Goal: Information Seeking & Learning: Learn about a topic

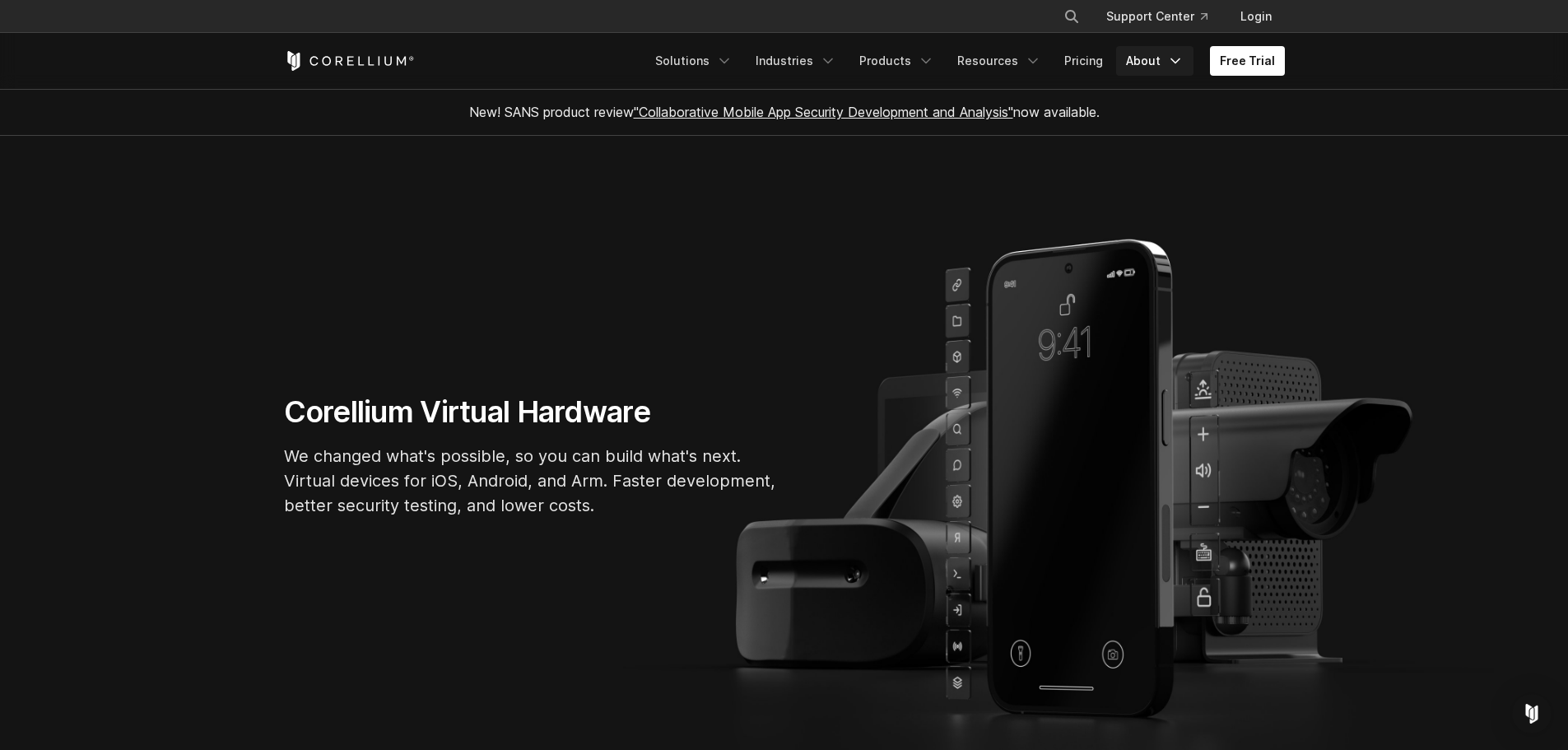
click at [1157, 63] on link "About" at bounding box center [1155, 61] width 78 height 30
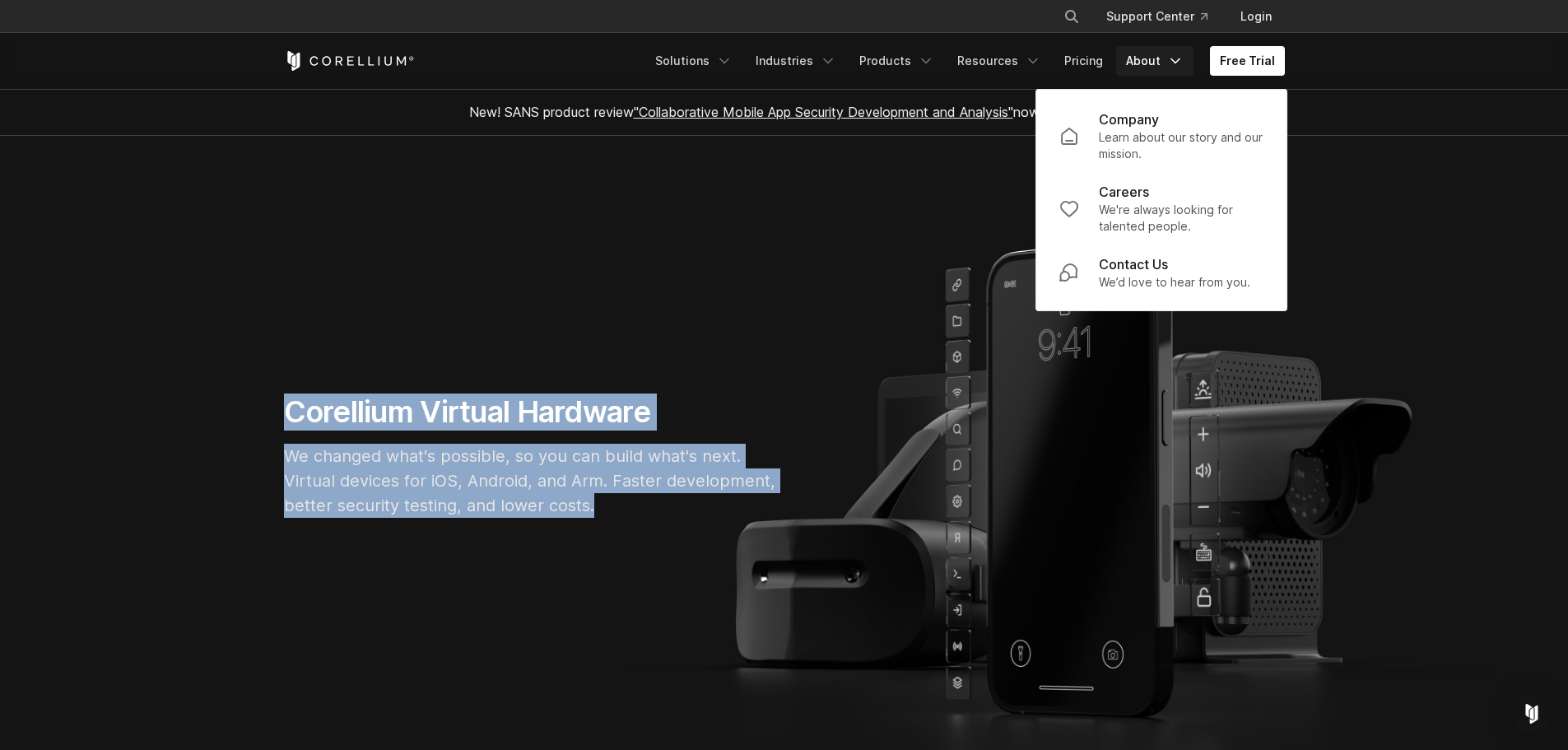
drag, startPoint x: 294, startPoint y: 413, endPoint x: 602, endPoint y: 505, distance: 321.4
click at [602, 505] on div "Corellium Virtual Hardware We changed what's possible, so you can build what's …" at bounding box center [531, 463] width 527 height 137
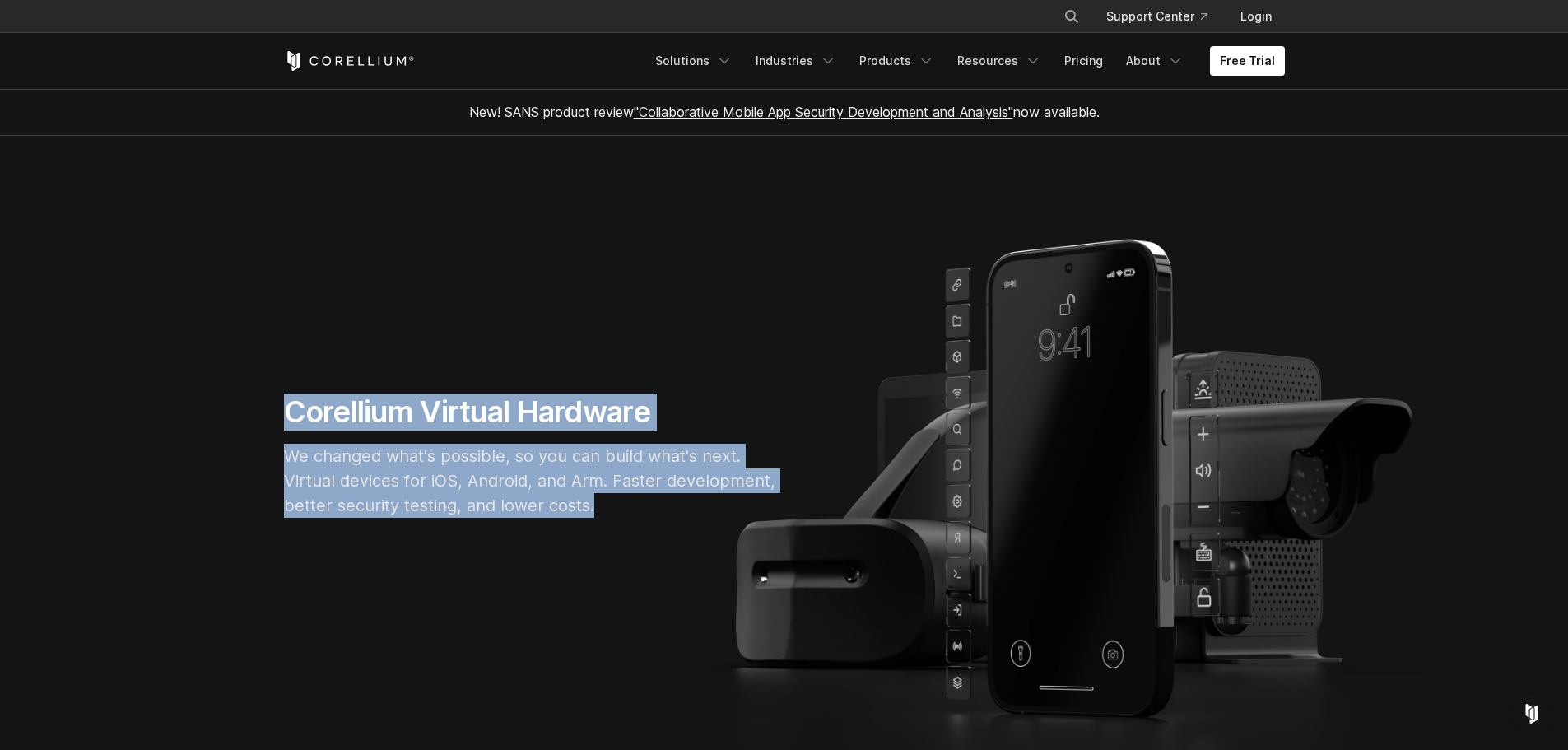
click at [591, 495] on p "We changed what's possible, so you can build what's next. Virtual devices for i…" at bounding box center [530, 481] width 494 height 74
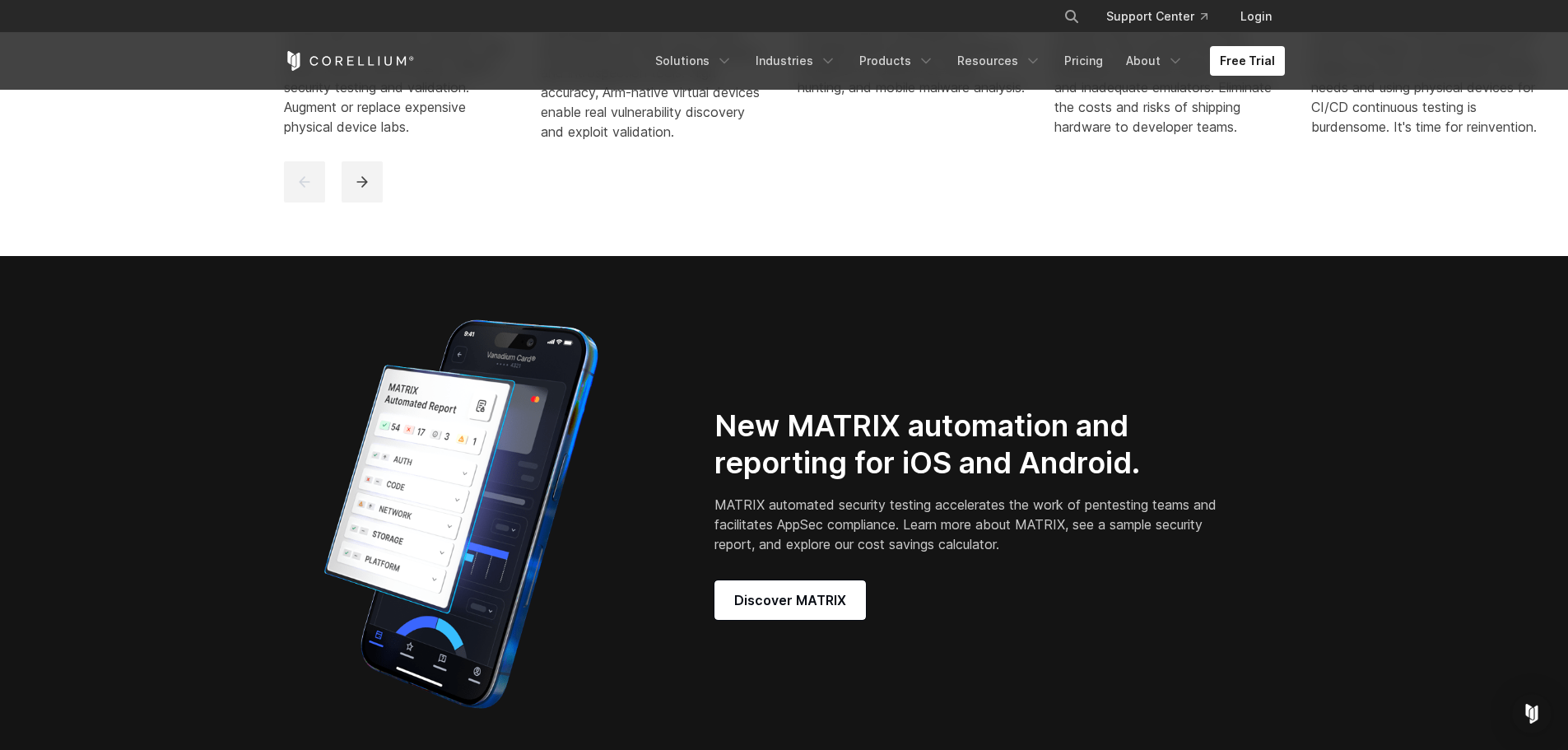
scroll to position [1235, 0]
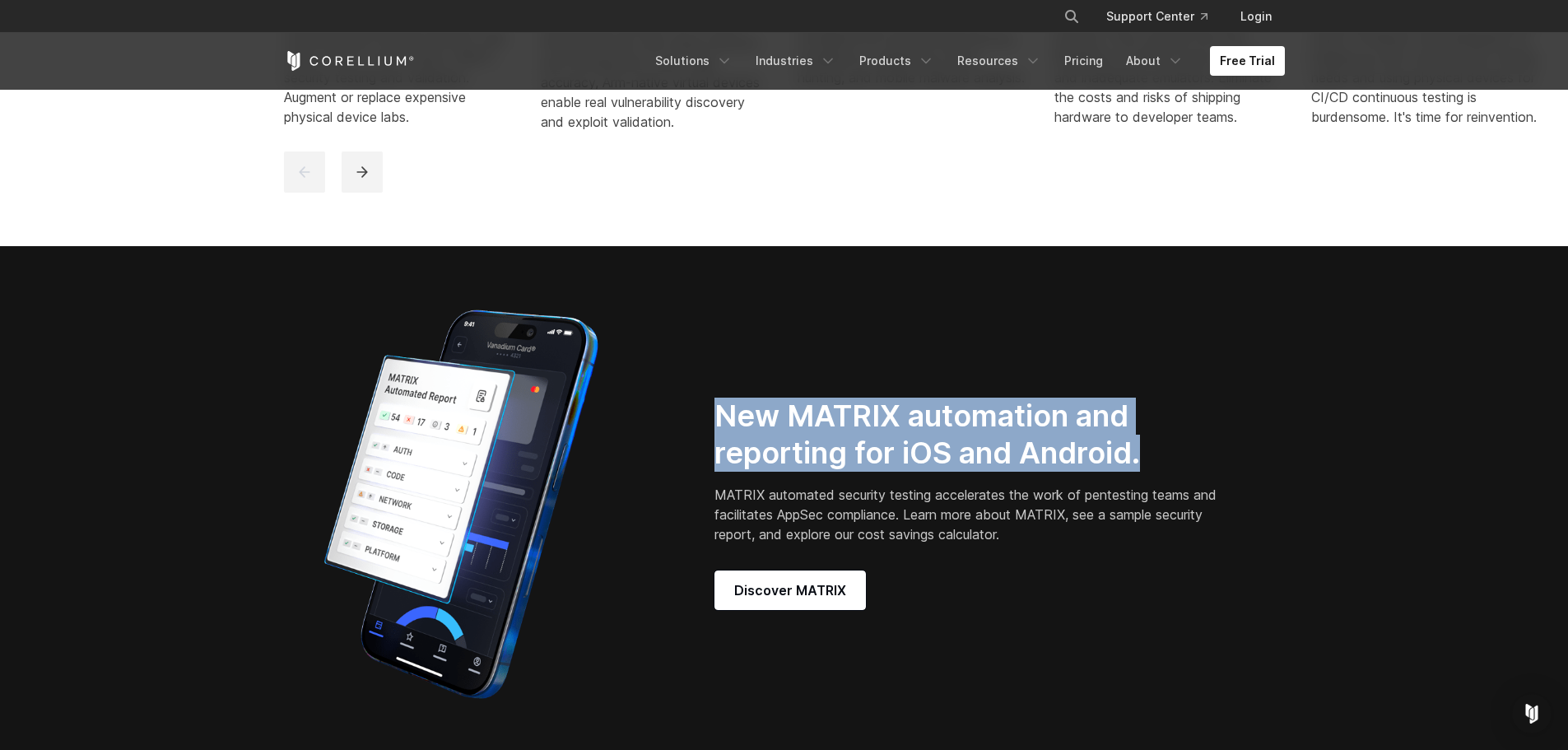
drag, startPoint x: 723, startPoint y: 432, endPoint x: 1161, endPoint y: 480, distance: 440.6
click at [1161, 472] on h2 "New MATRIX automation and reporting for iOS and Android." at bounding box center [968, 434] width 507 height 74
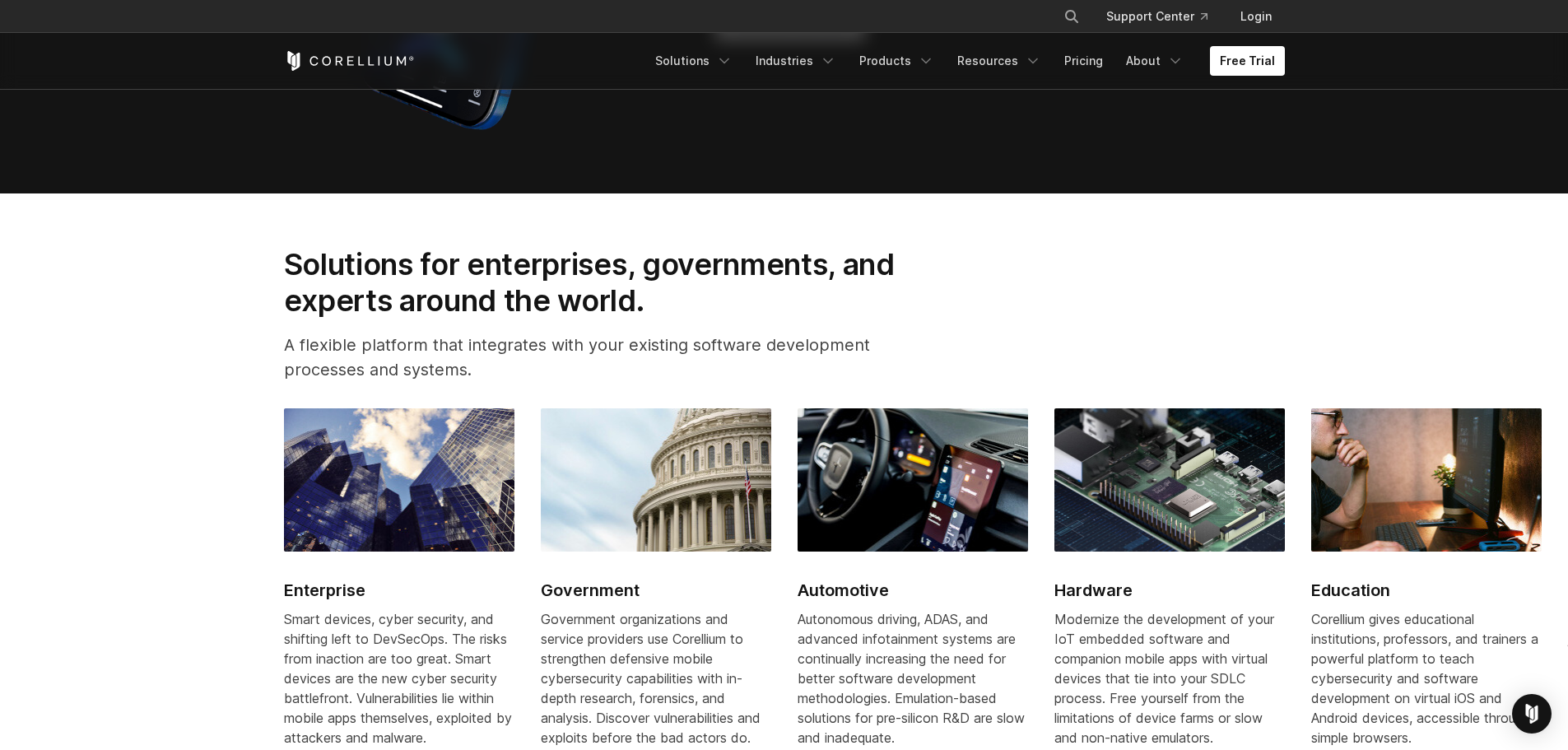
scroll to position [1811, 0]
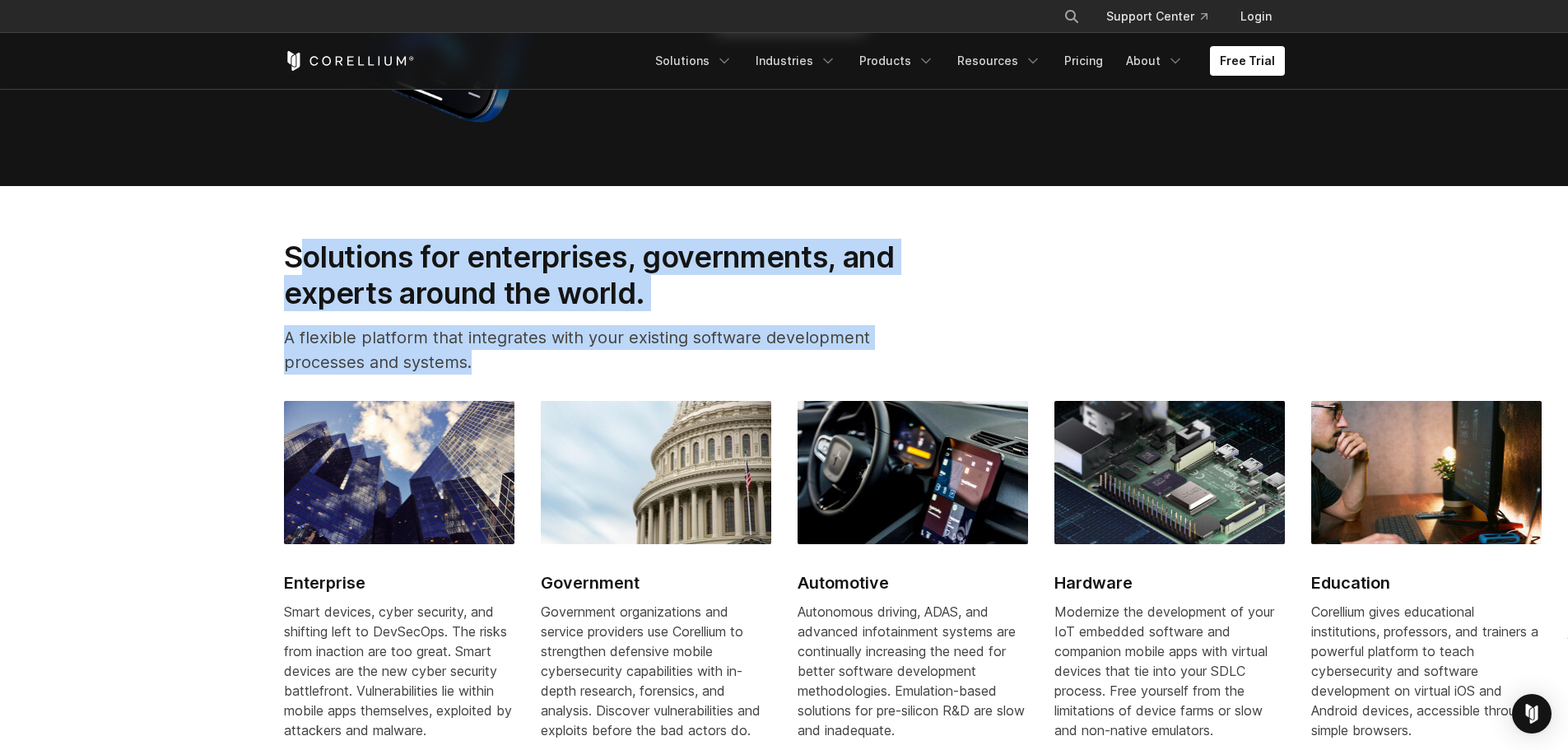
drag, startPoint x: 298, startPoint y: 271, endPoint x: 637, endPoint y: 369, distance: 352.9
click at [637, 369] on div "Solutions for enterprises, governments, and experts around the world. A flexibl…" at bounding box center [612, 313] width 689 height 149
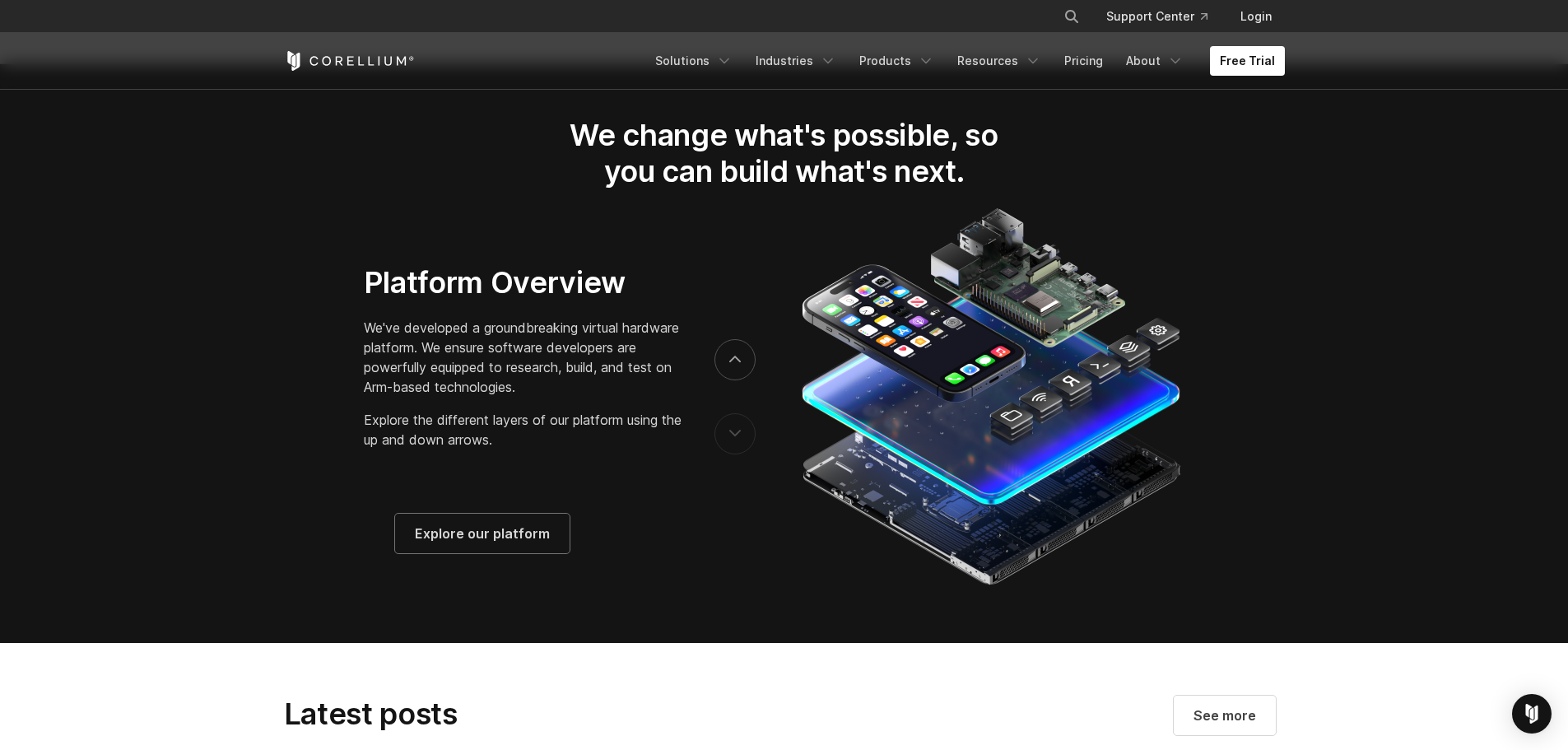
scroll to position [2717, 0]
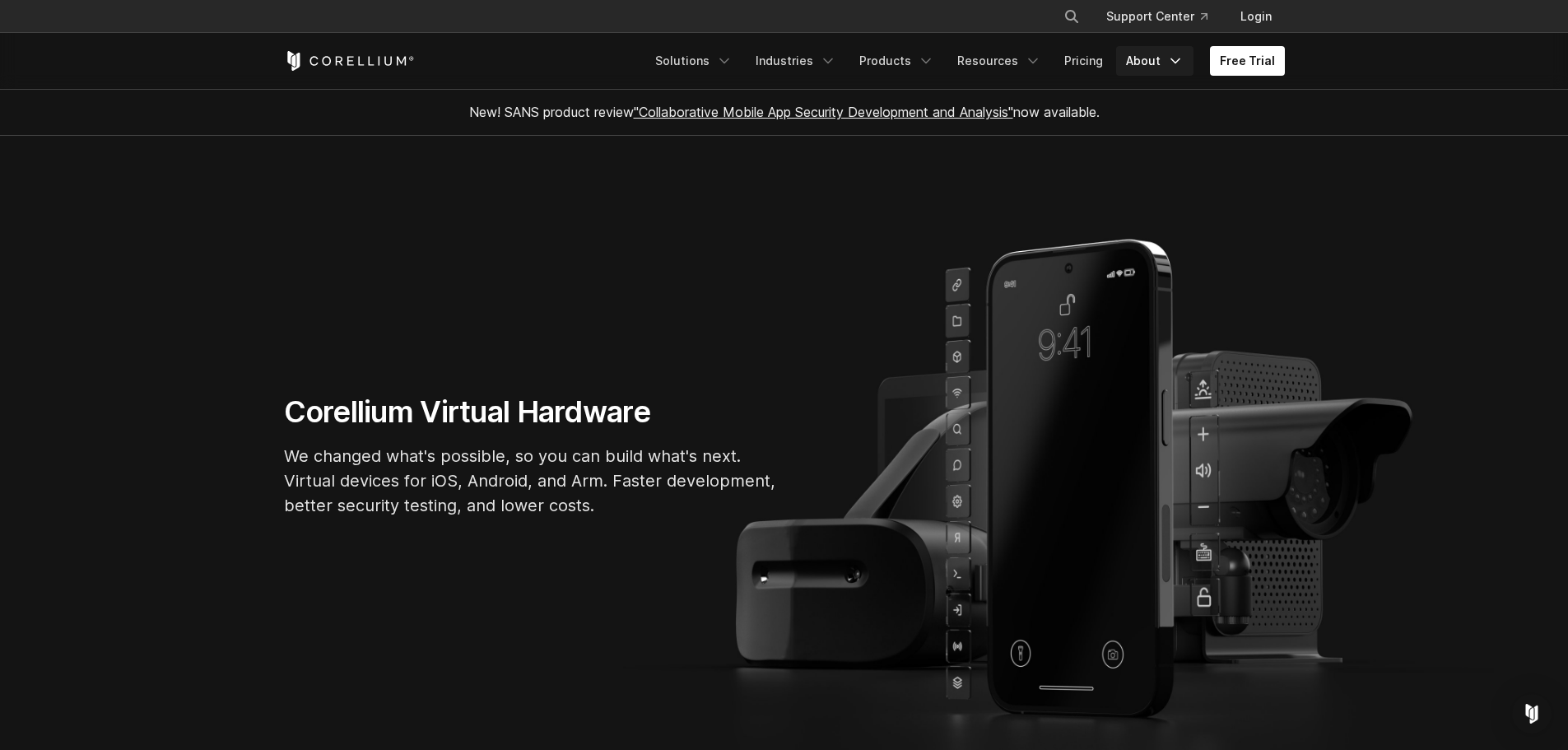
click at [1179, 53] on icon "Navigation Menu" at bounding box center [1175, 61] width 17 height 17
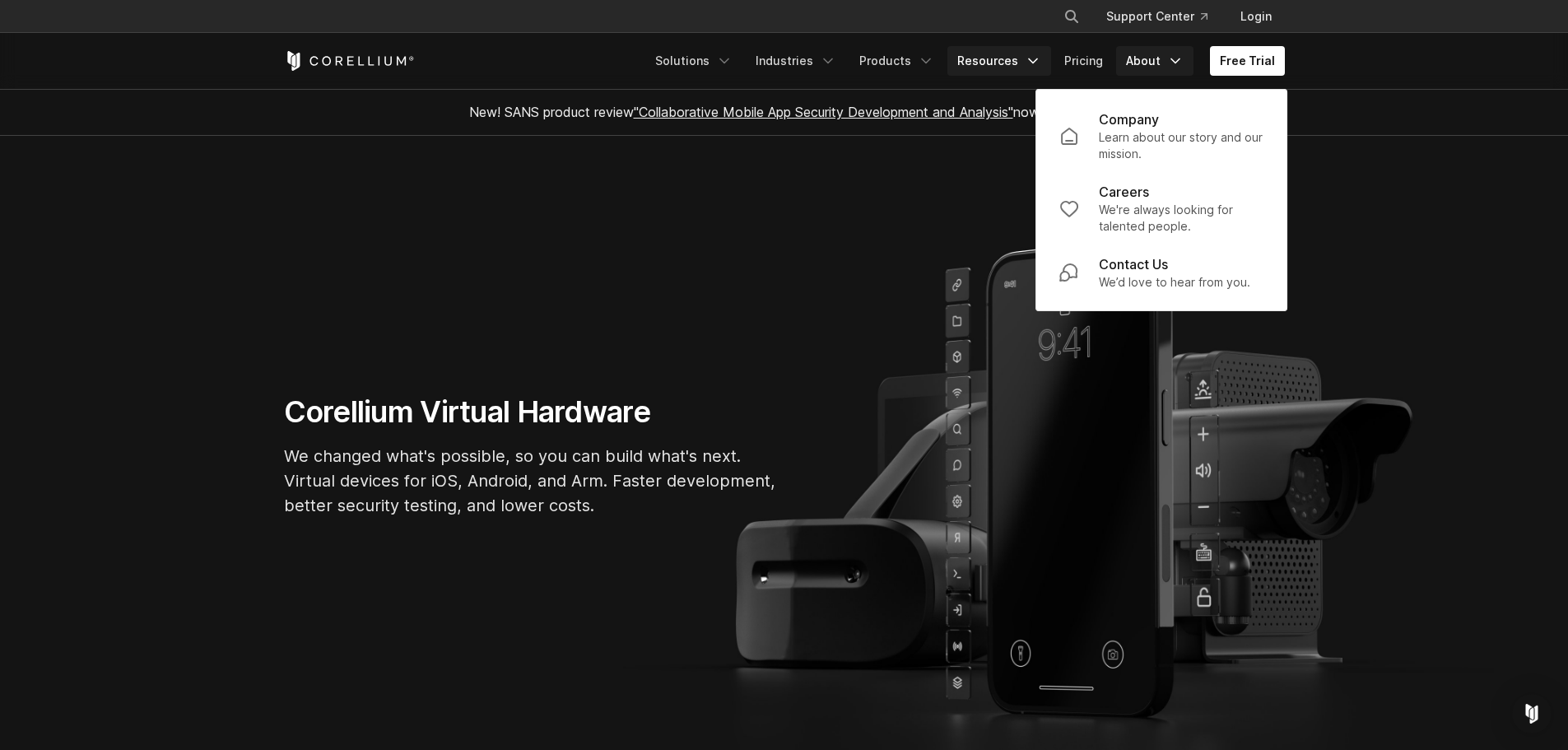
click at [1026, 66] on link "Resources" at bounding box center [999, 61] width 104 height 30
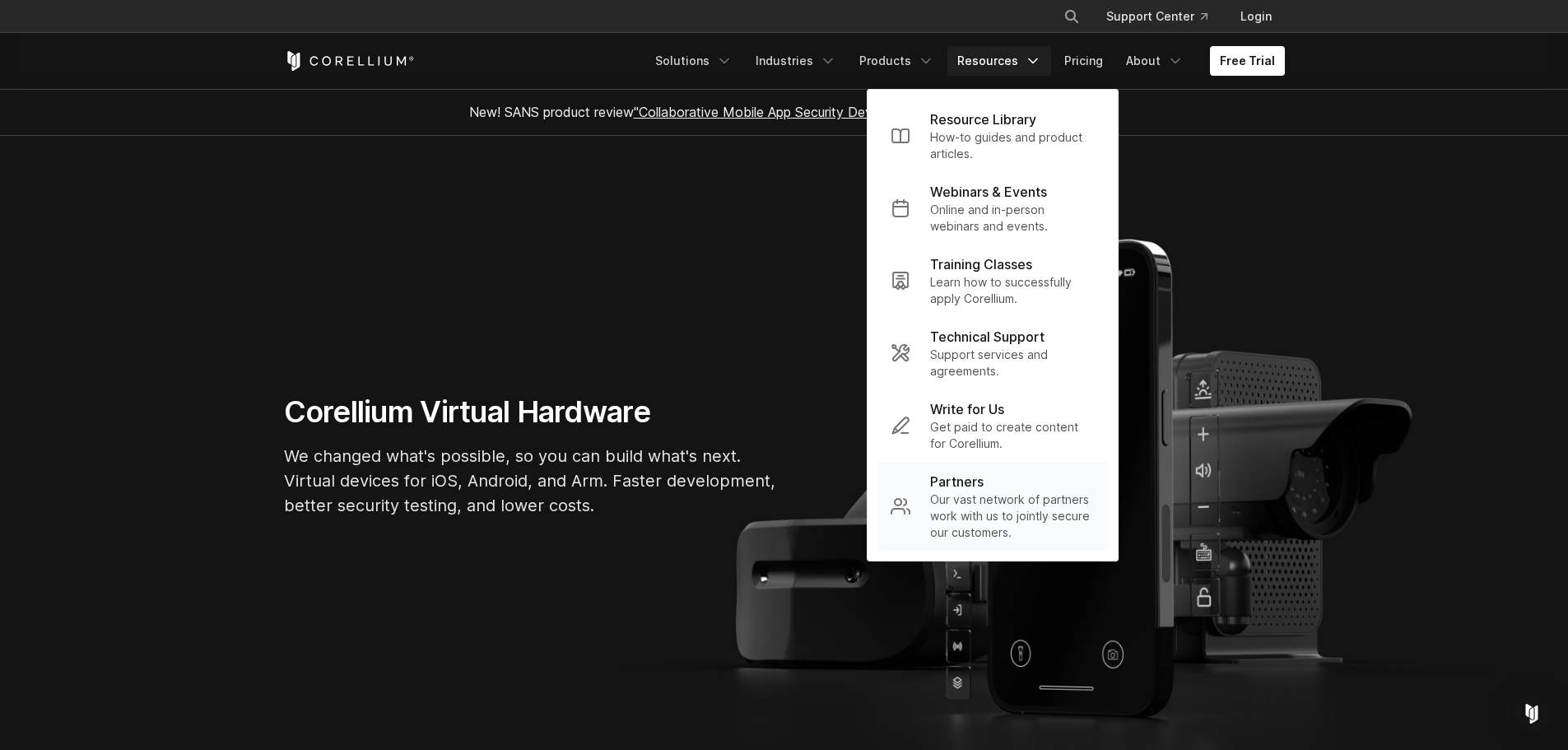
click at [983, 521] on p "Our vast network of partners work with us to jointly secure our customers." at bounding box center [1012, 516] width 165 height 49
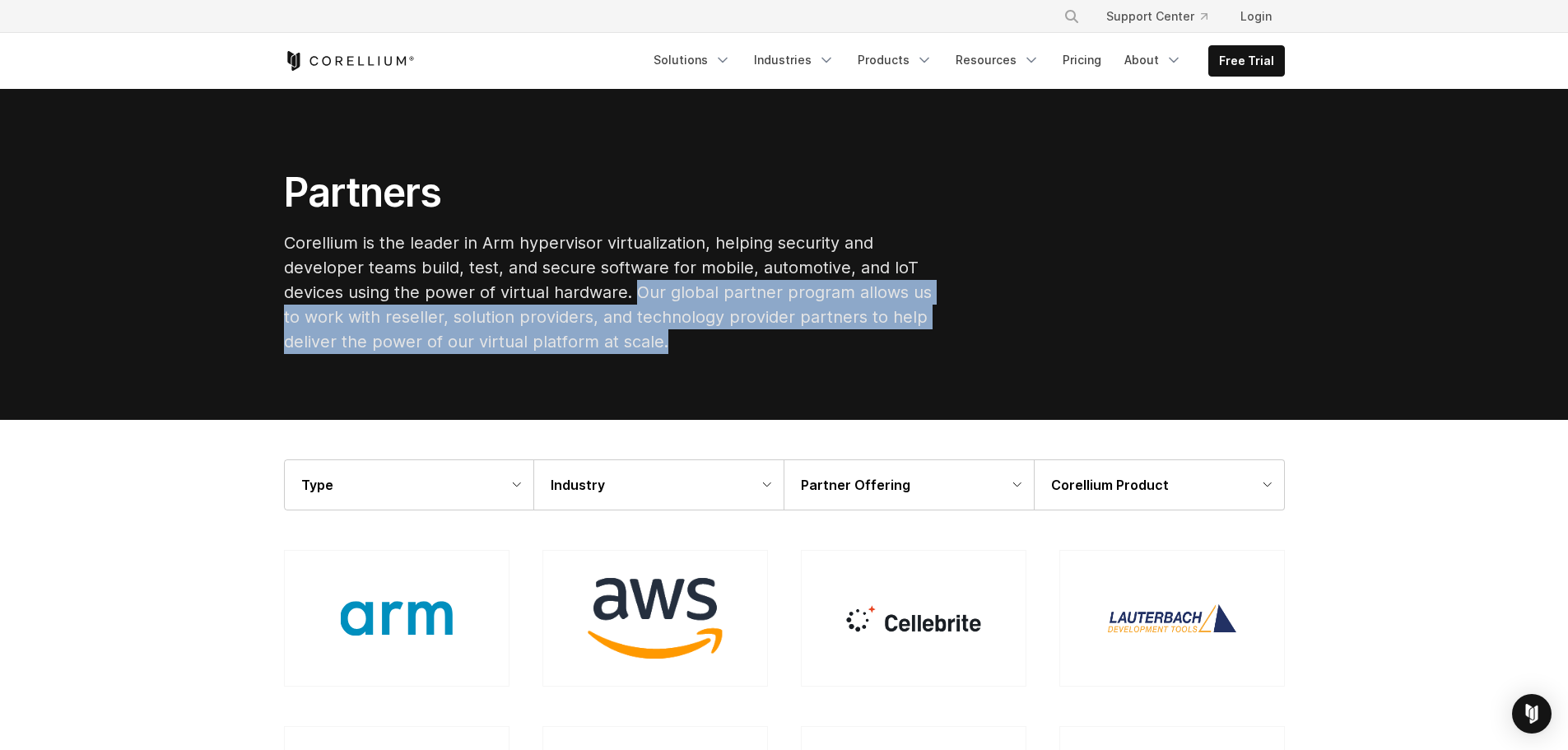
drag, startPoint x: 637, startPoint y: 293, endPoint x: 678, endPoint y: 342, distance: 63.9
click at [678, 342] on p "Corellium is the leader in Arm hypervisor virtualization, helping security and …" at bounding box center [612, 293] width 658 height 123
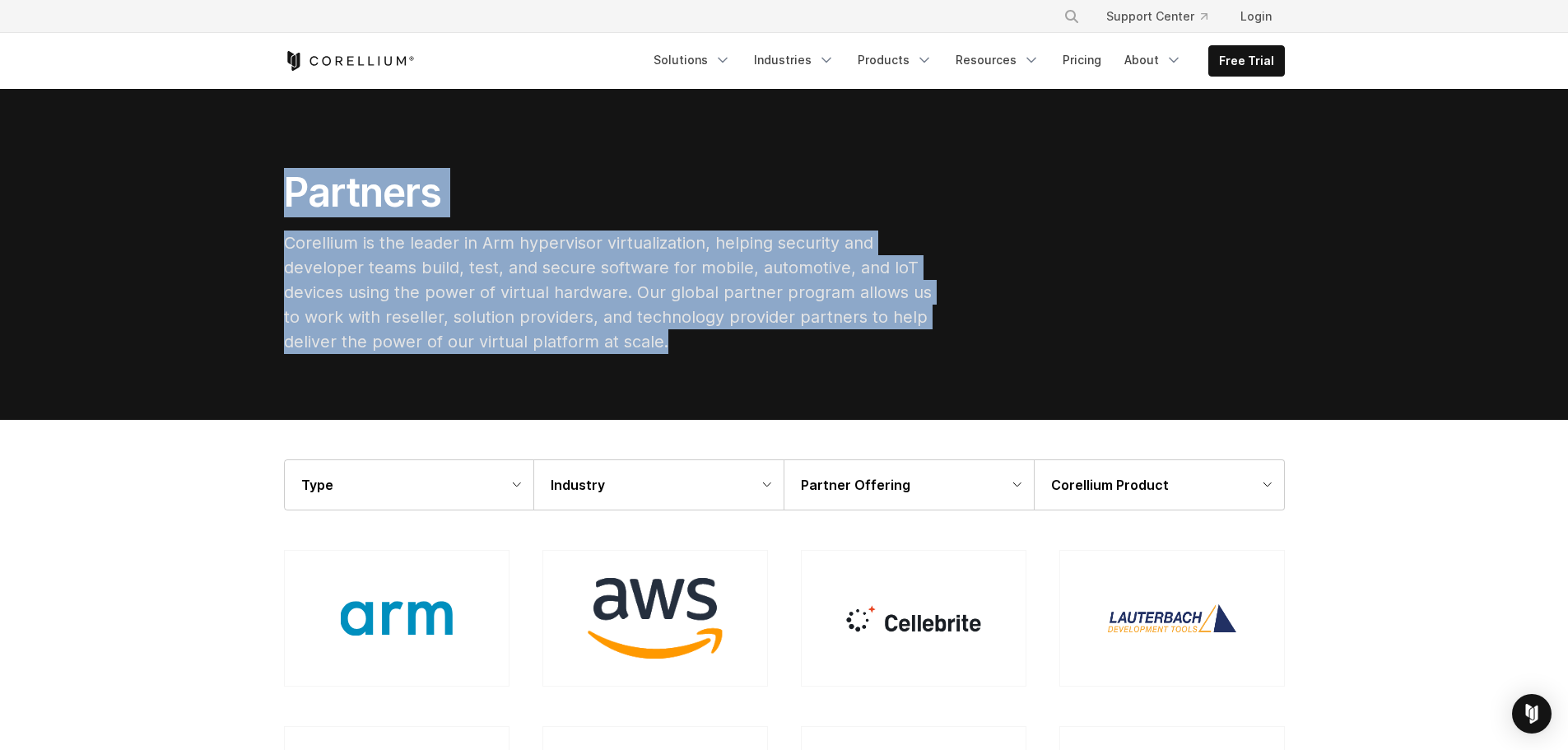
drag, startPoint x: 296, startPoint y: 200, endPoint x: 750, endPoint y: 340, distance: 475.1
click at [750, 340] on div "Partners Corellium is the leader in Arm hypervisor virtualization, helping secu…" at bounding box center [613, 268] width 692 height 199
click at [1156, 66] on link "About" at bounding box center [1153, 60] width 78 height 30
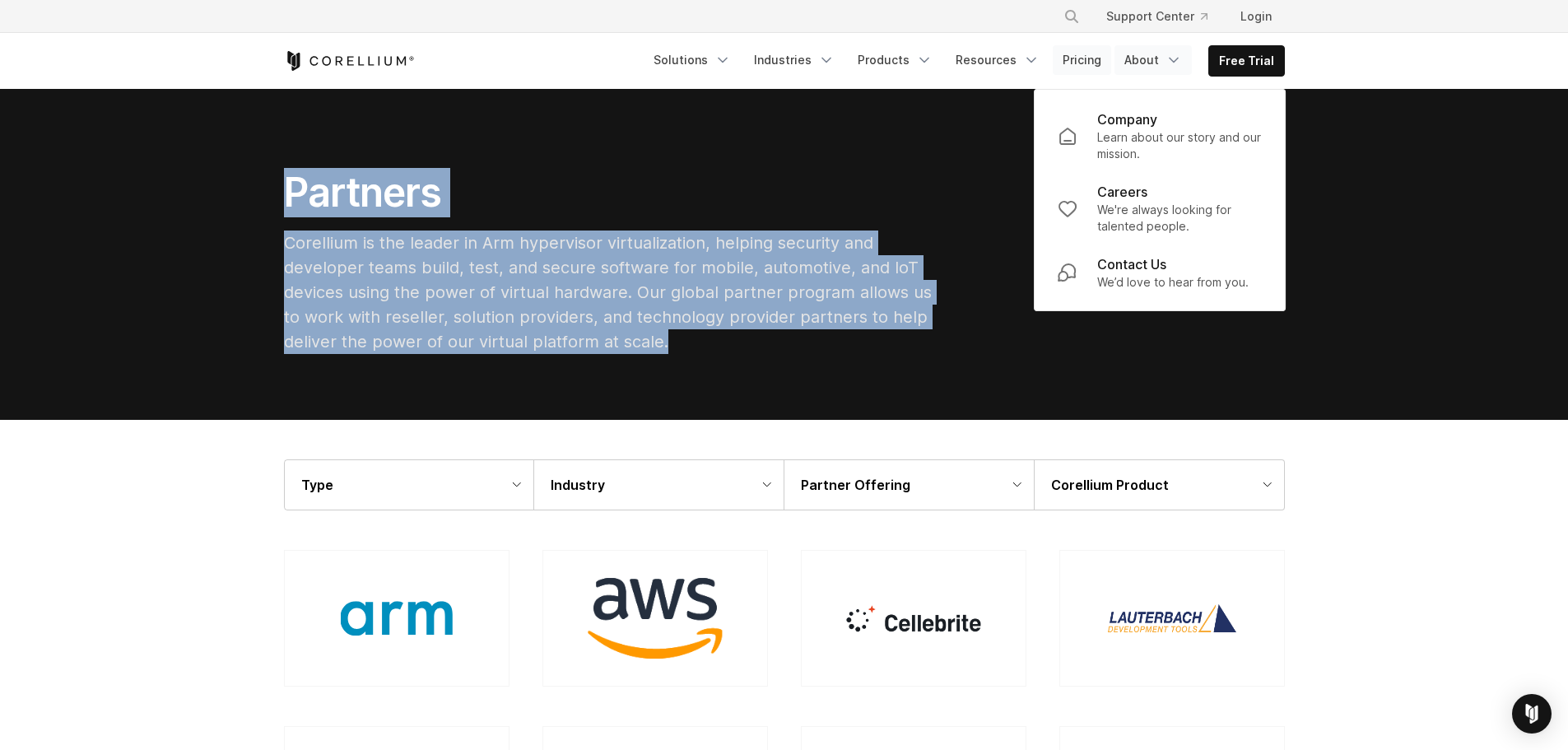
click at [1100, 55] on link "Pricing" at bounding box center [1082, 60] width 58 height 30
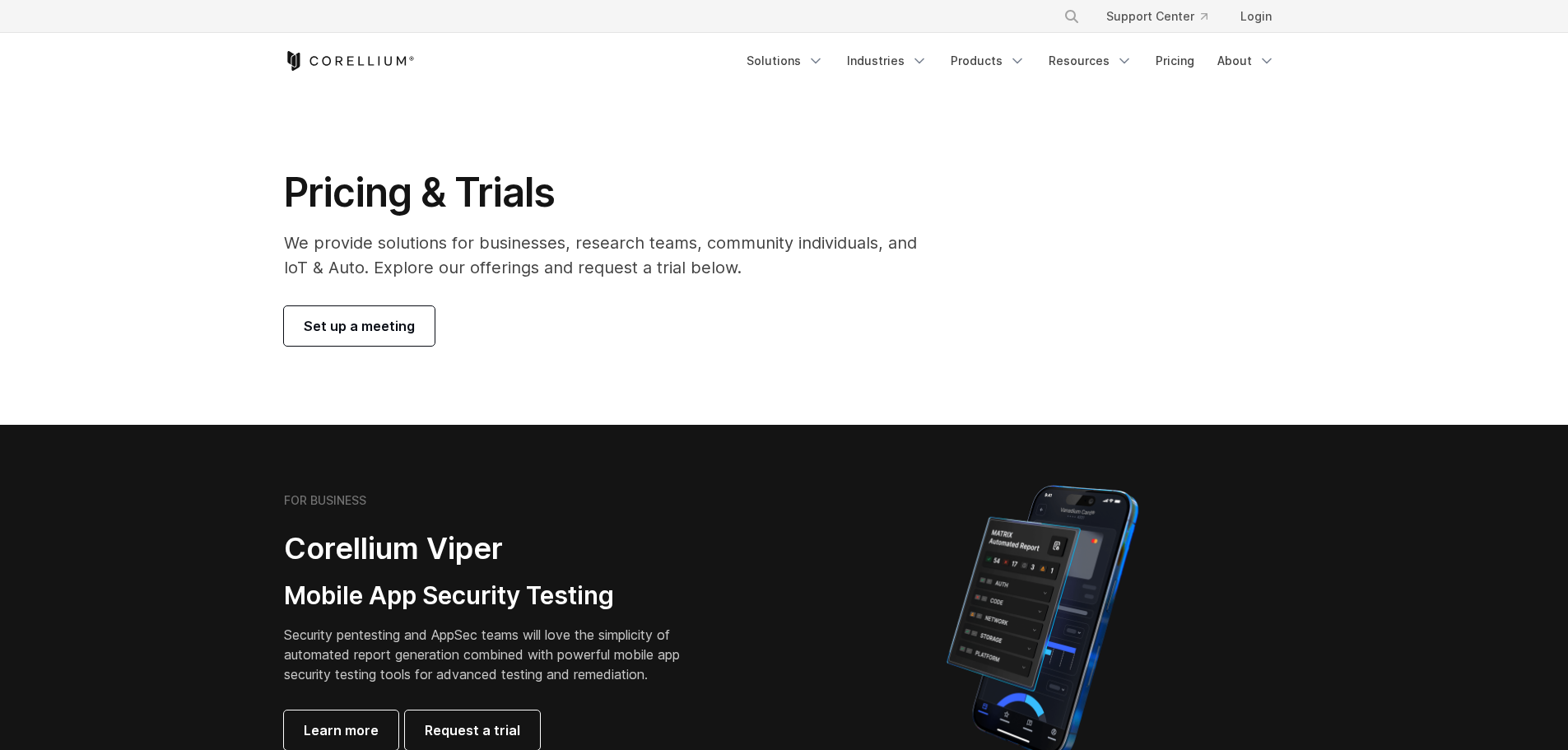
click at [1014, 56] on icon "Navigation Menu" at bounding box center [1017, 61] width 17 height 17
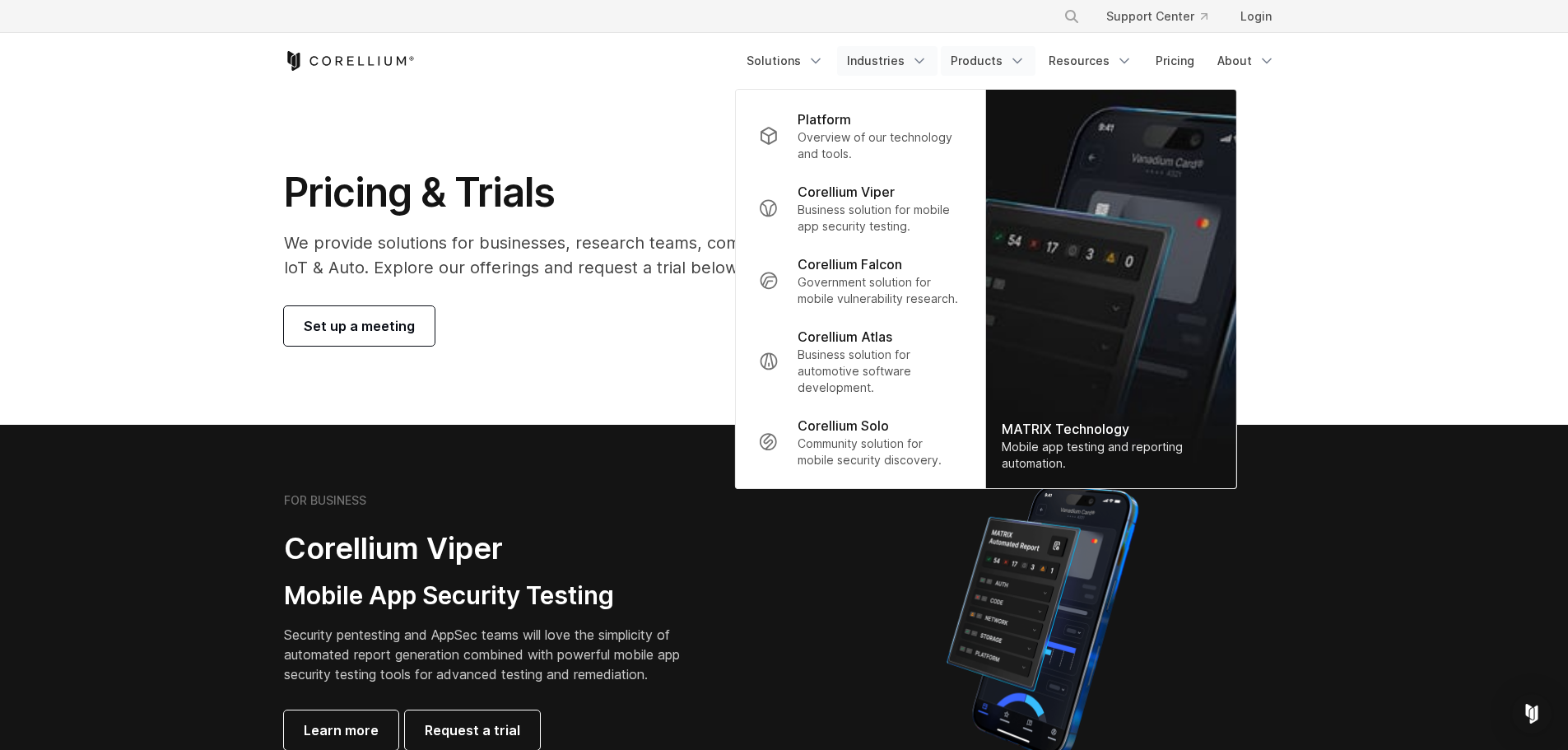
click at [913, 64] on link "Industries" at bounding box center [887, 61] width 100 height 30
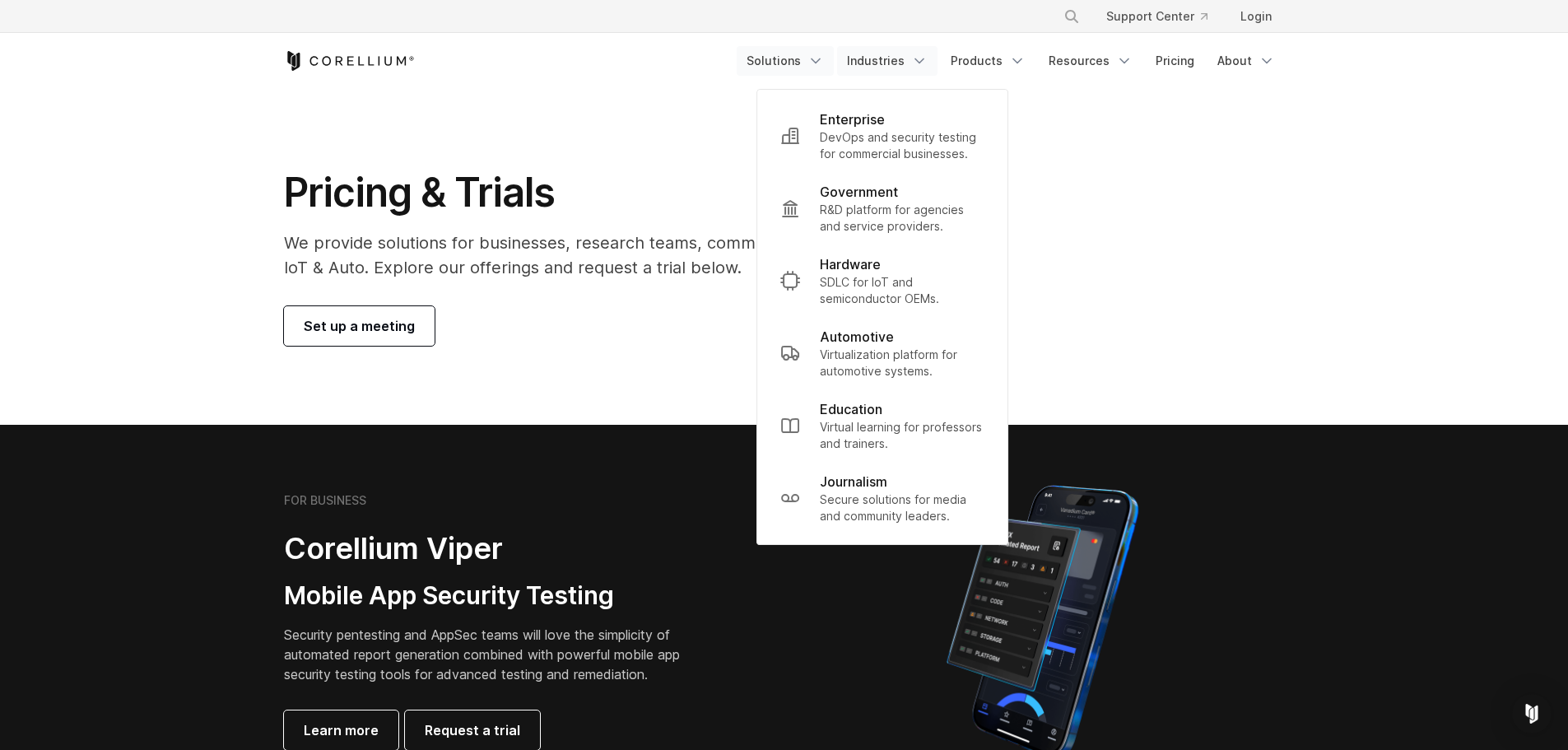
click at [817, 61] on icon "Navigation Menu" at bounding box center [816, 61] width 17 height 17
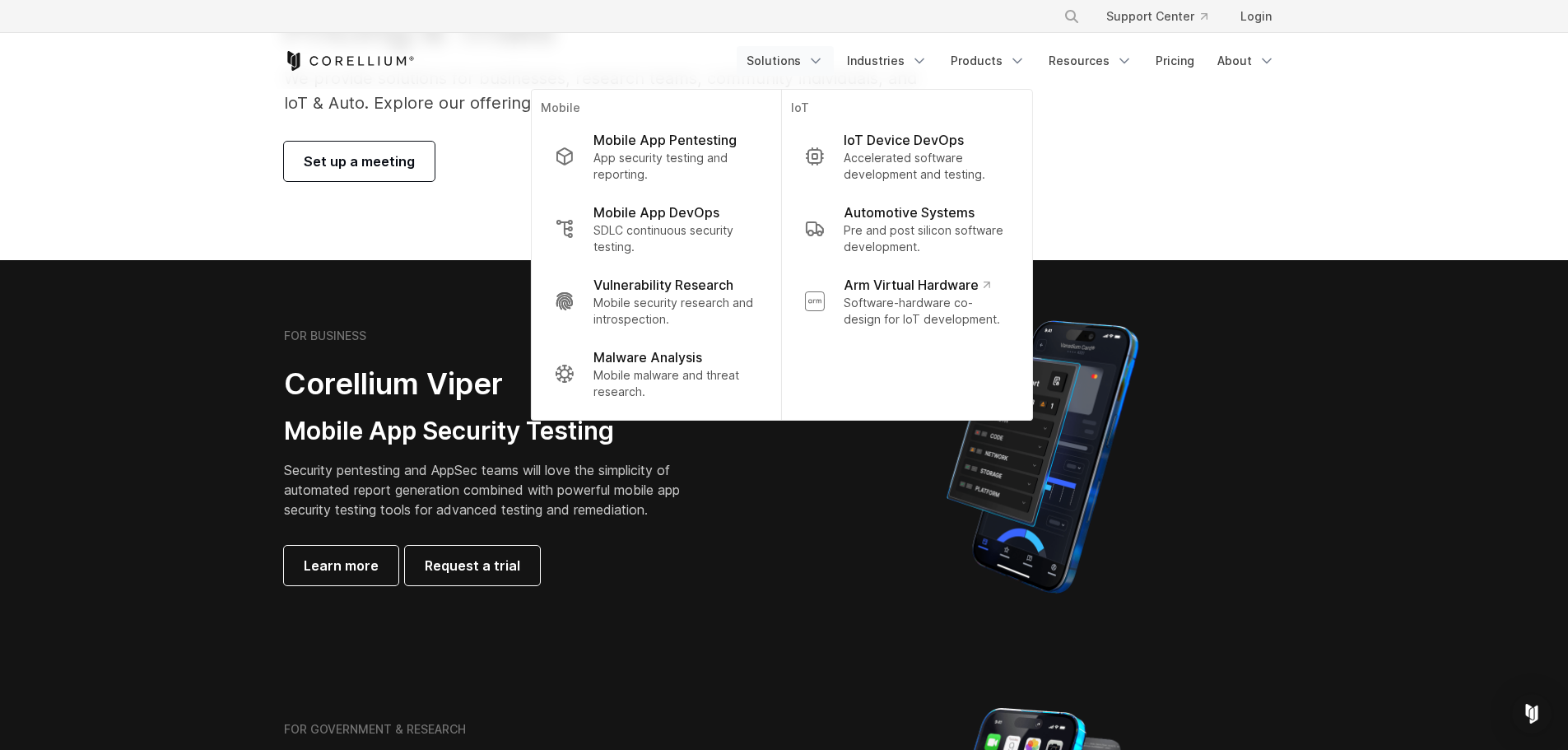
scroll to position [247, 0]
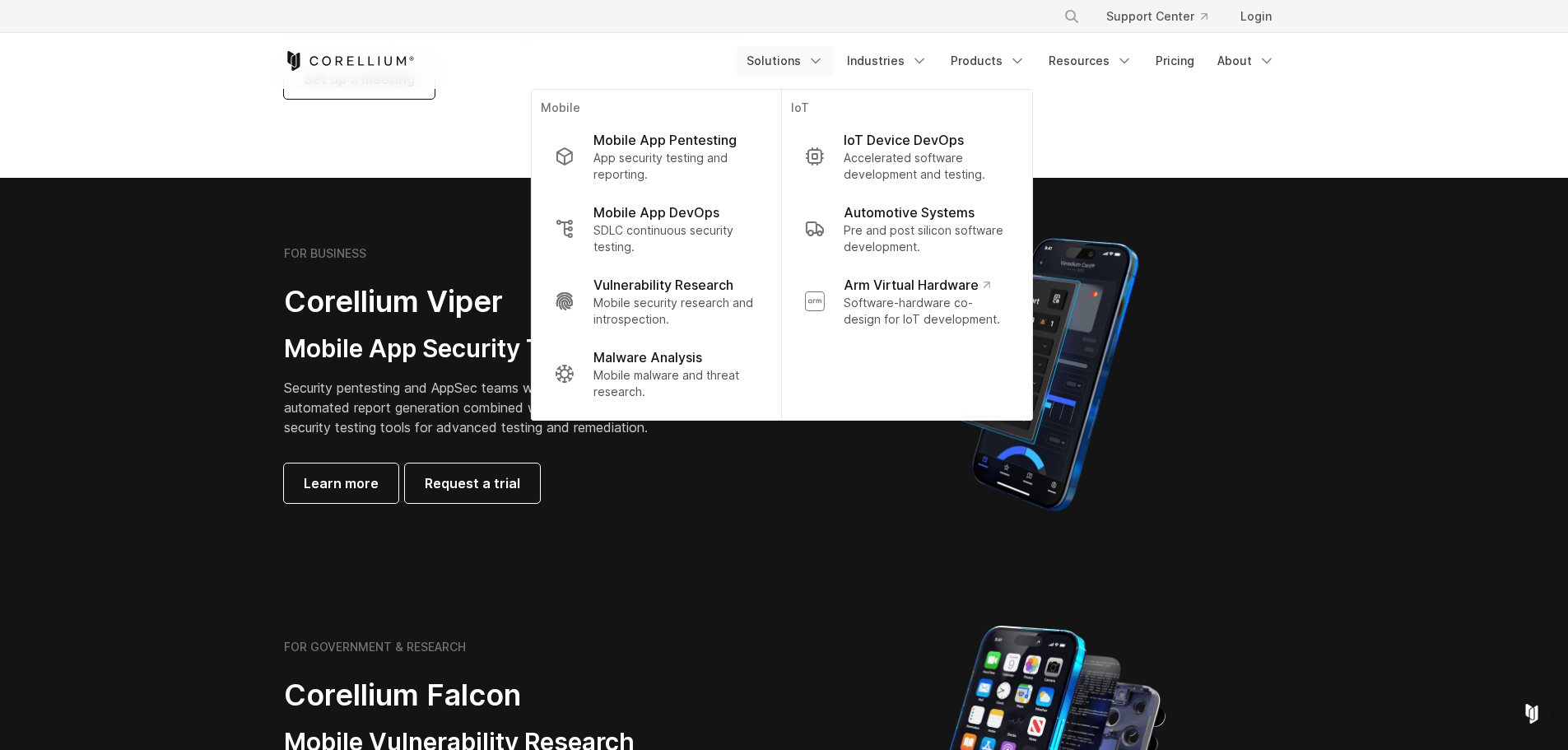
click at [437, 389] on p "Security pentesting and AppSec teams will love the simplicity of automated repo…" at bounding box center [494, 407] width 421 height 59
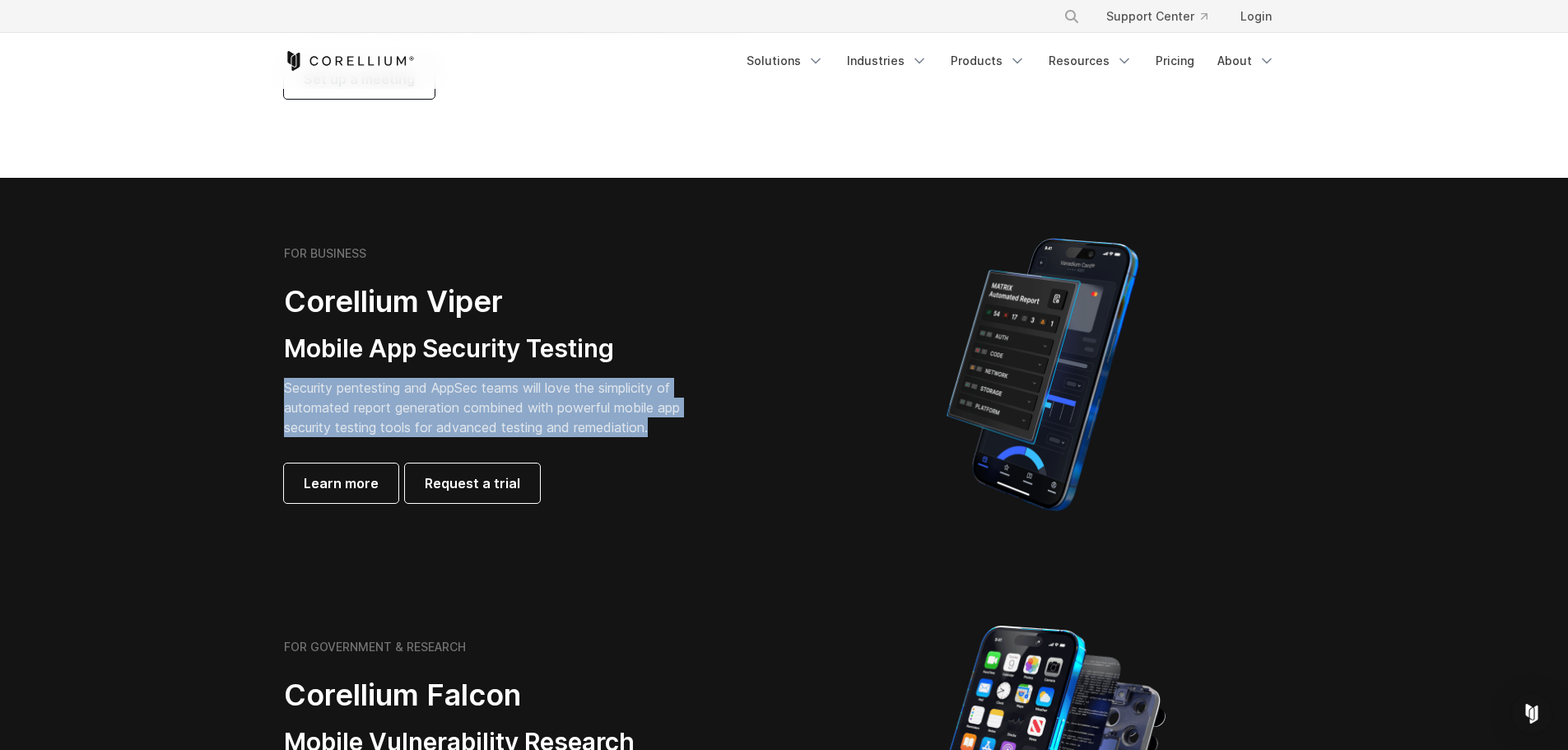
drag, startPoint x: 285, startPoint y: 387, endPoint x: 687, endPoint y: 433, distance: 404.6
click at [687, 433] on p "Security pentesting and AppSec teams will love the simplicity of automated repo…" at bounding box center [494, 407] width 421 height 59
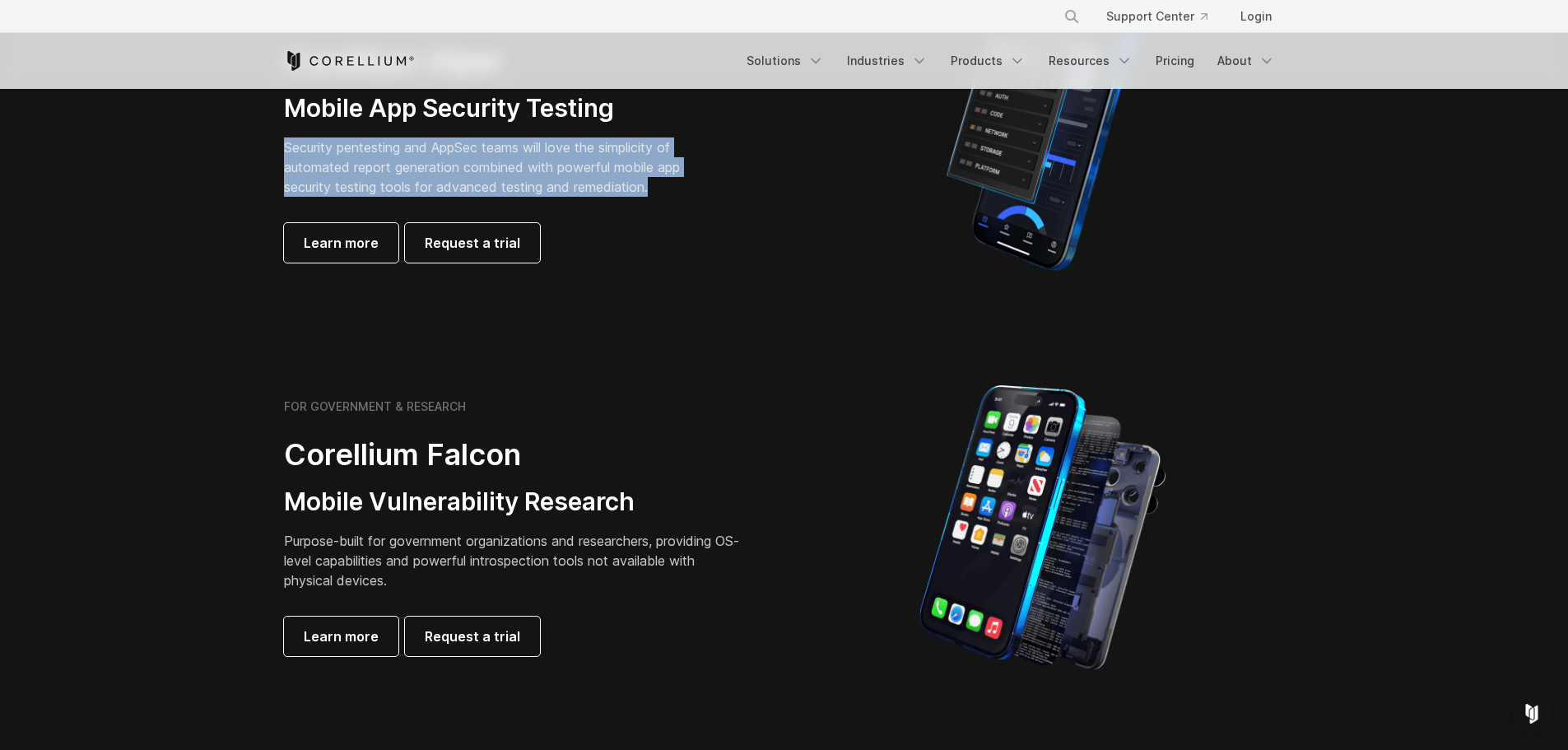
scroll to position [494, 0]
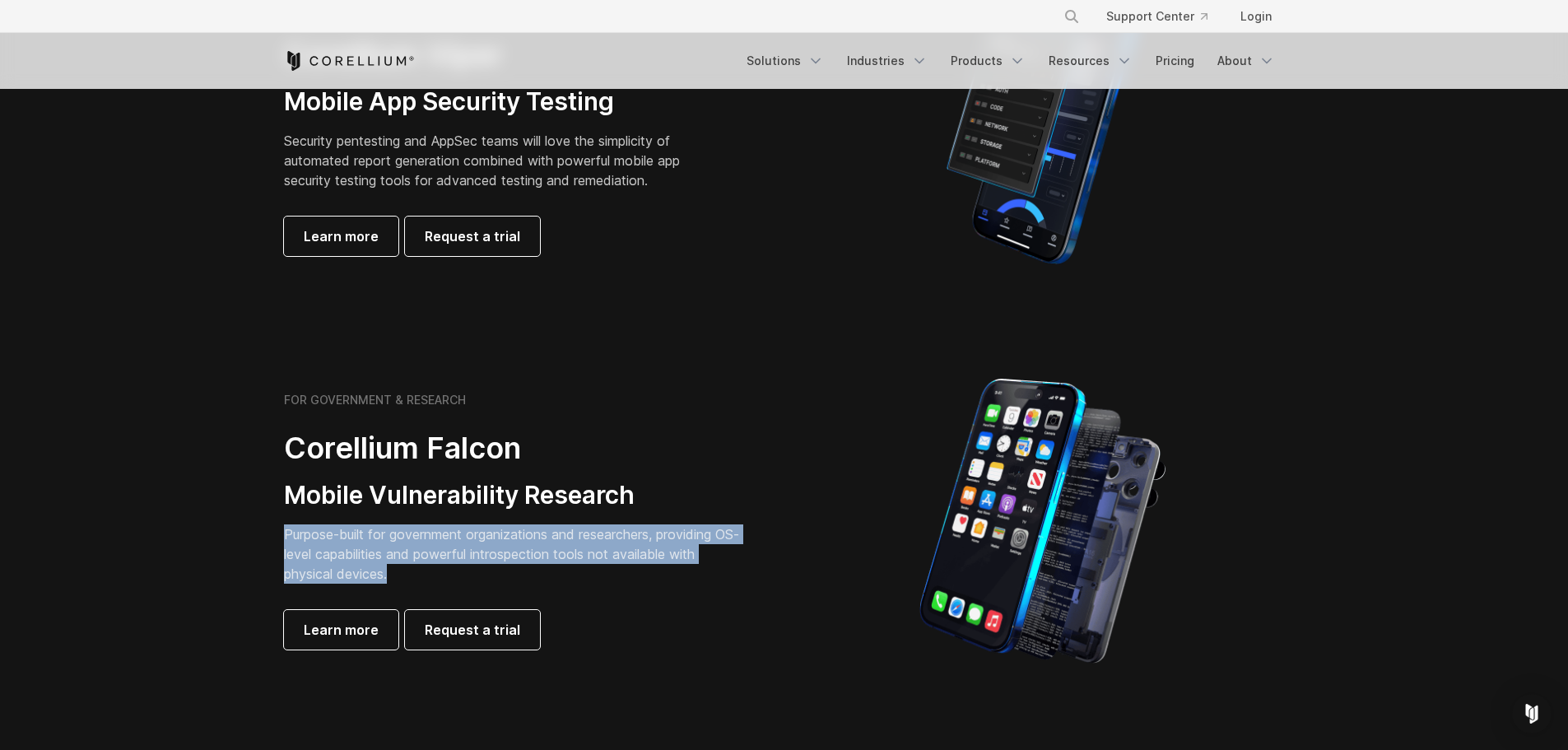
drag, startPoint x: 287, startPoint y: 532, endPoint x: 395, endPoint y: 575, distance: 116.2
click at [395, 575] on p "Purpose-built for government organizations and researchers, providing OS-level …" at bounding box center [514, 553] width 461 height 59
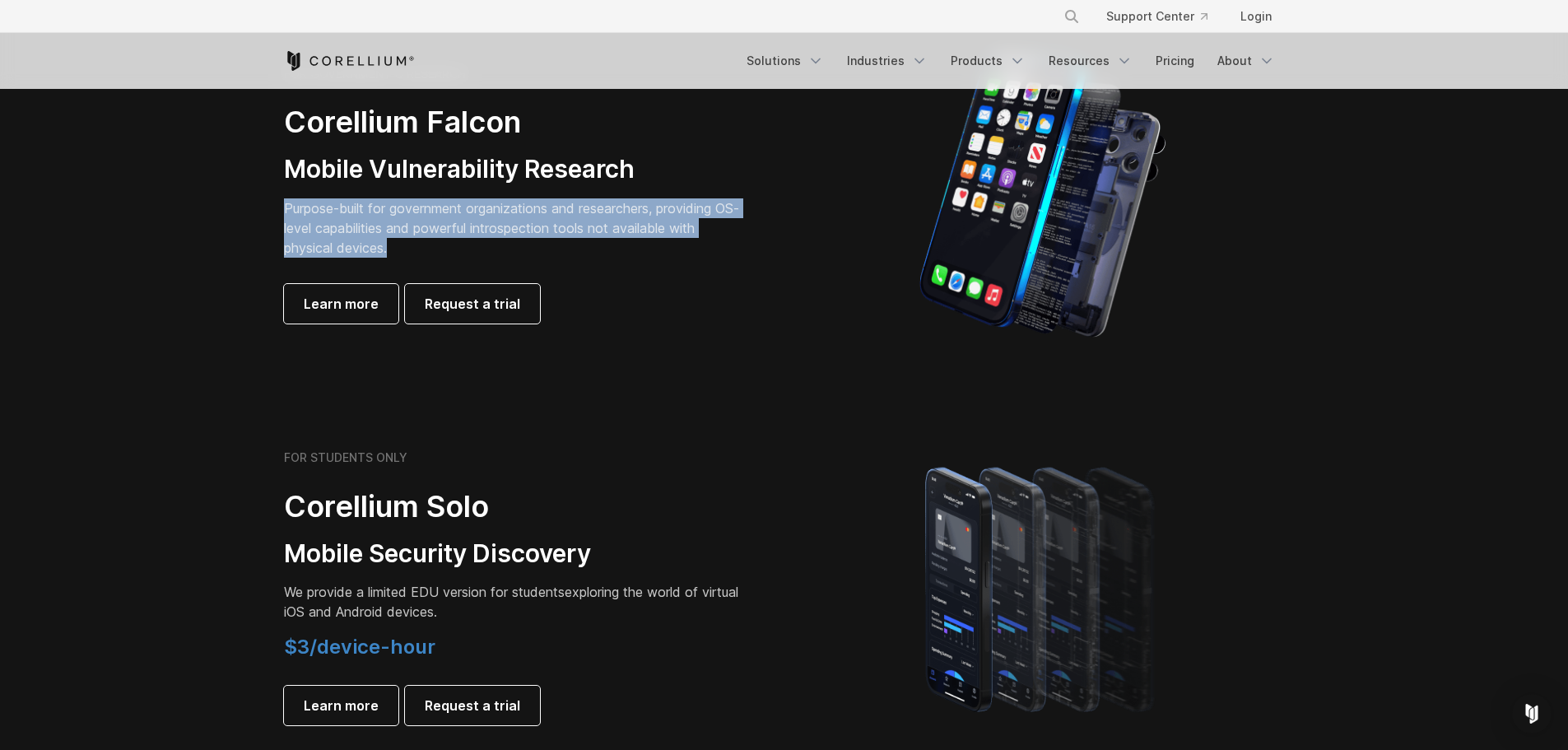
scroll to position [823, 0]
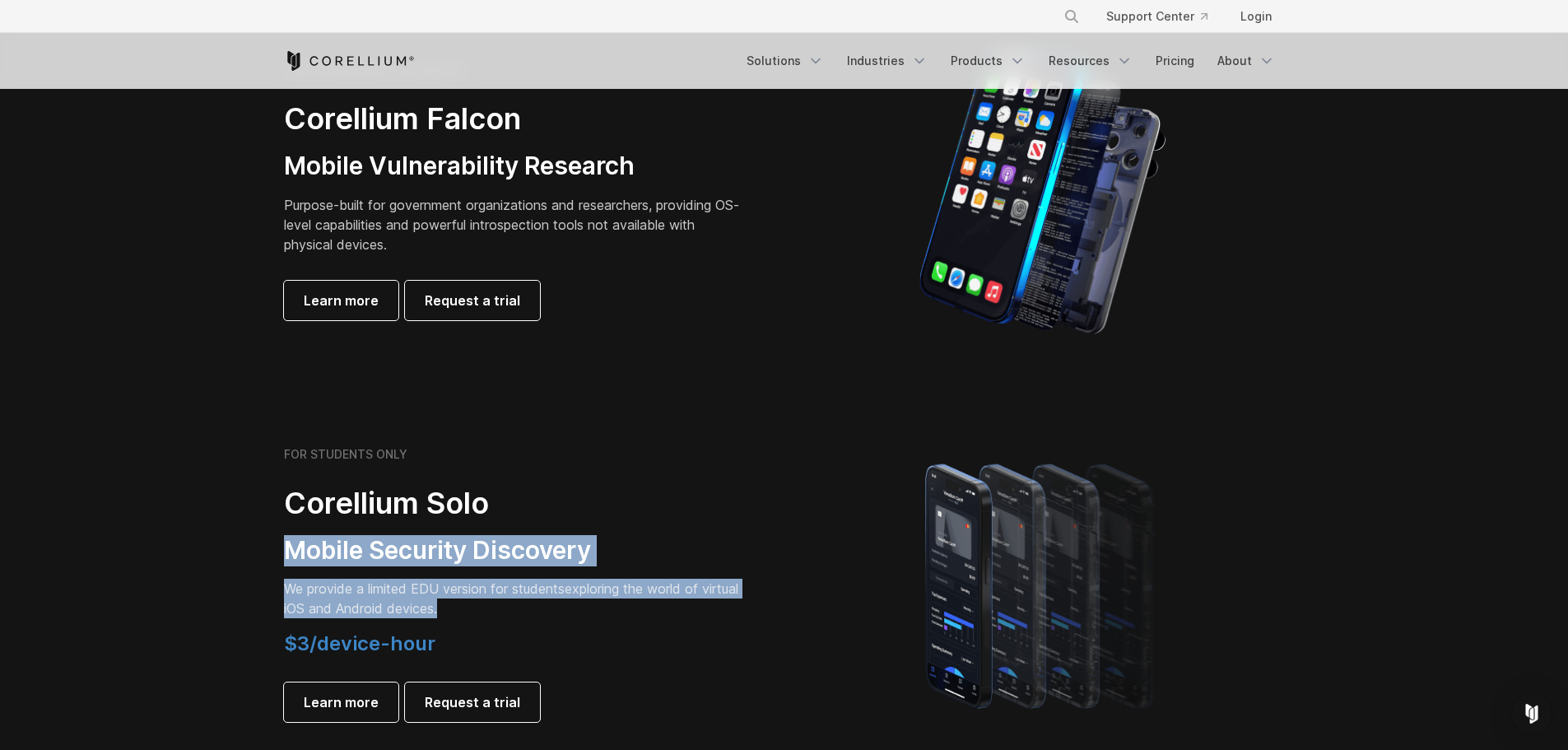
drag, startPoint x: 289, startPoint y: 551, endPoint x: 484, endPoint y: 615, distance: 205.2
click at [484, 615] on div "FOR STUDENTS ONLY Corellium Solo Mobile Security Discovery We provide a limited…" at bounding box center [514, 584] width 461 height 275
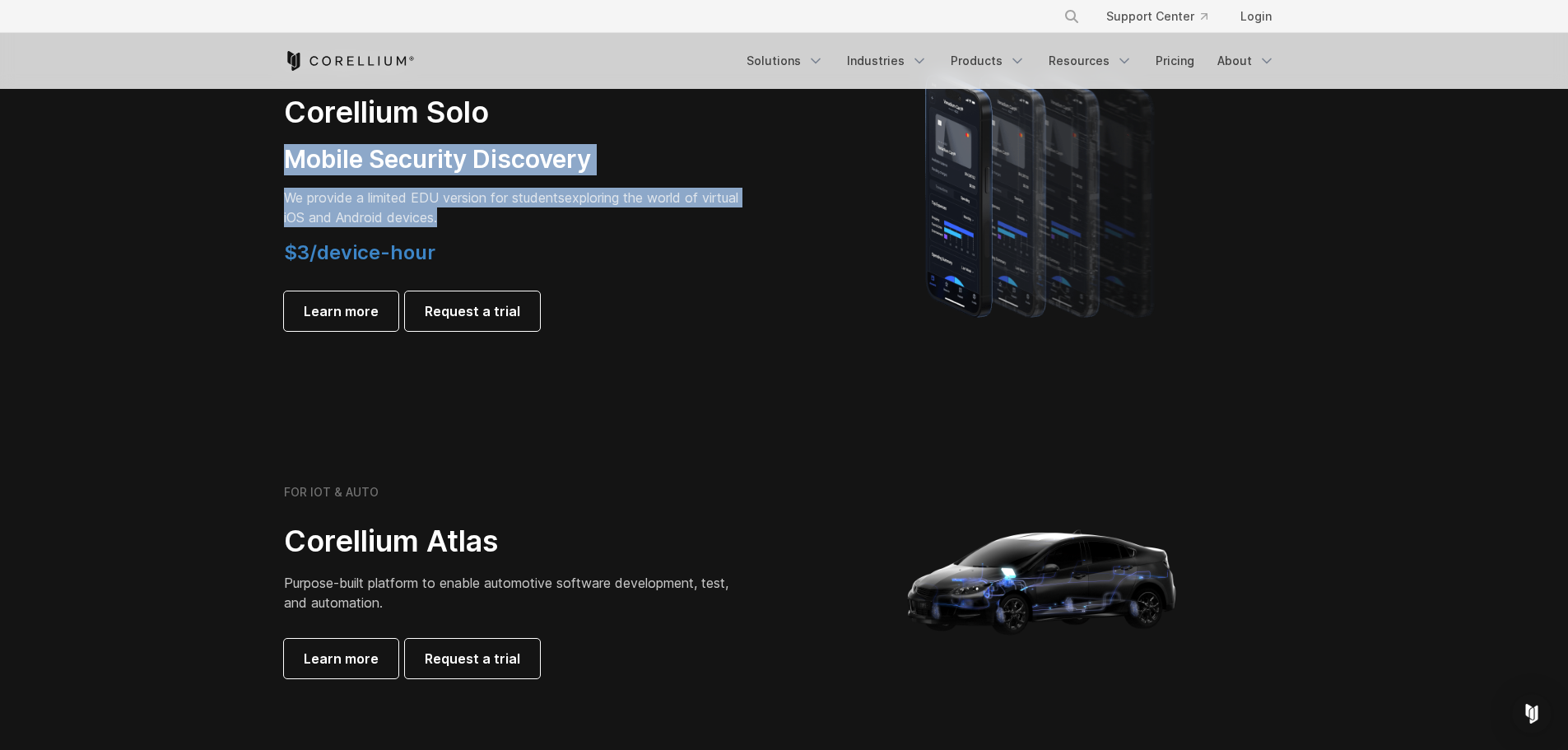
scroll to position [1235, 0]
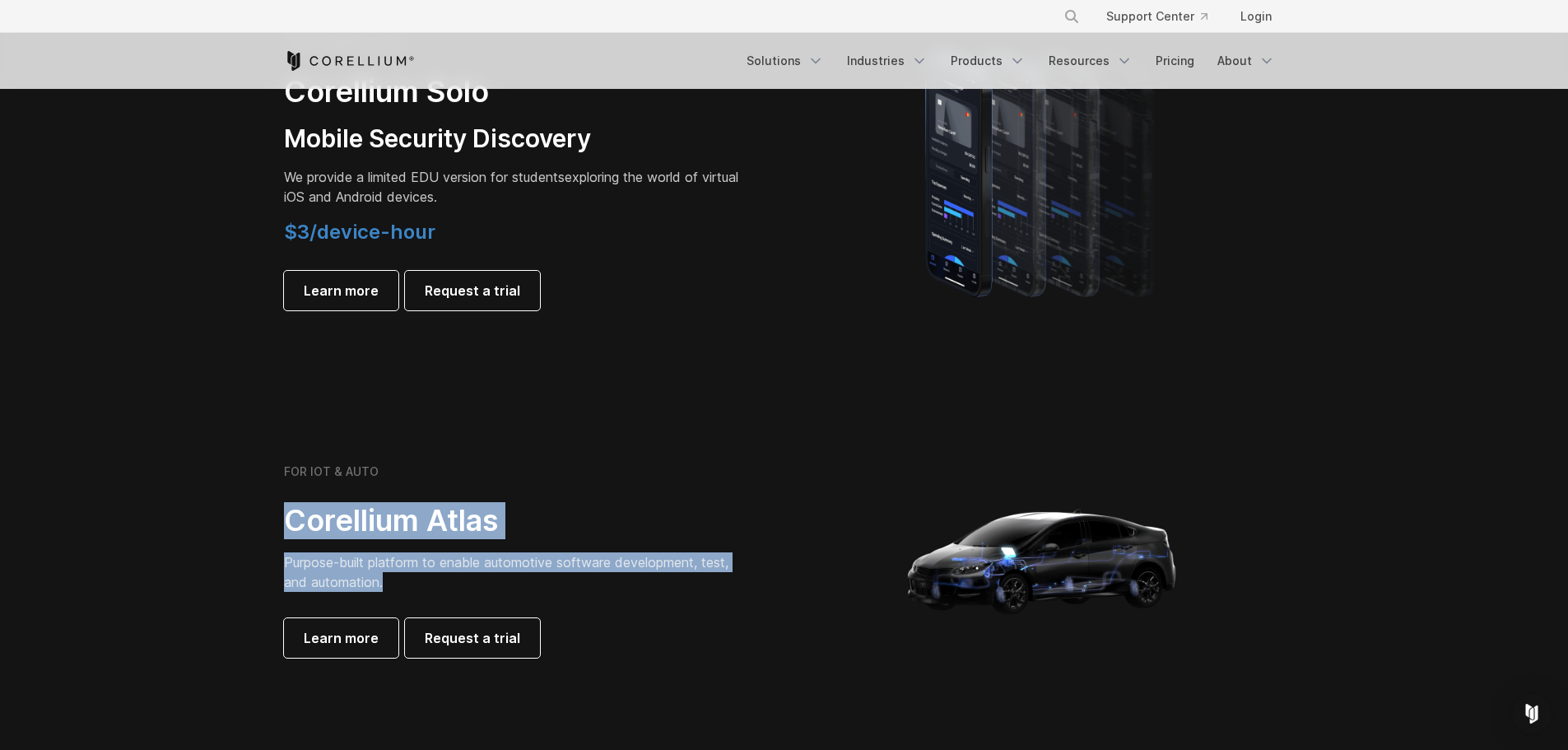
drag, startPoint x: 288, startPoint y: 517, endPoint x: 400, endPoint y: 590, distance: 133.7
click at [400, 590] on div "FOR IOT & AUTO Corellium Atlas Purpose-built platform to enable automotive soft…" at bounding box center [514, 561] width 461 height 194
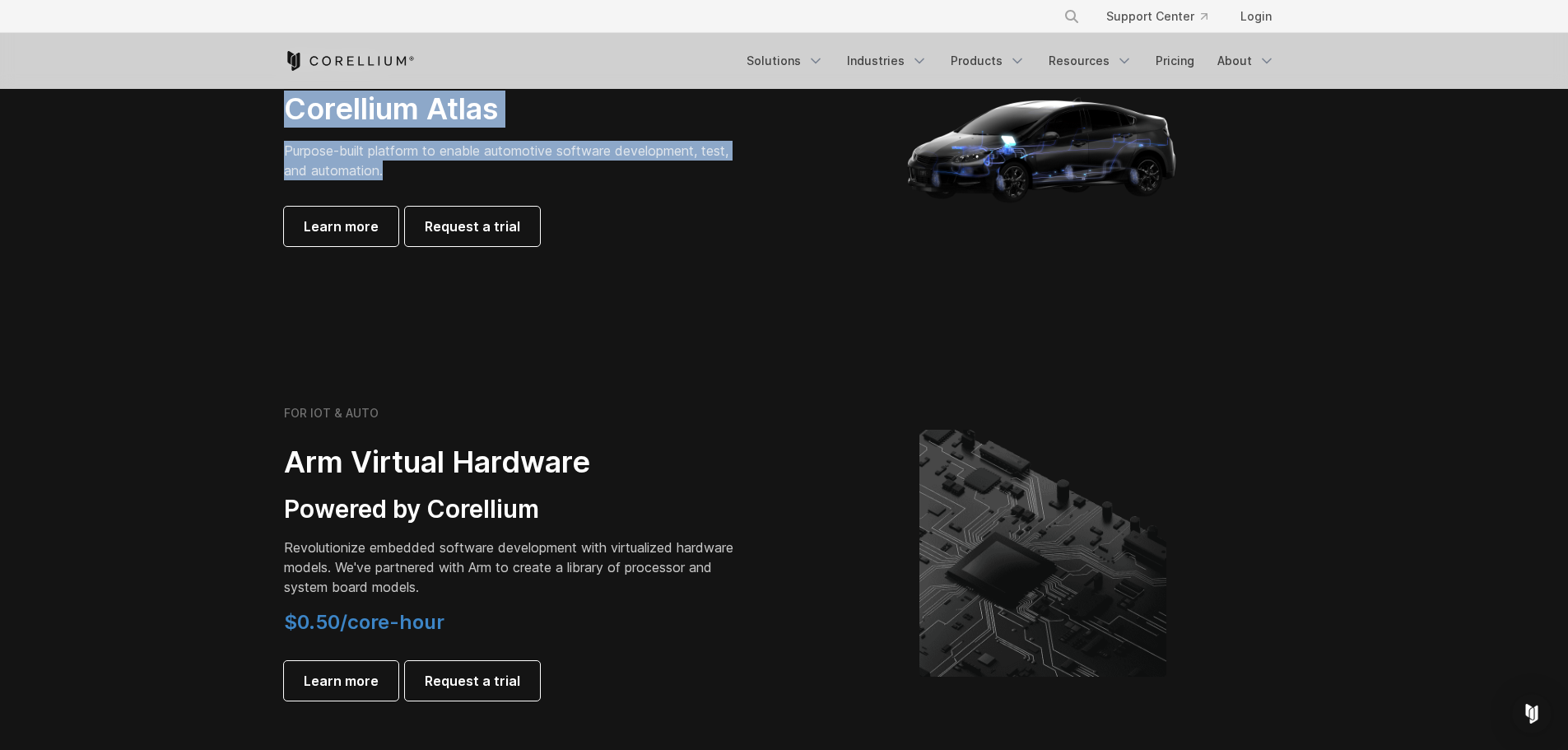
scroll to position [1729, 0]
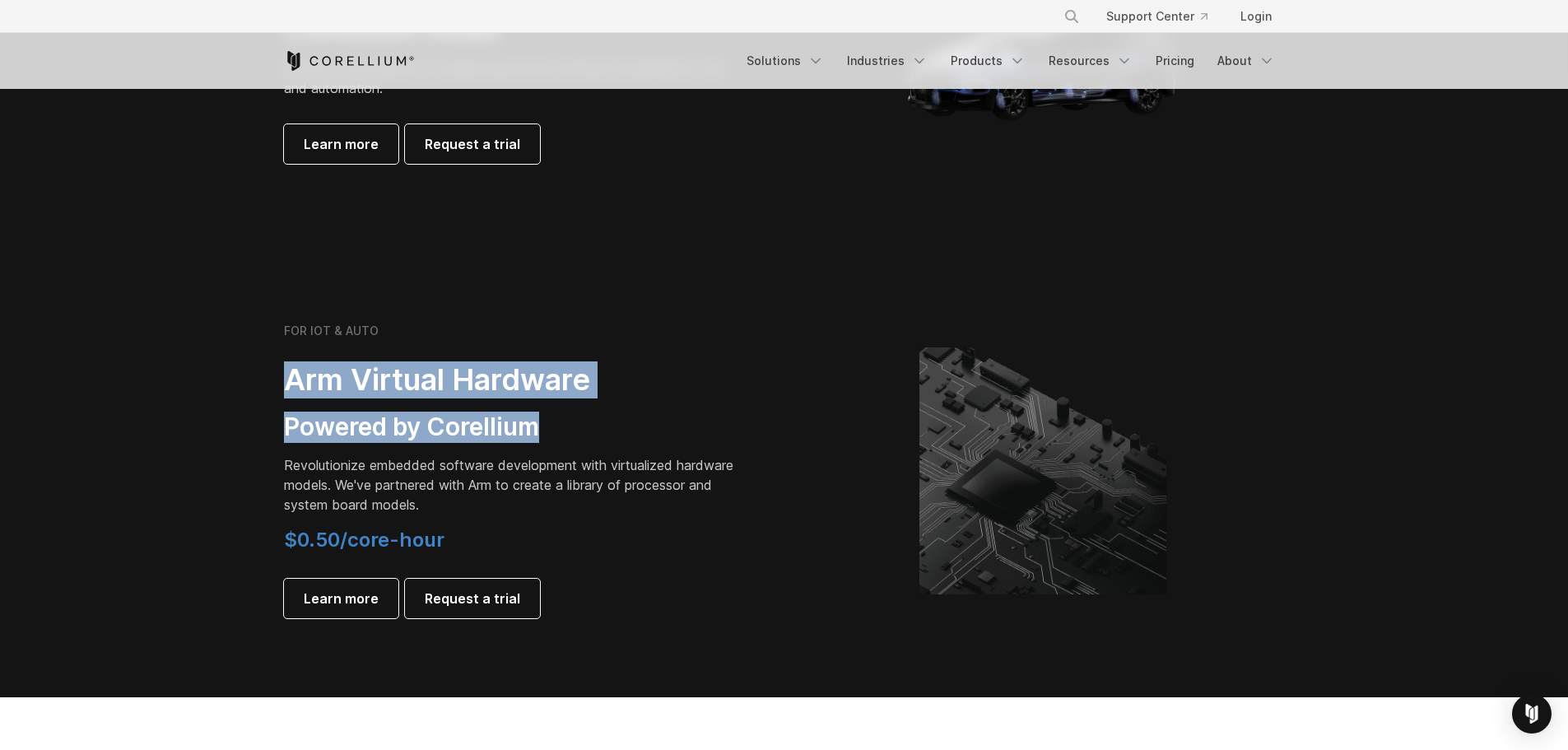
drag, startPoint x: 291, startPoint y: 380, endPoint x: 558, endPoint y: 431, distance: 271.8
click at [558, 431] on div "FOR IOT & AUTO Arm Virtual Hardware Powered by Corellium Revolutionize embedded…" at bounding box center [514, 471] width 461 height 294
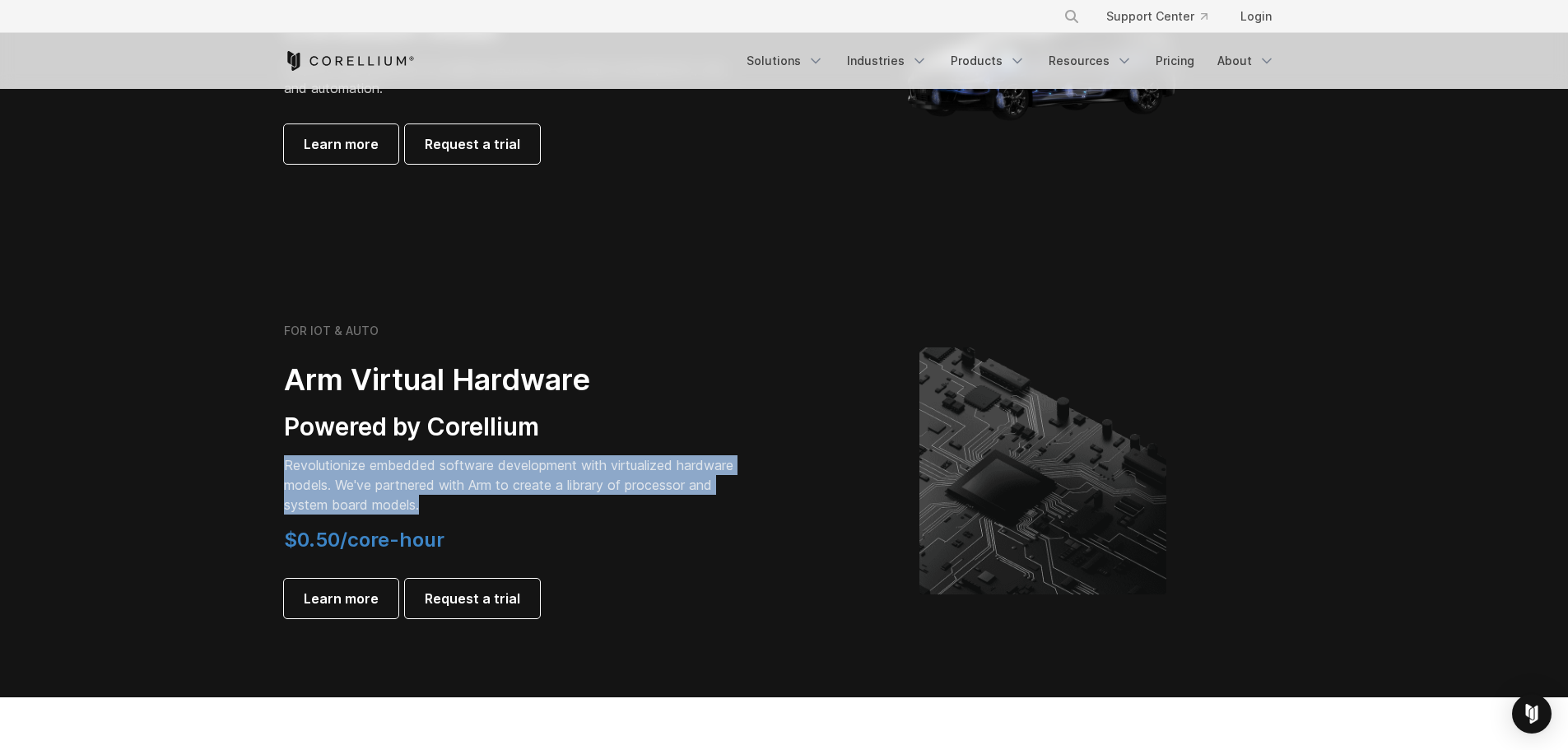
drag, startPoint x: 285, startPoint y: 464, endPoint x: 443, endPoint y: 508, distance: 164.0
click at [443, 508] on p "Revolutionize embedded software development with virtualized hardware models. W…" at bounding box center [514, 485] width 461 height 59
drag, startPoint x: 352, startPoint y: 538, endPoint x: 462, endPoint y: 553, distance: 111.0
click at [462, 553] on div "$0.50/core-hour Learn more Request a trial" at bounding box center [514, 573] width 461 height 91
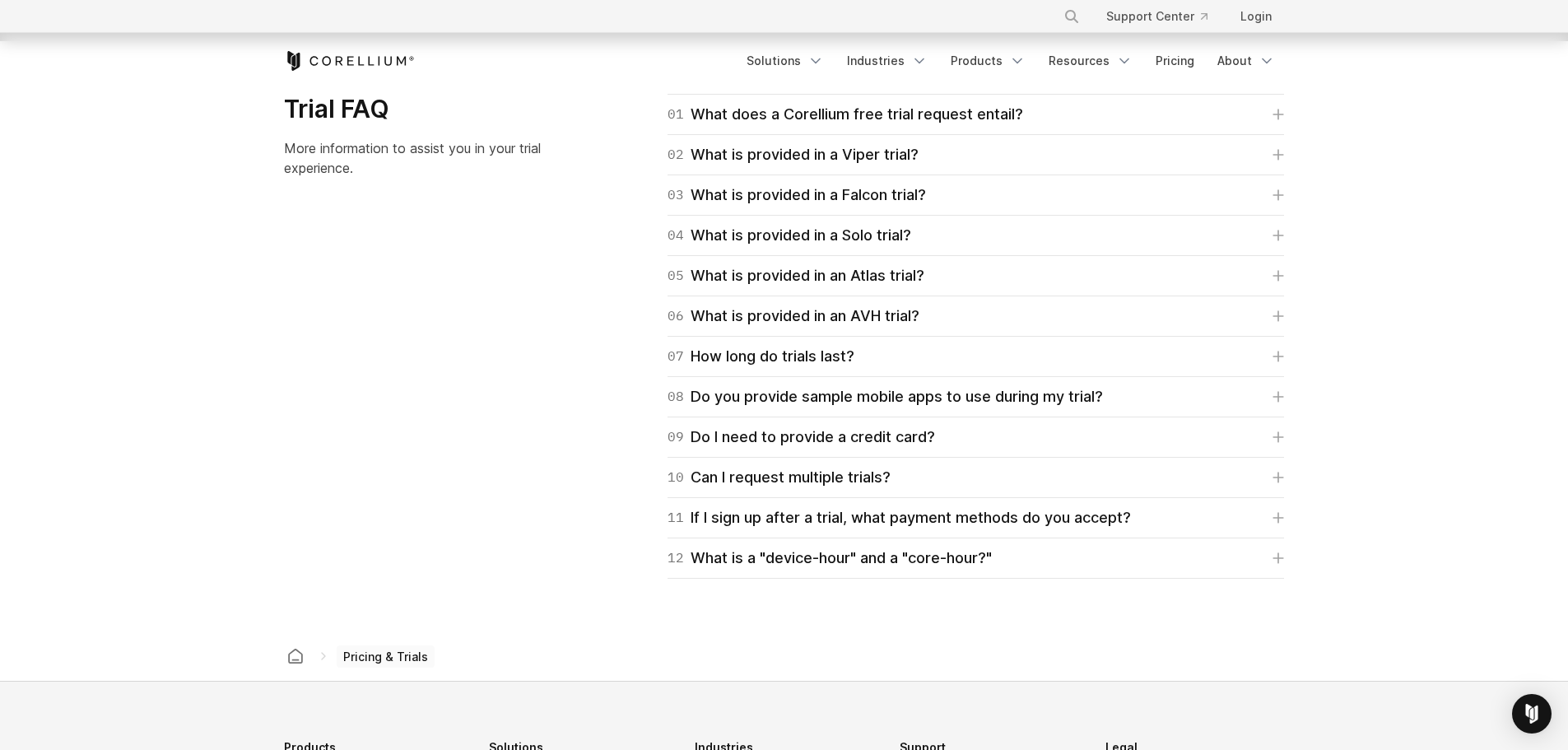
scroll to position [2387, 0]
click at [855, 514] on div "11 If I sign up after a trial, what payment methods do you accept?" at bounding box center [899, 516] width 463 height 23
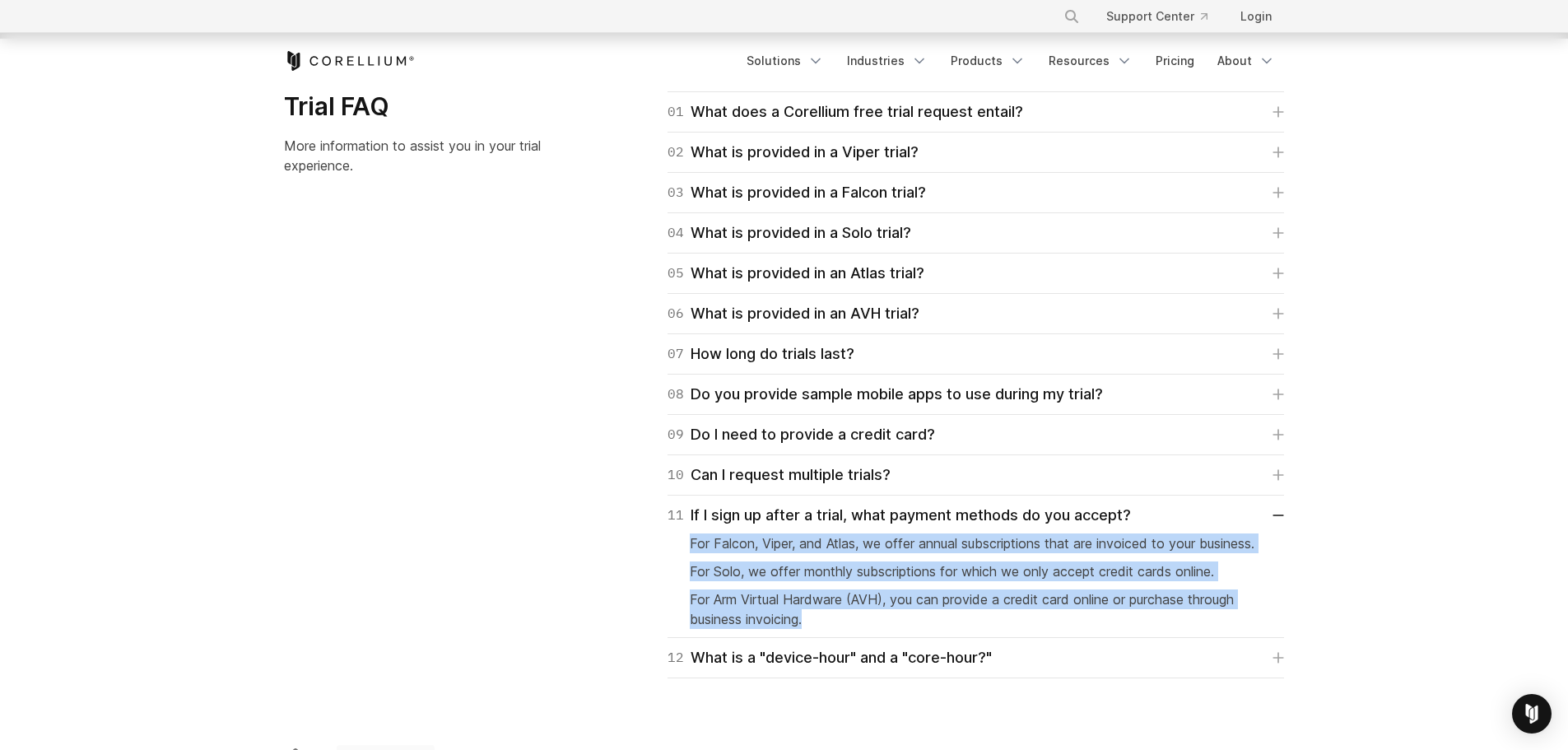
drag, startPoint x: 691, startPoint y: 543, endPoint x: 838, endPoint y: 640, distance: 176.1
click at [838, 629] on div "For Falcon, Viper, and Atlas, we offer annual subscriptions that are invoiced t…" at bounding box center [975, 578] width 572 height 102
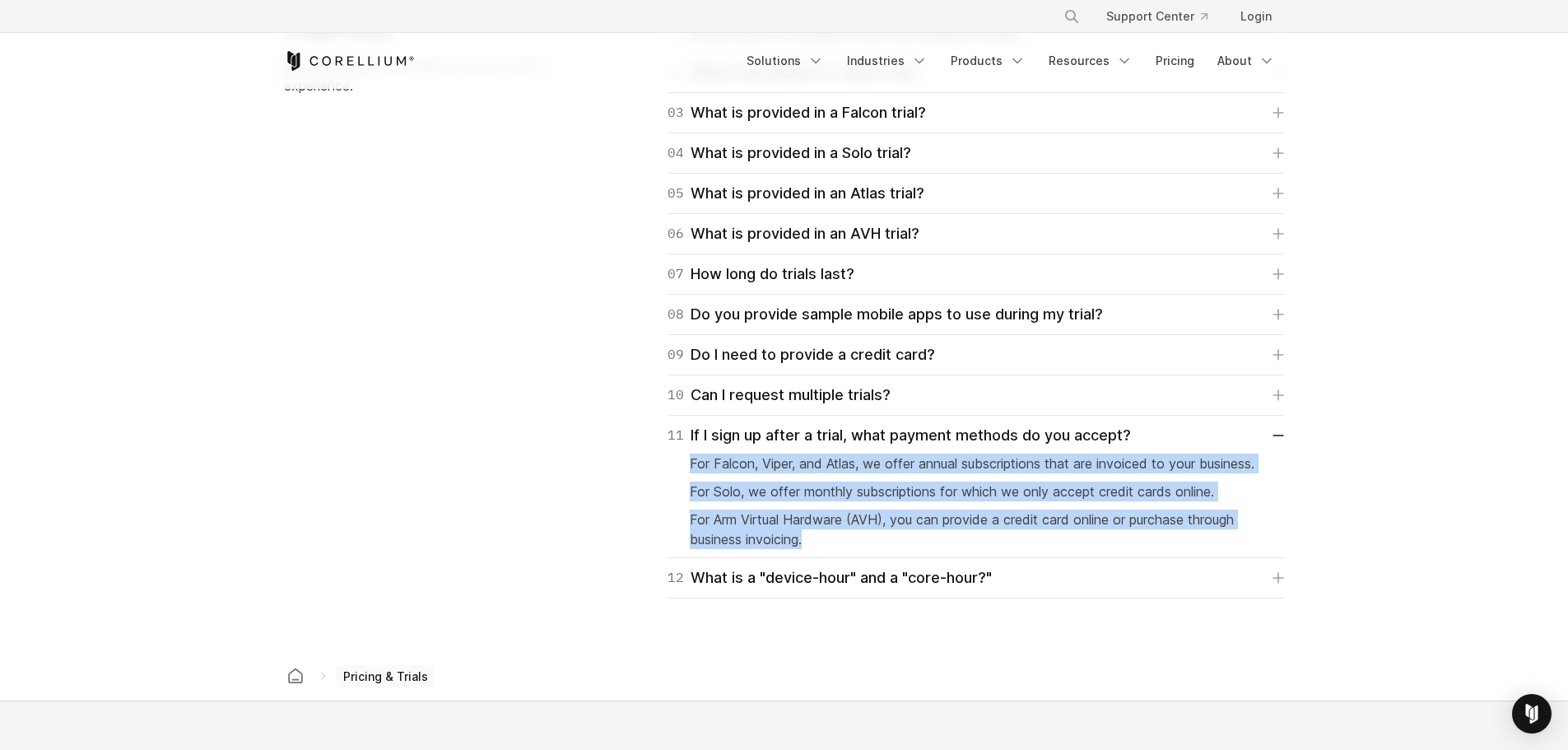
scroll to position [2470, 0]
click at [801, 587] on div "12 What is a "device-hour" and a "core-hour?"" at bounding box center [830, 575] width 324 height 23
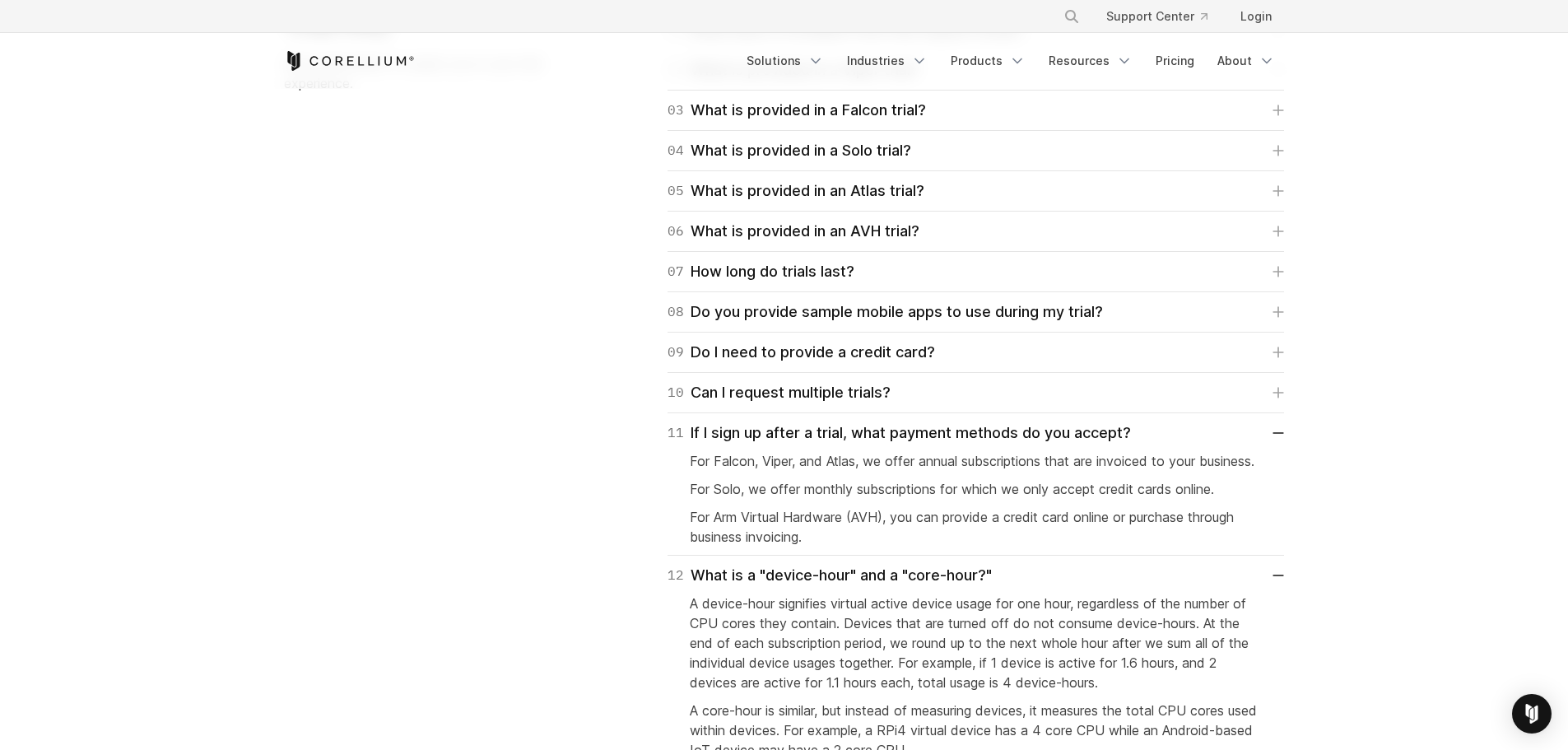
click at [692, 623] on p "A device-hour signifies virtual active device usage for one hour, regardless of…" at bounding box center [975, 643] width 572 height 99
click at [791, 316] on div "08 Do you provide sample mobile apps to use during my trial?" at bounding box center [885, 312] width 435 height 23
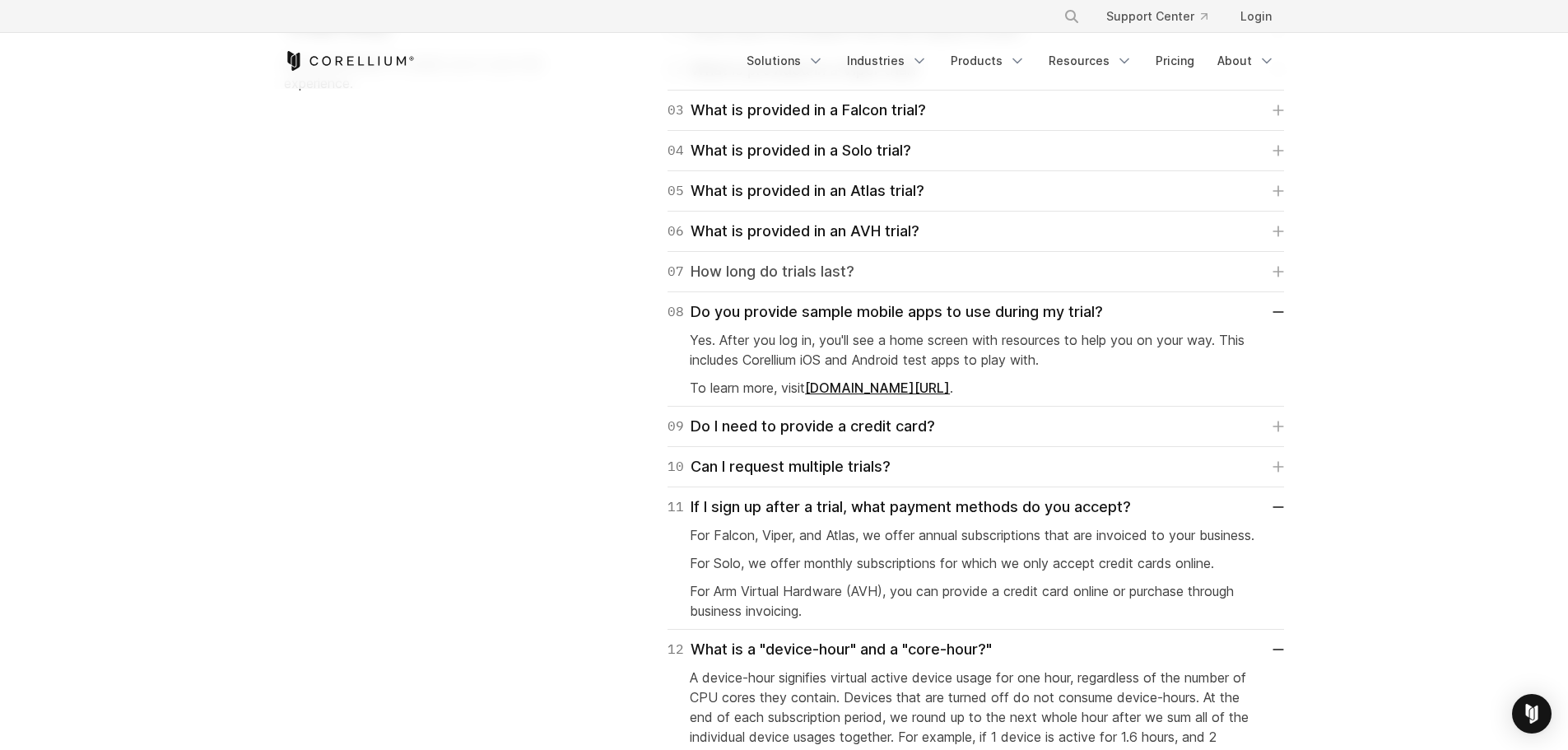
click at [801, 274] on div "07 How long do trials last?" at bounding box center [761, 271] width 187 height 23
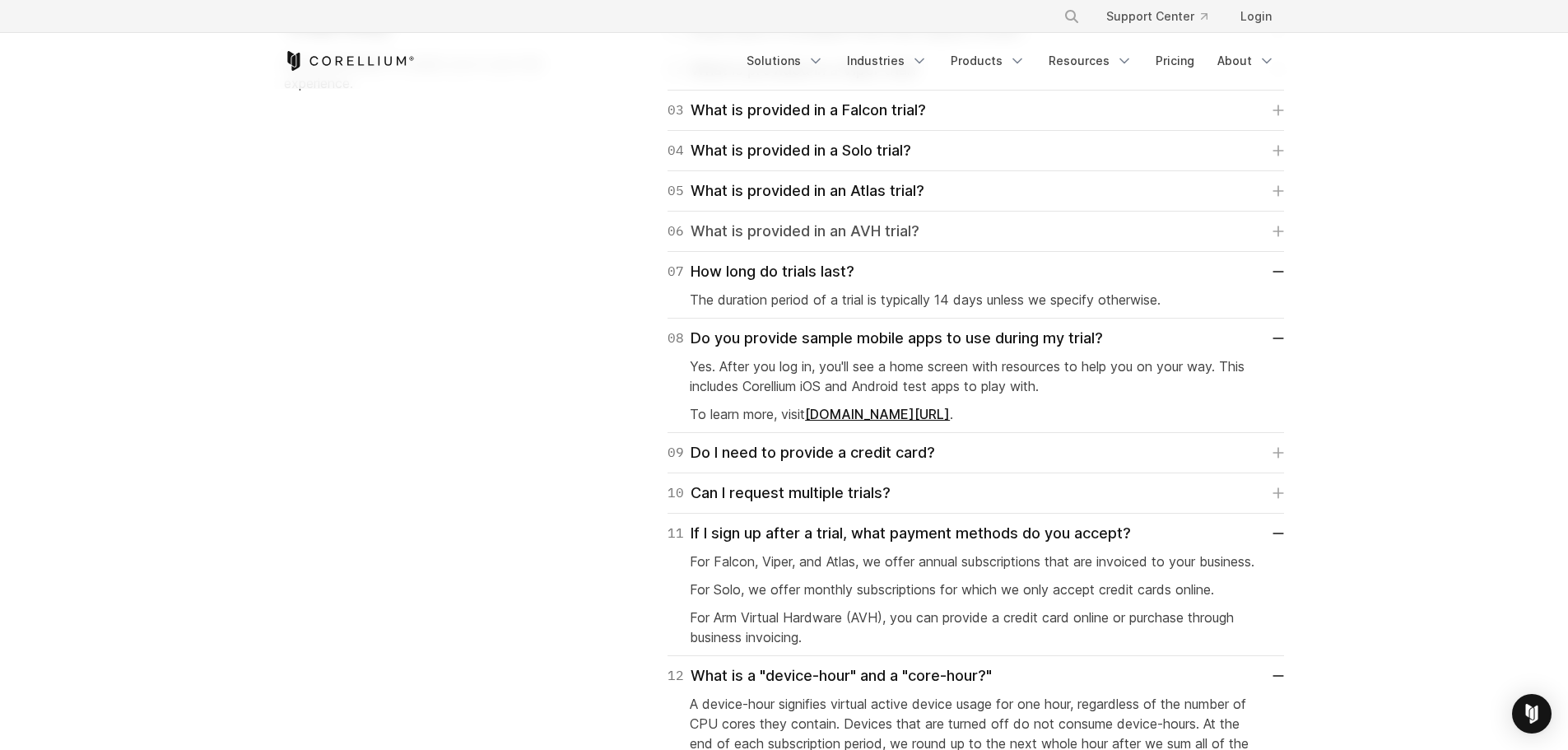
click at [832, 226] on div "06 What is provided in an AVH trial?" at bounding box center [794, 231] width 252 height 23
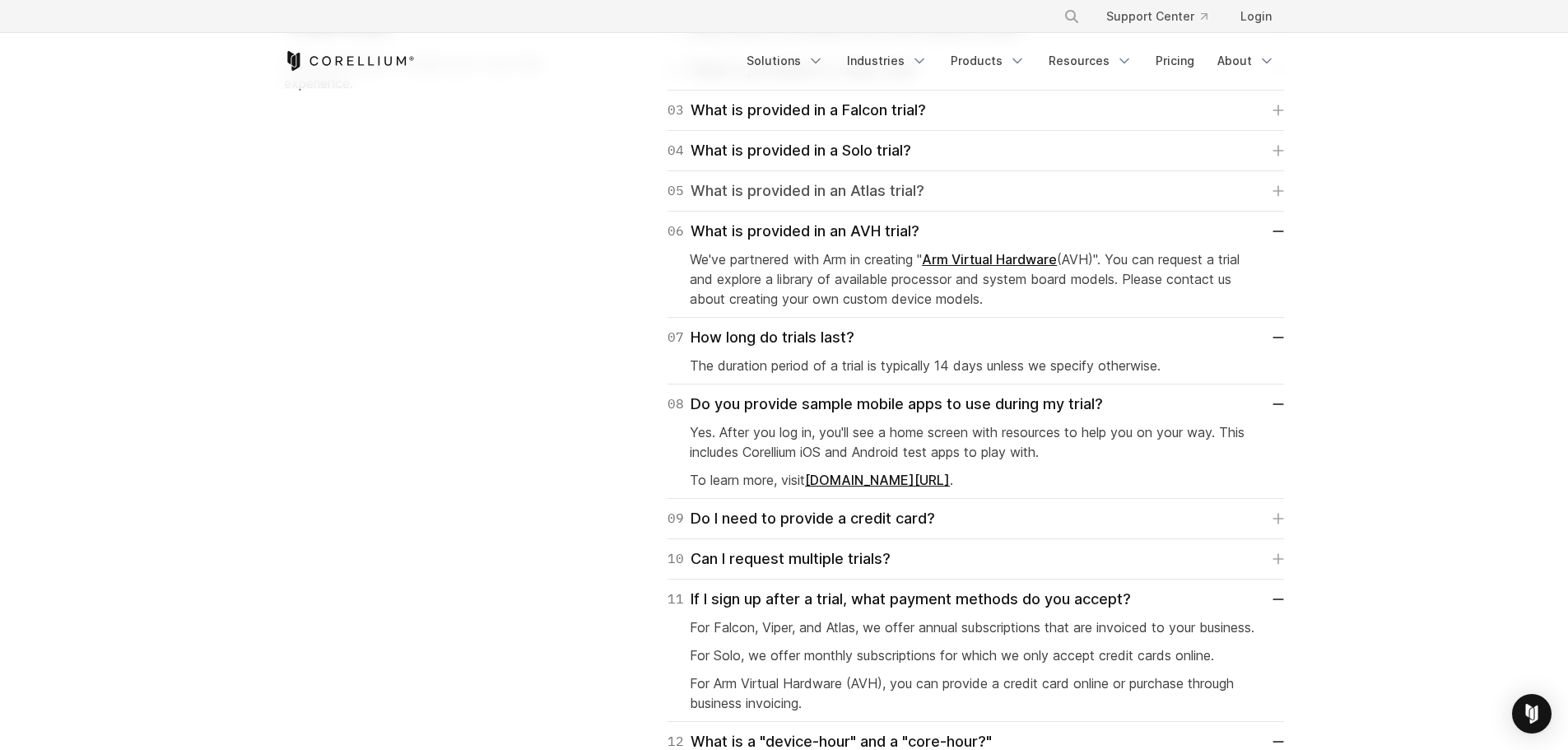
click at [849, 189] on div "05 What is provided in an Atlas trial?" at bounding box center [795, 191] width 256 height 23
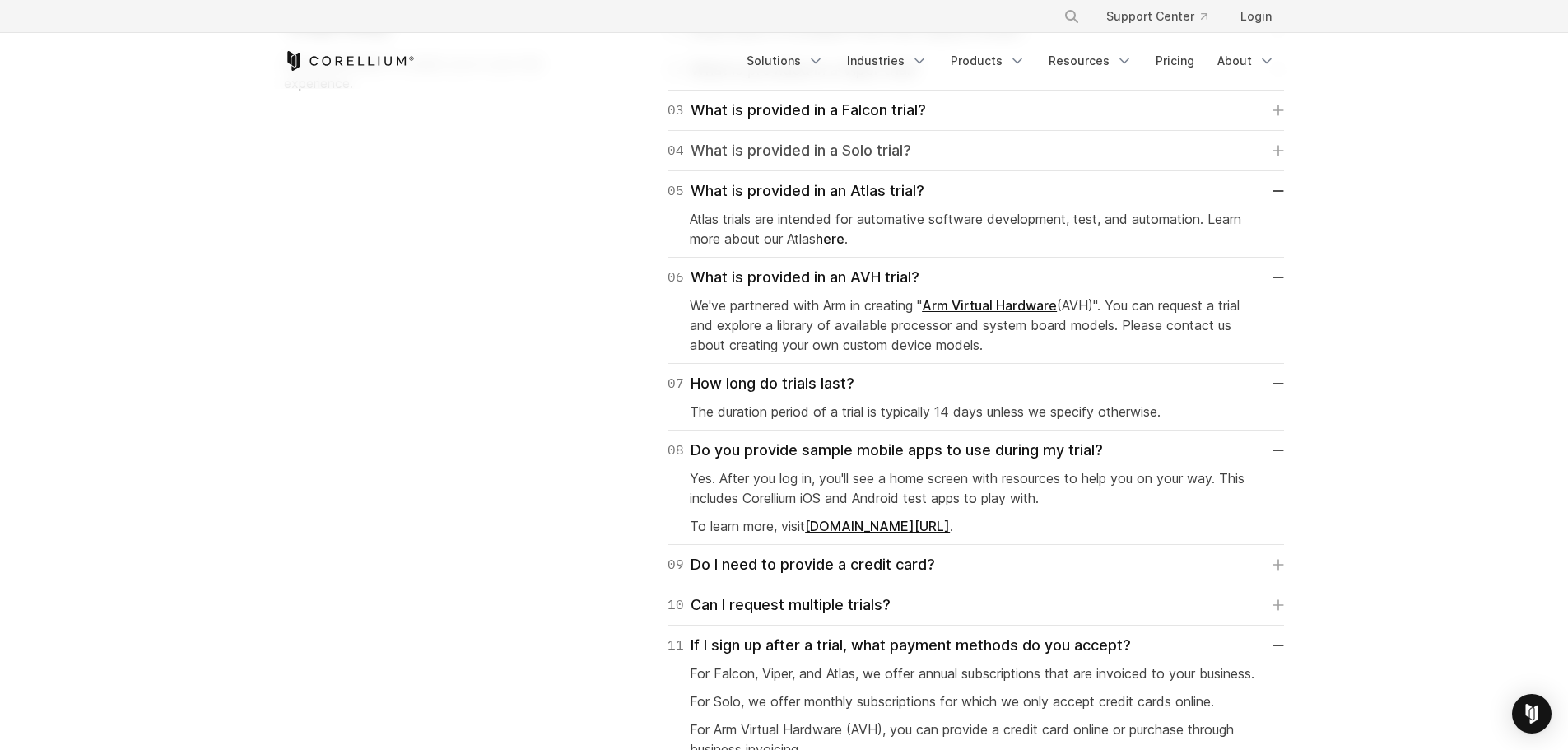
click at [869, 145] on div "04 What is provided in a Solo trial?" at bounding box center [789, 151] width 244 height 23
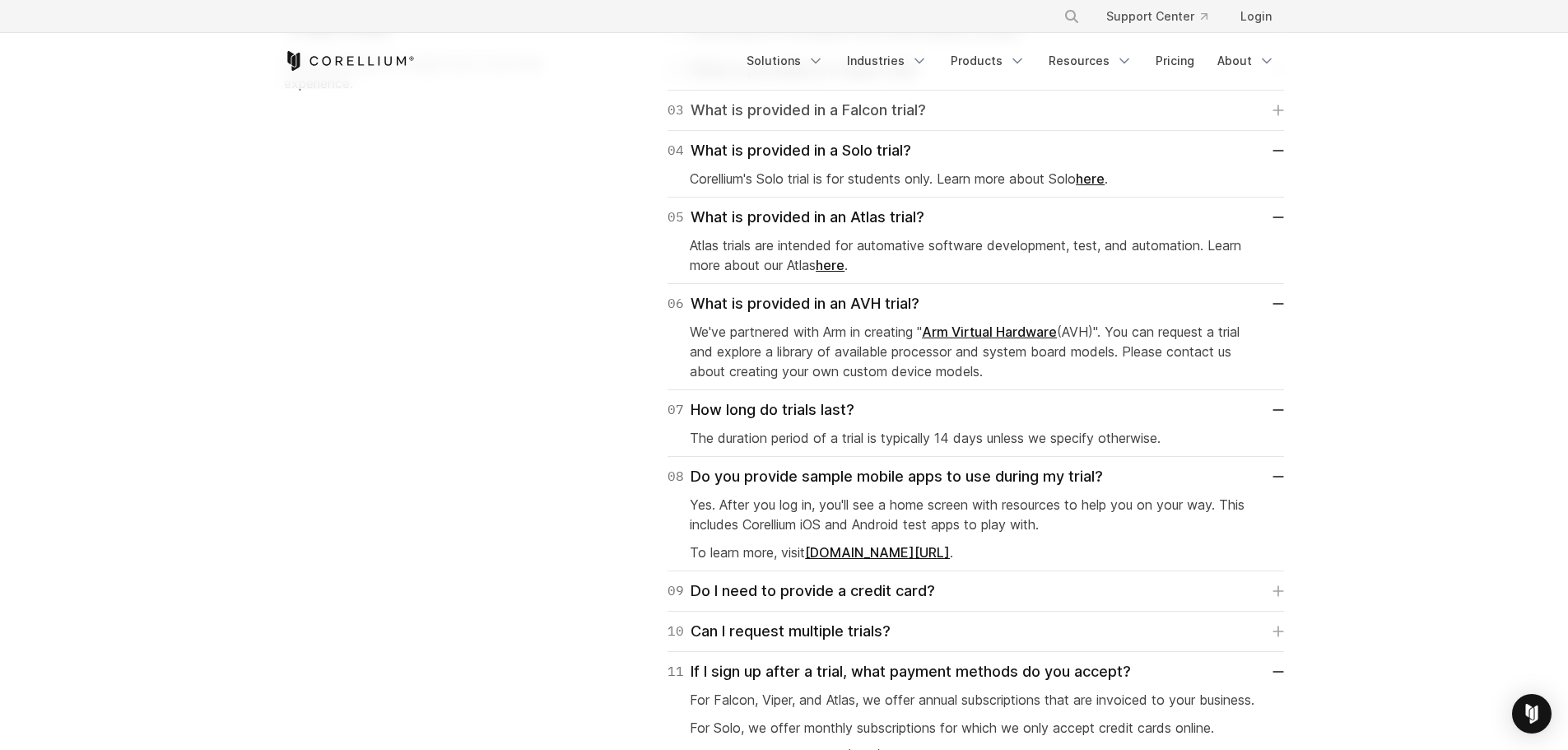
click at [881, 110] on div "03 What is provided in a Falcon trial?" at bounding box center [796, 110] width 258 height 23
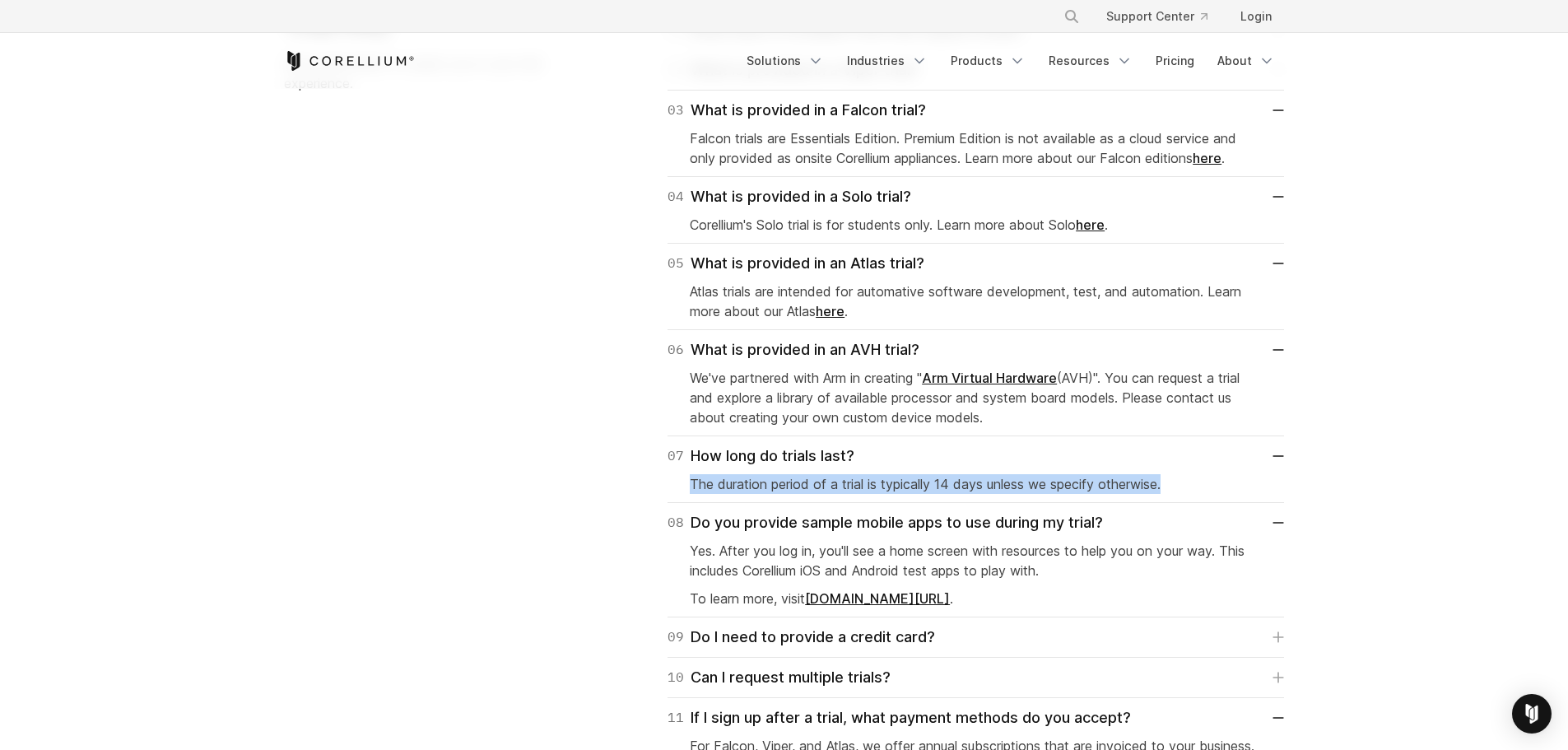
drag, startPoint x: 693, startPoint y: 486, endPoint x: 1171, endPoint y: 478, distance: 478.1
click at [1171, 478] on p "The duration period of a trial is typically 14 days unless we specify otherwise." at bounding box center [975, 484] width 572 height 19
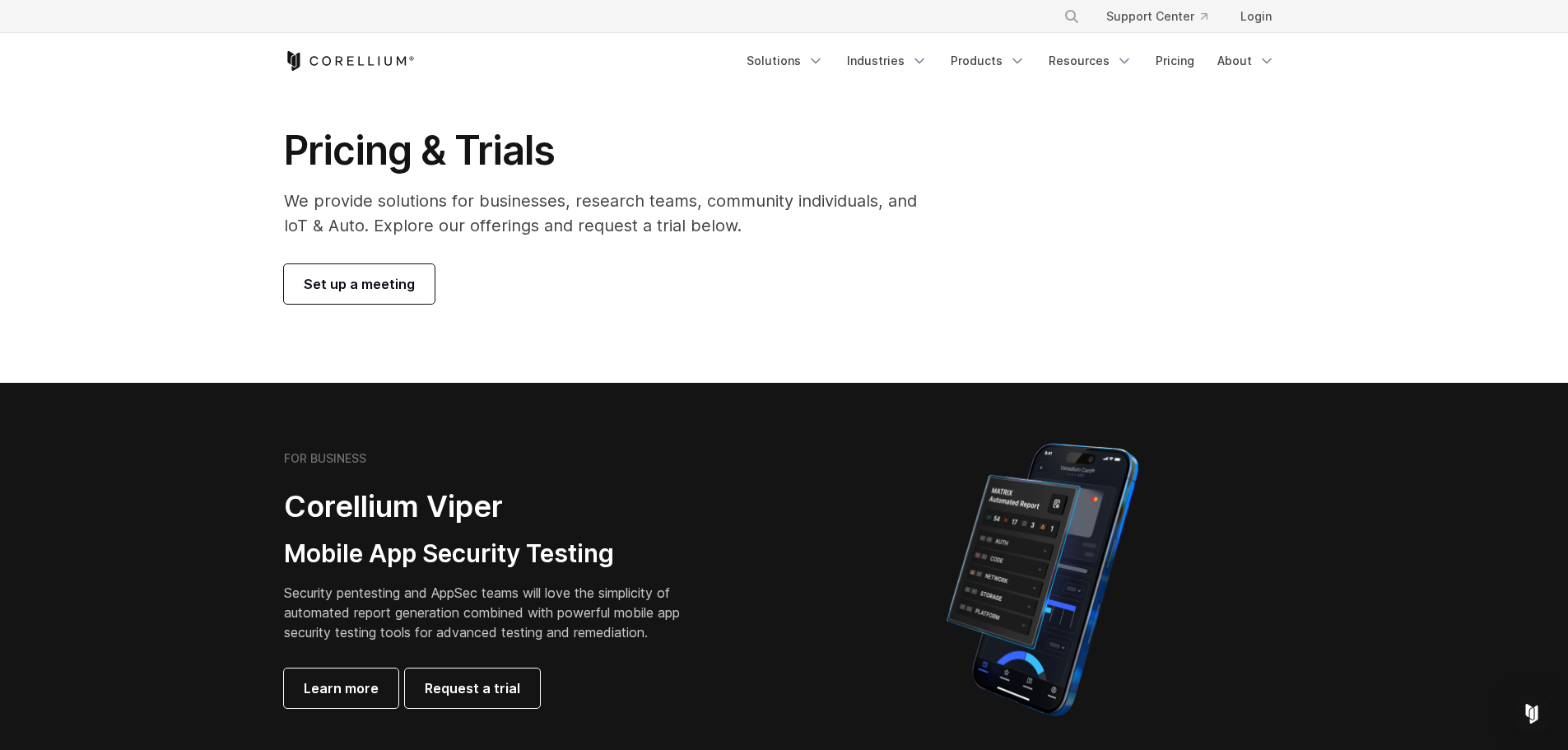
scroll to position [0, 0]
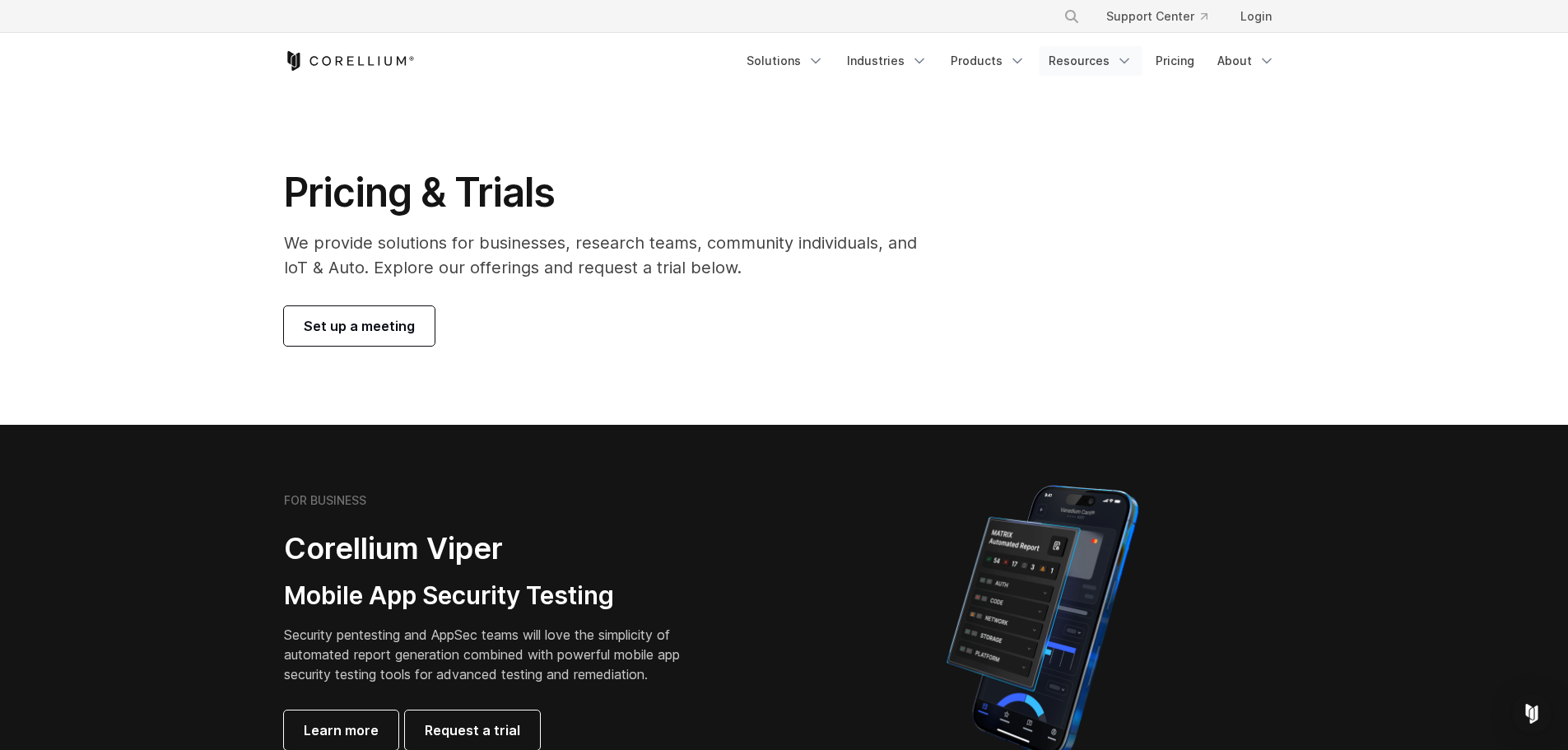
click at [1128, 61] on polyline "Navigation Menu" at bounding box center [1124, 61] width 8 height 4
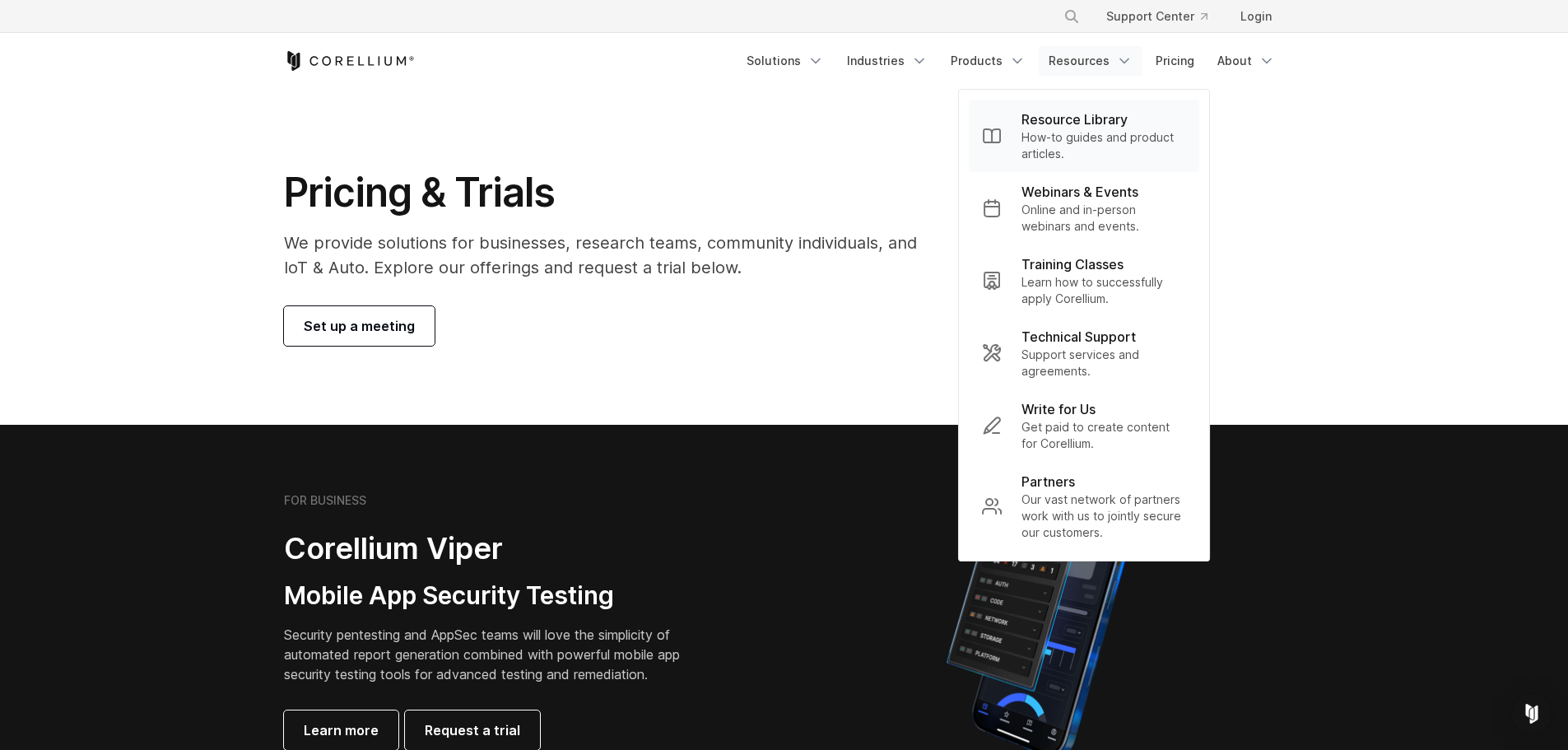
click at [1074, 146] on p "How-to guides and product articles." at bounding box center [1103, 145] width 165 height 33
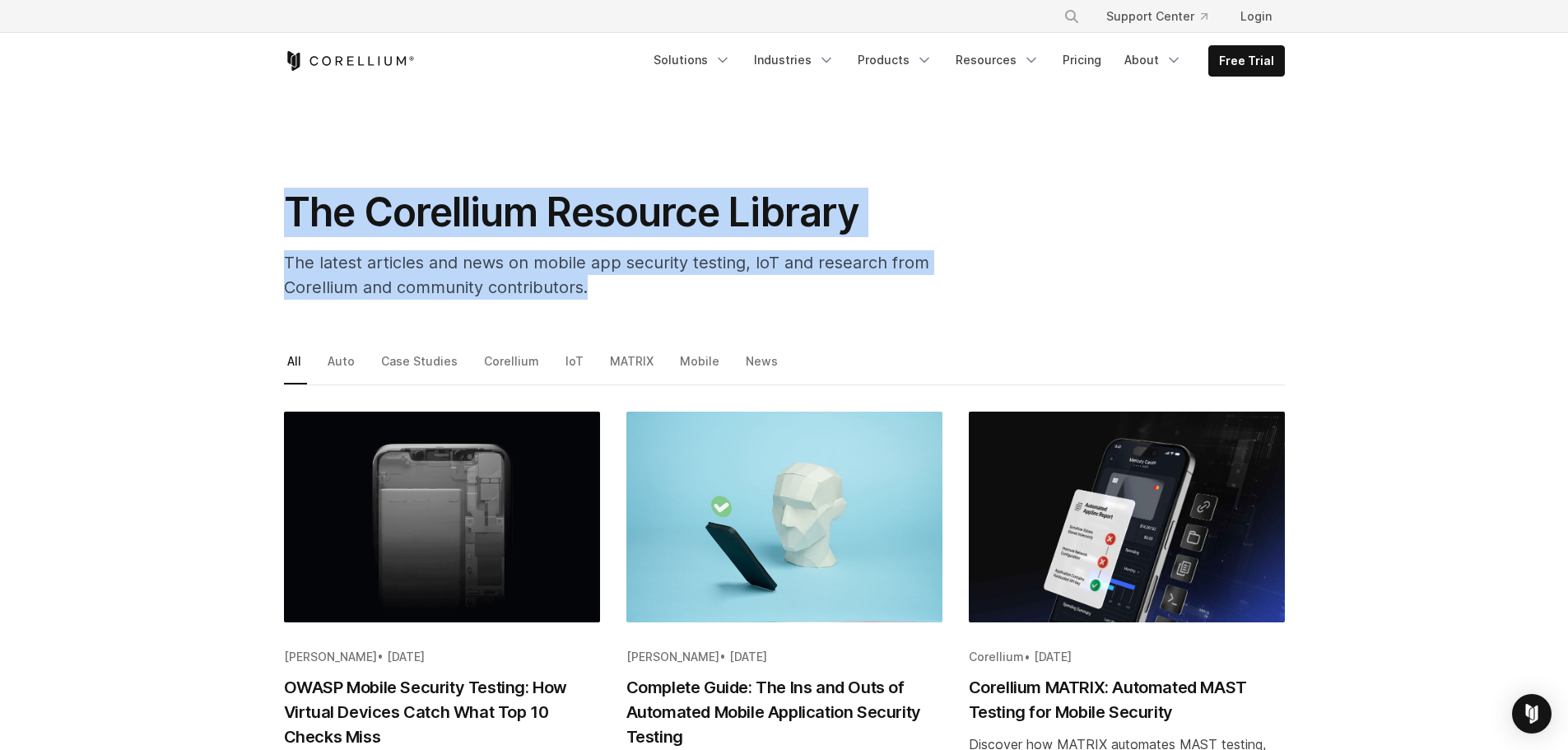
drag, startPoint x: 290, startPoint y: 209, endPoint x: 662, endPoint y: 278, distance: 378.3
click at [662, 278] on div "The Corellium Resource Library The latest articles and news on mobile app secur…" at bounding box center [613, 250] width 692 height 125
click at [613, 270] on span "The latest articles and news on mobile app security testing, IoT and research f…" at bounding box center [606, 275] width 645 height 44
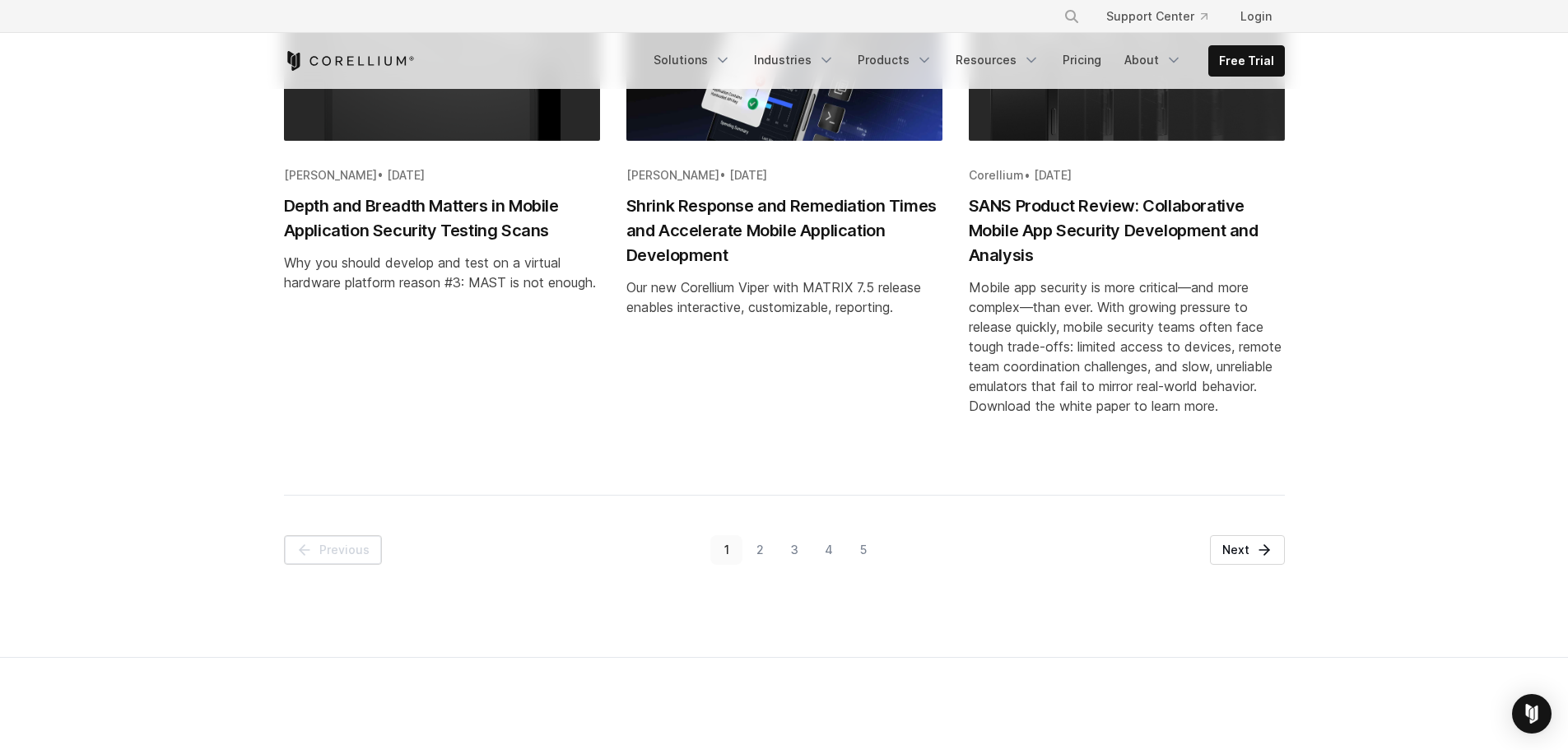
scroll to position [2059, 0]
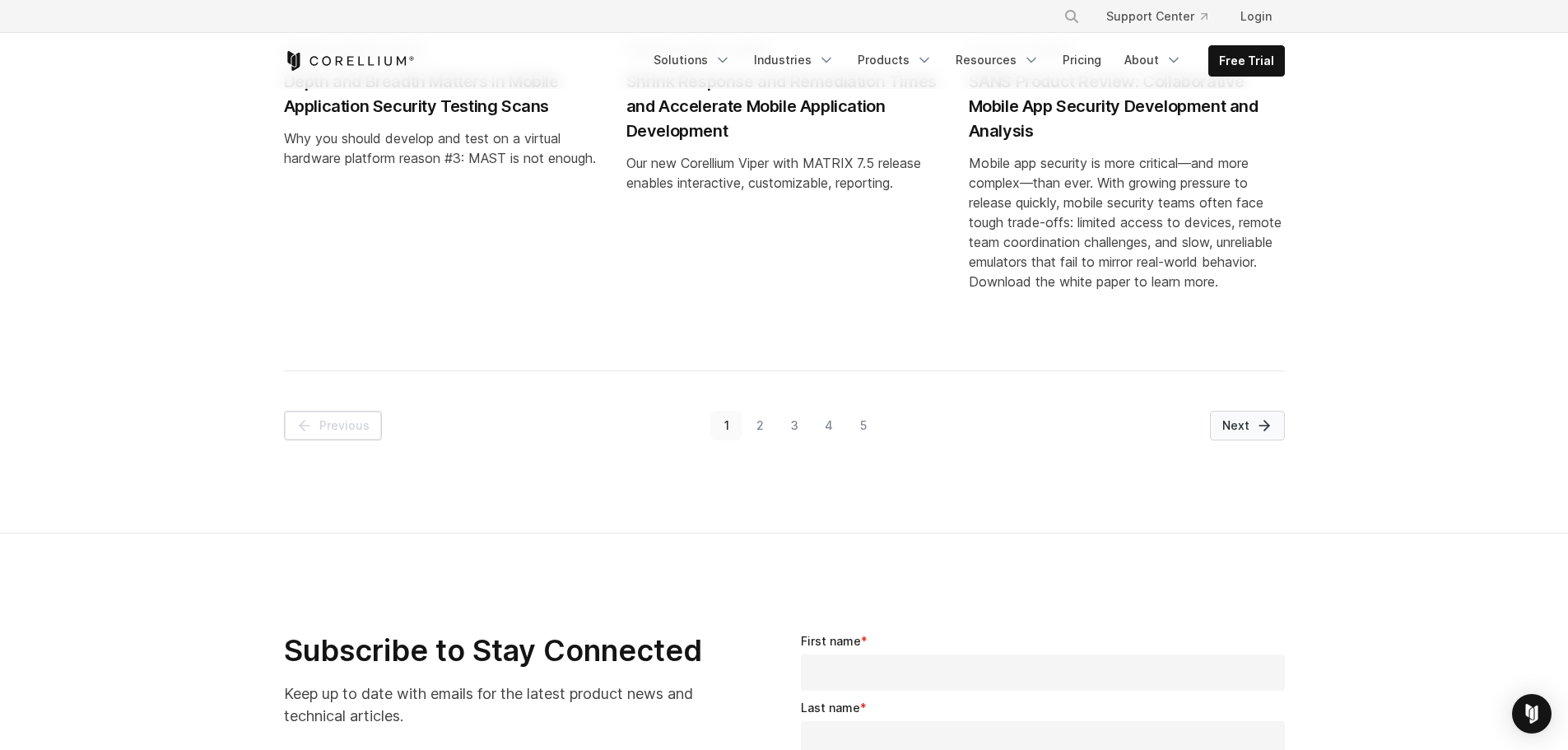
click at [1264, 428] on icon "Pagination" at bounding box center [1264, 426] width 17 height 17
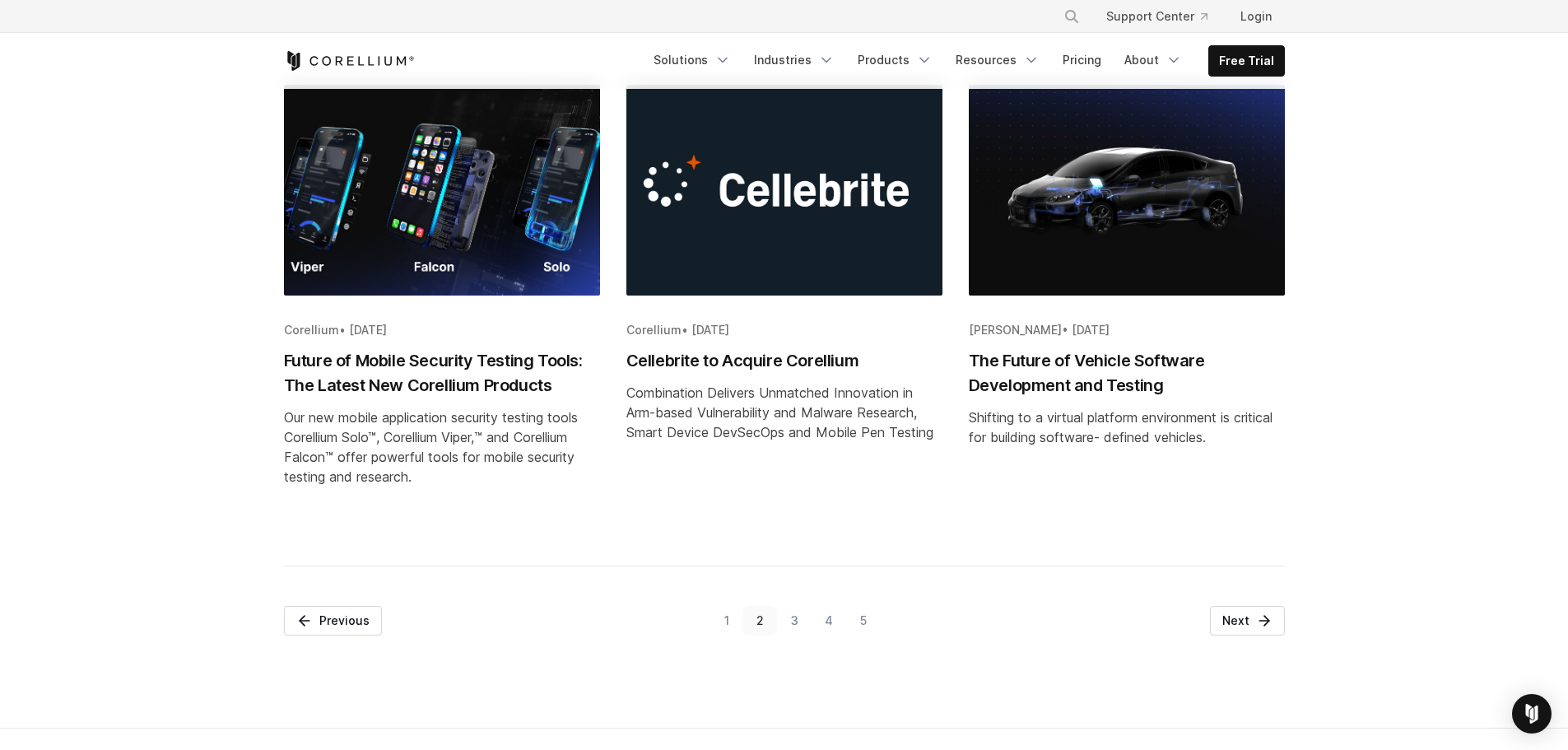
scroll to position [1894, 0]
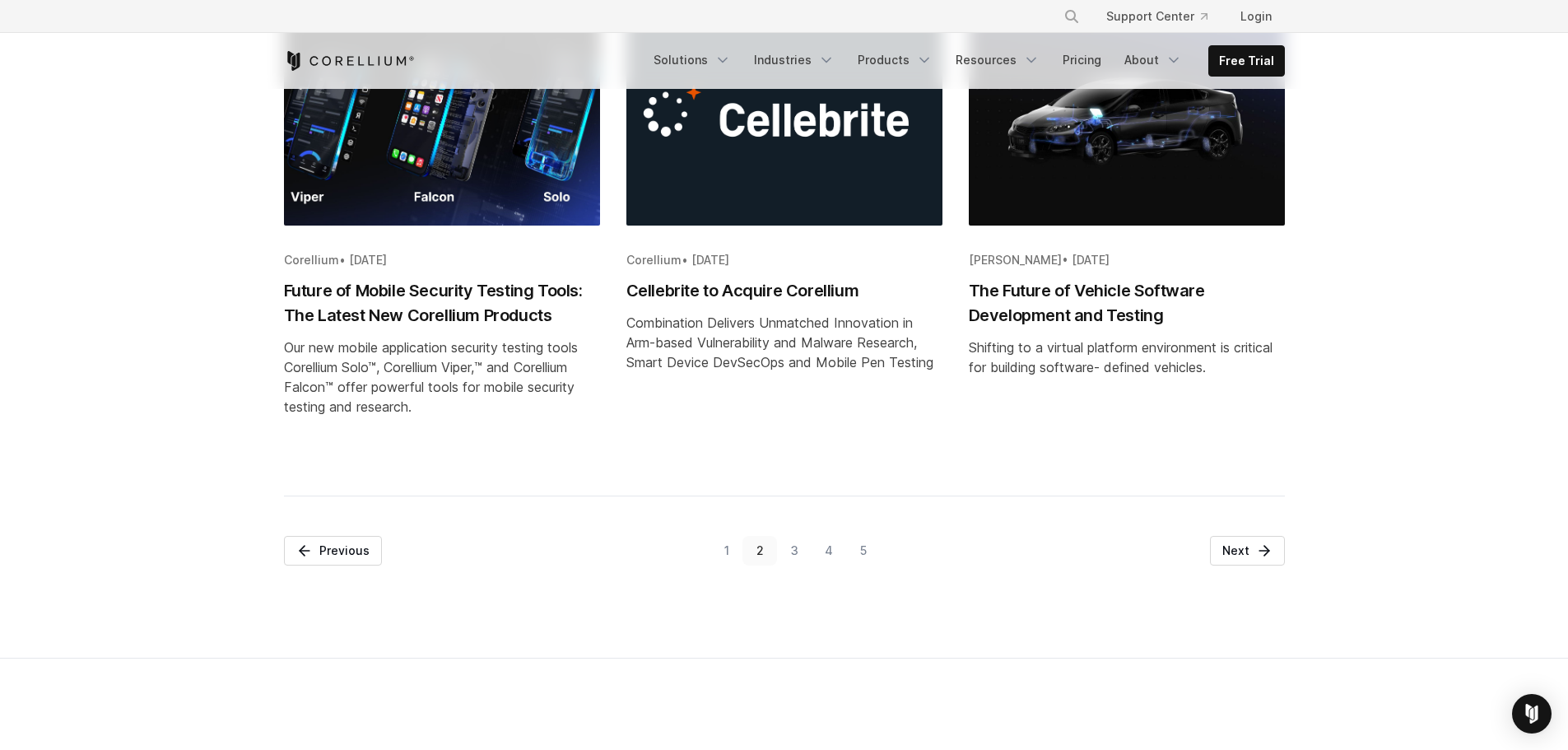
click at [729, 566] on link "1" at bounding box center [726, 551] width 32 height 30
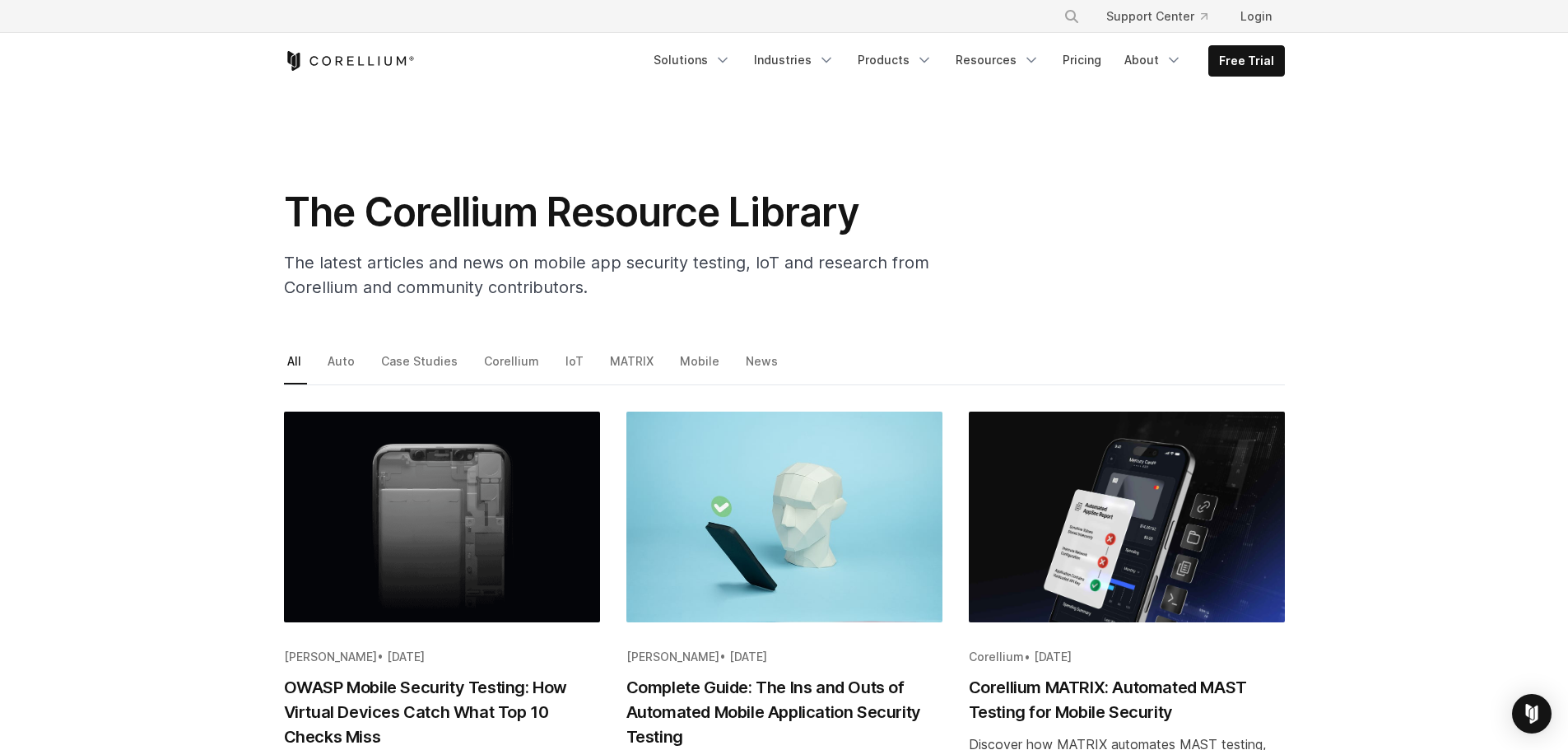
drag, startPoint x: 294, startPoint y: 210, endPoint x: 885, endPoint y: 226, distance: 591.2
click at [906, 218] on h1 "The Corellium Resource Library" at bounding box center [612, 212] width 658 height 49
copy h1 "The Corellium Resource Library"
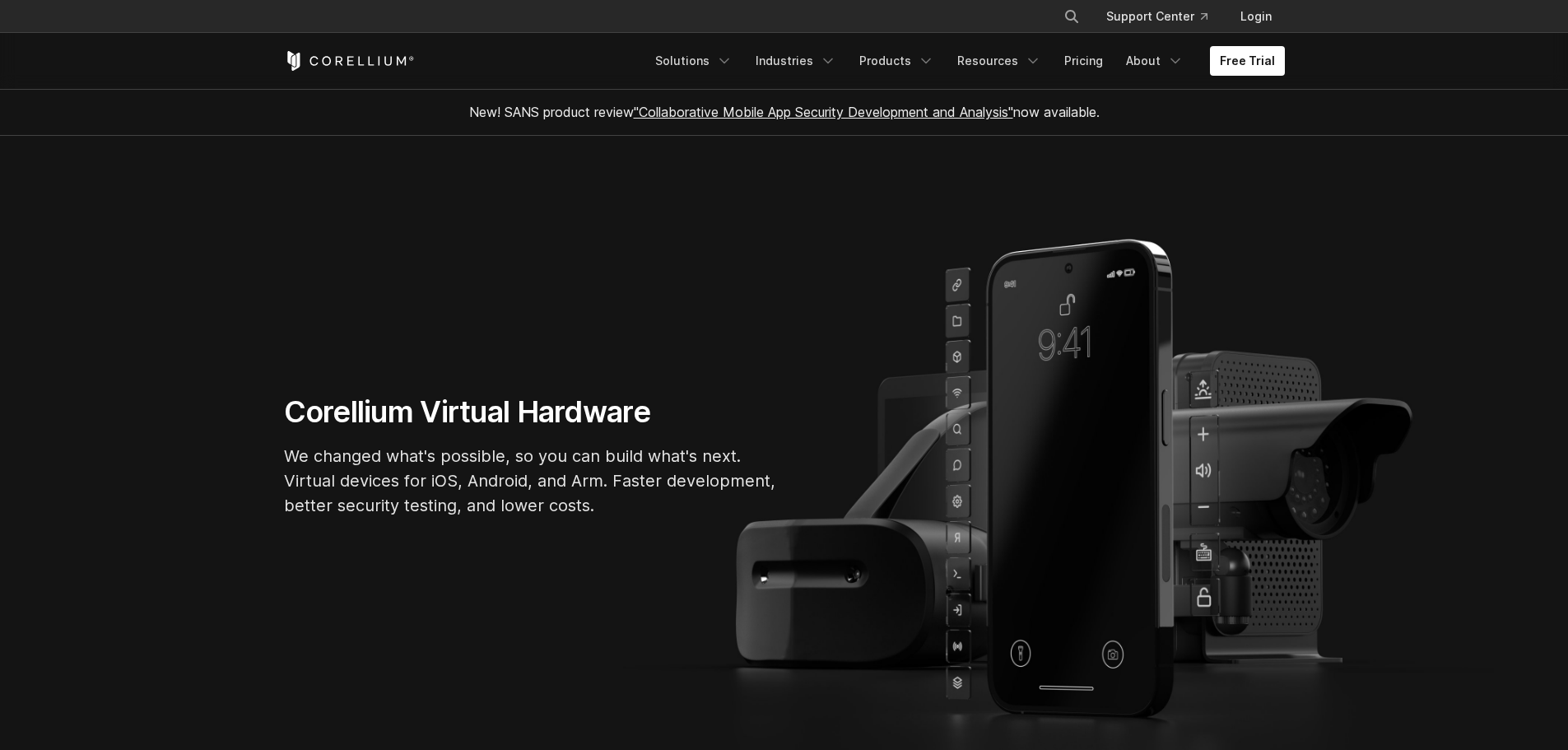
click at [930, 61] on polyline "Navigation Menu" at bounding box center [925, 61] width 8 height 4
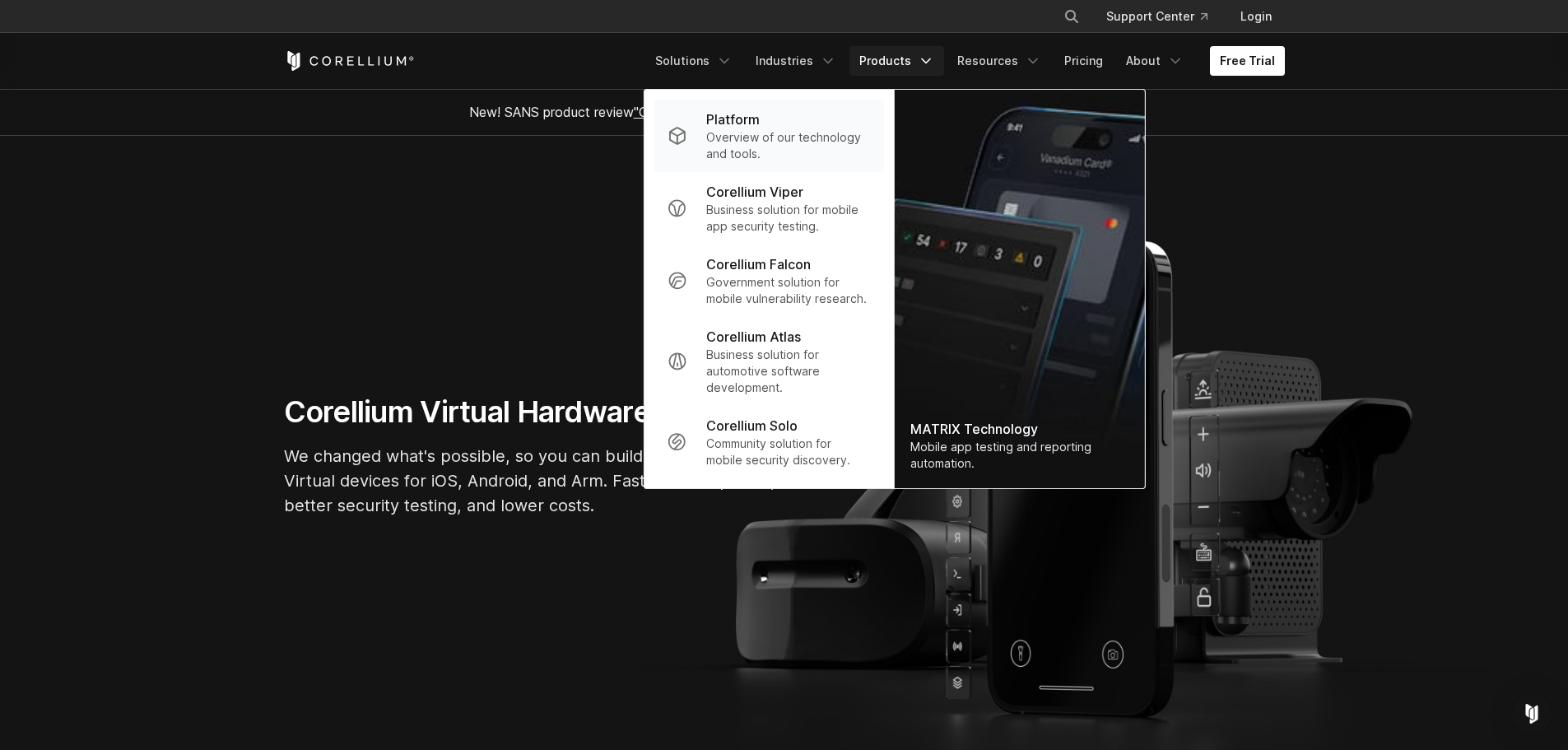
click at [759, 126] on p "Platform" at bounding box center [733, 119] width 54 height 19
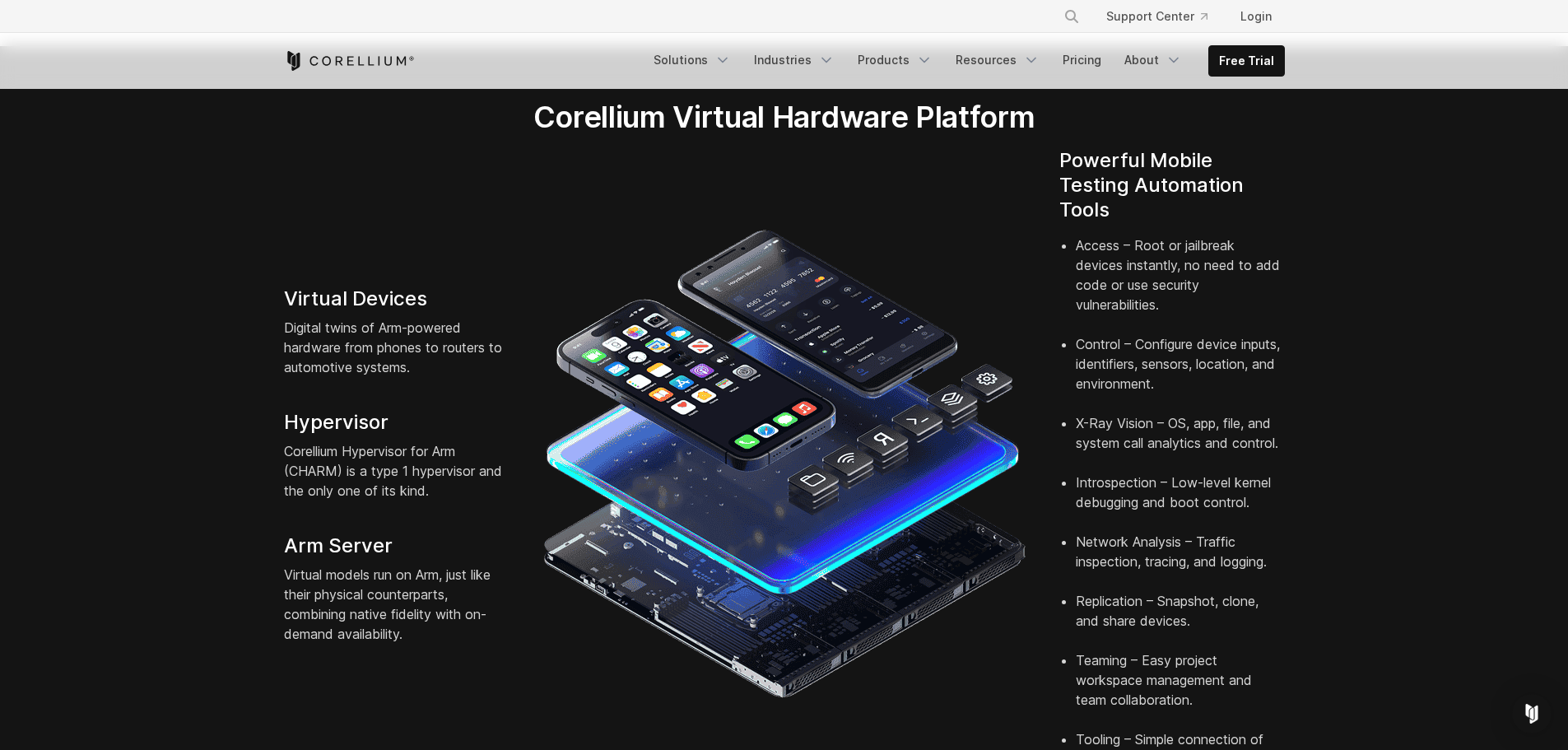
scroll to position [330, 0]
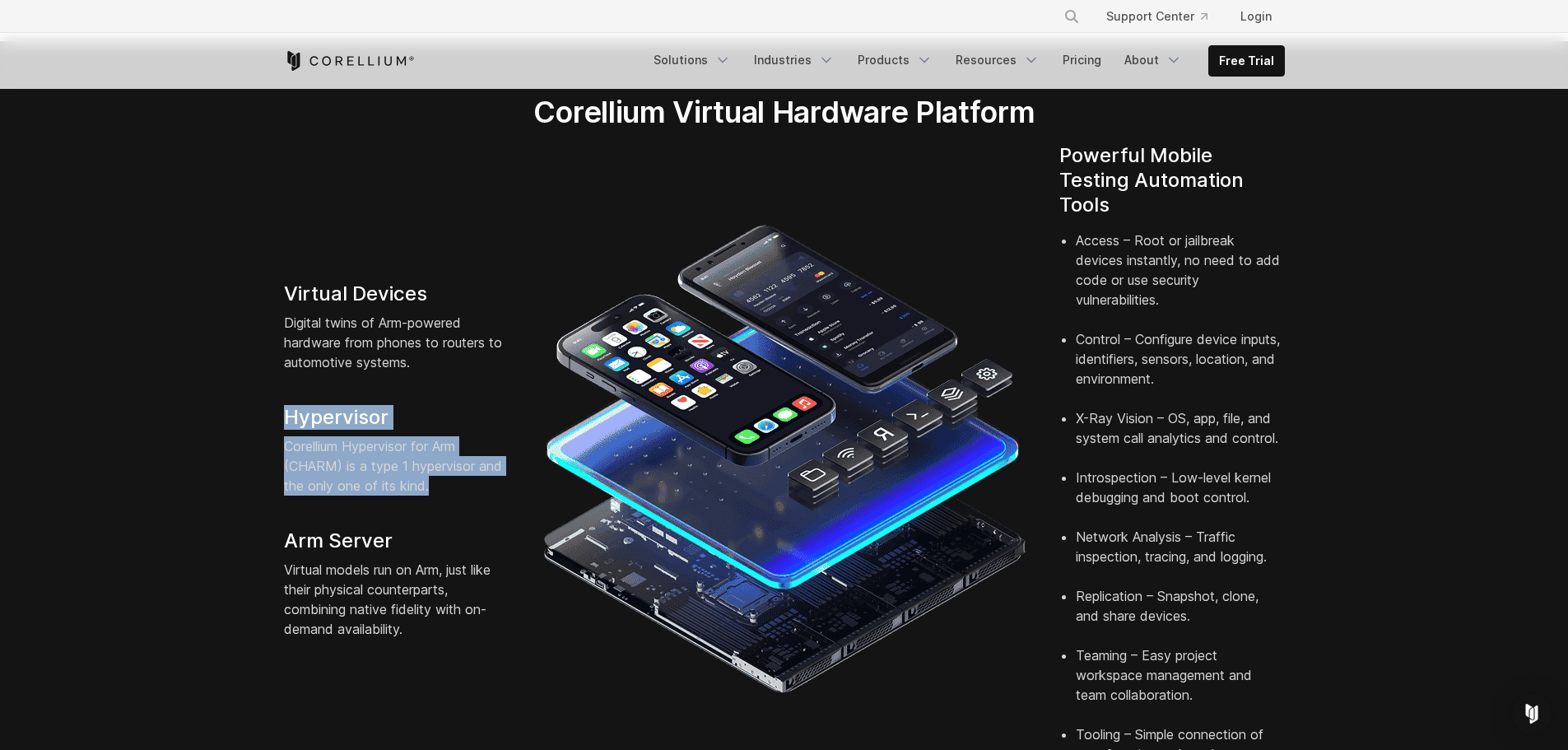
drag, startPoint x: 285, startPoint y: 393, endPoint x: 436, endPoint y: 459, distance: 164.8
click at [436, 459] on div "Virtual Devices Digital twins of Arm-powered hardware from phones to routers to…" at bounding box center [396, 460] width 258 height 357
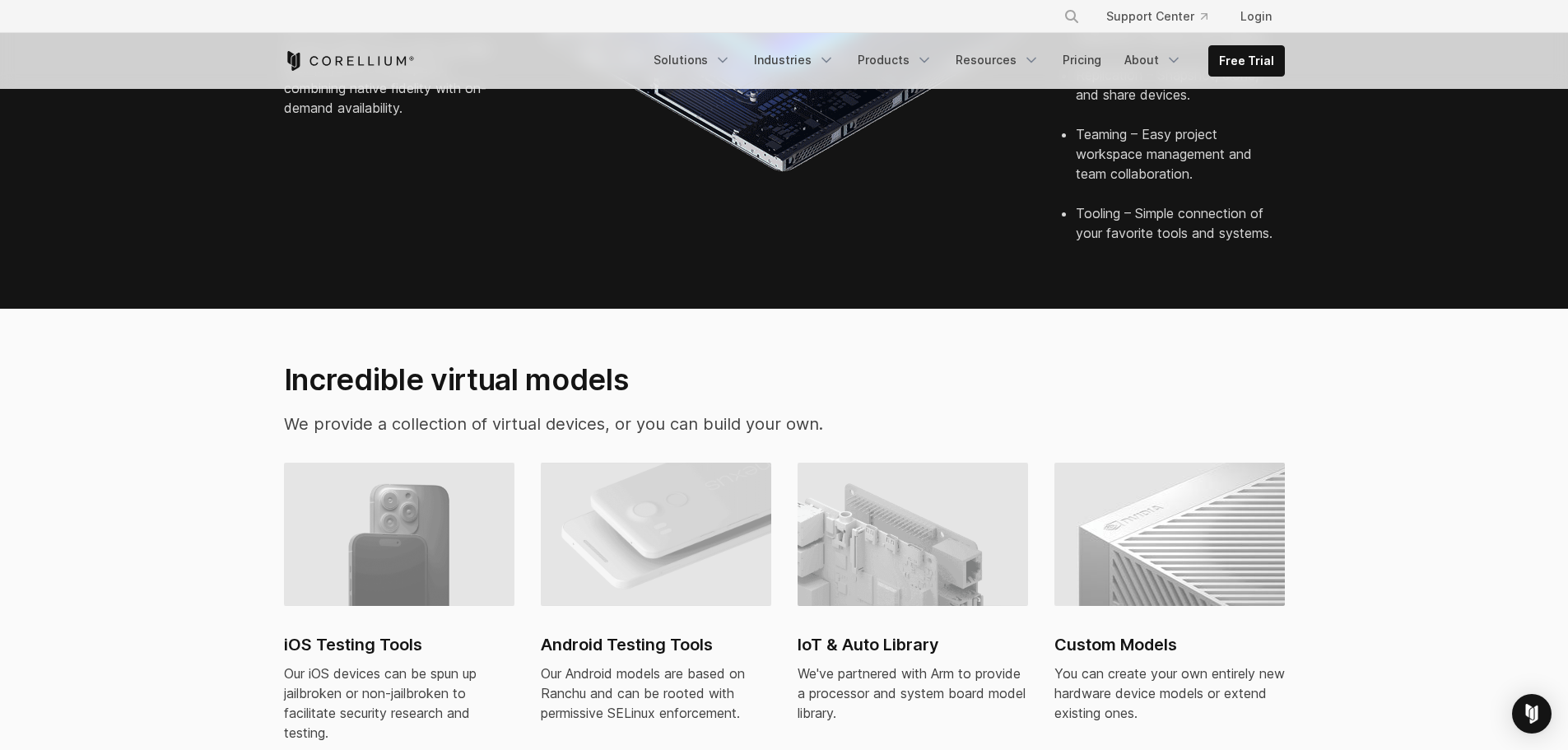
scroll to position [906, 0]
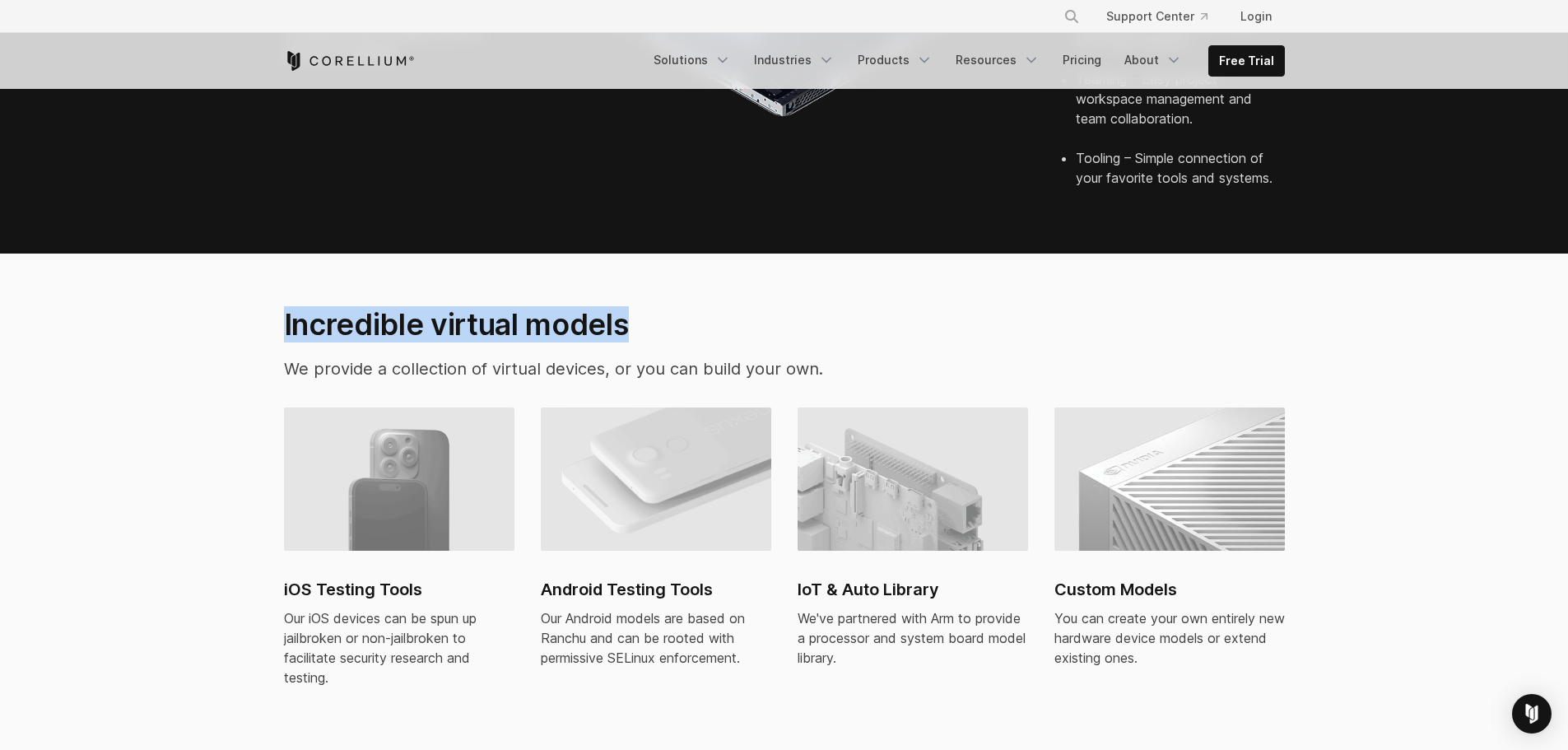
drag, startPoint x: 283, startPoint y: 296, endPoint x: 646, endPoint y: 323, distance: 364.0
click at [679, 307] on h2 "Incredible virtual models" at bounding box center [611, 324] width 656 height 36
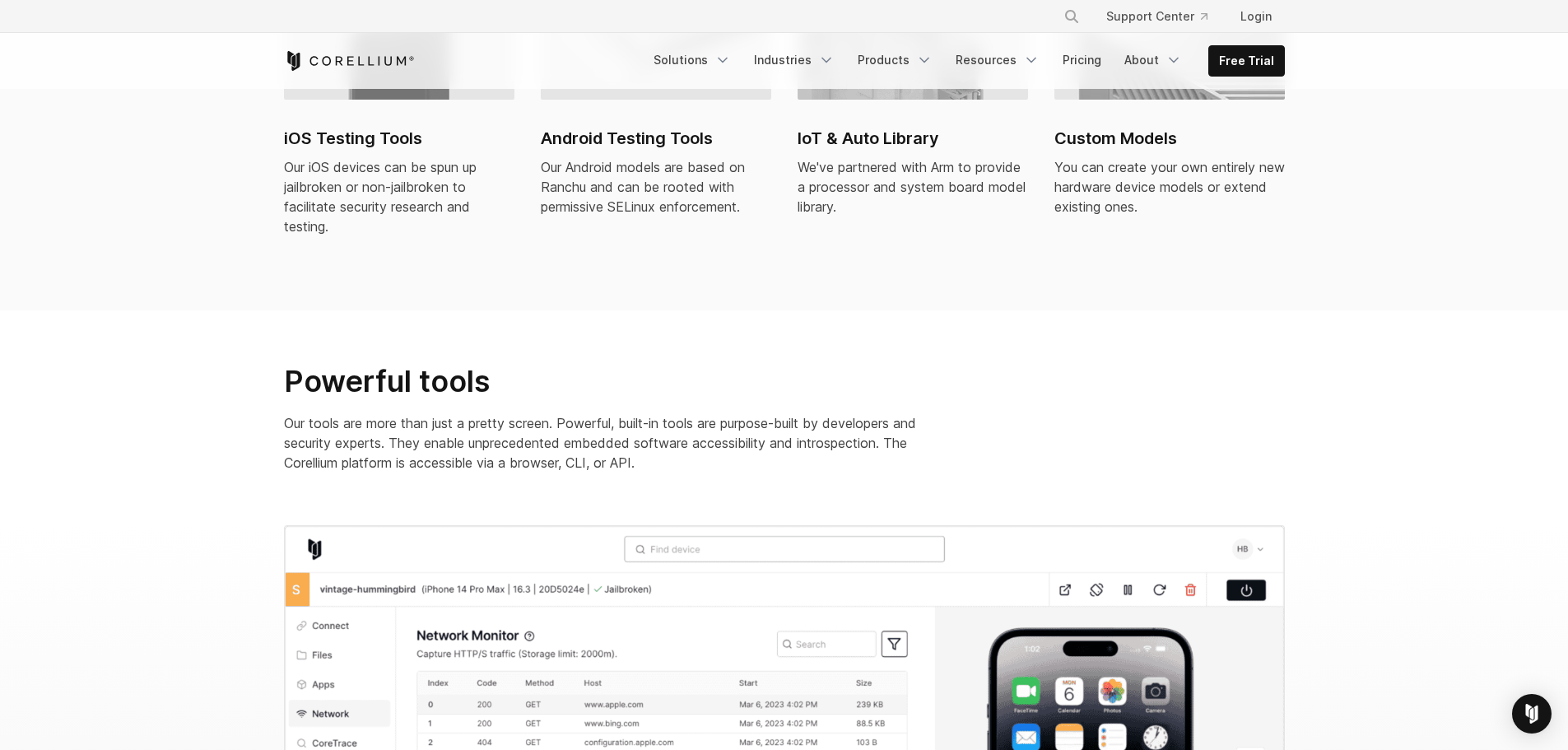
scroll to position [1564, 0]
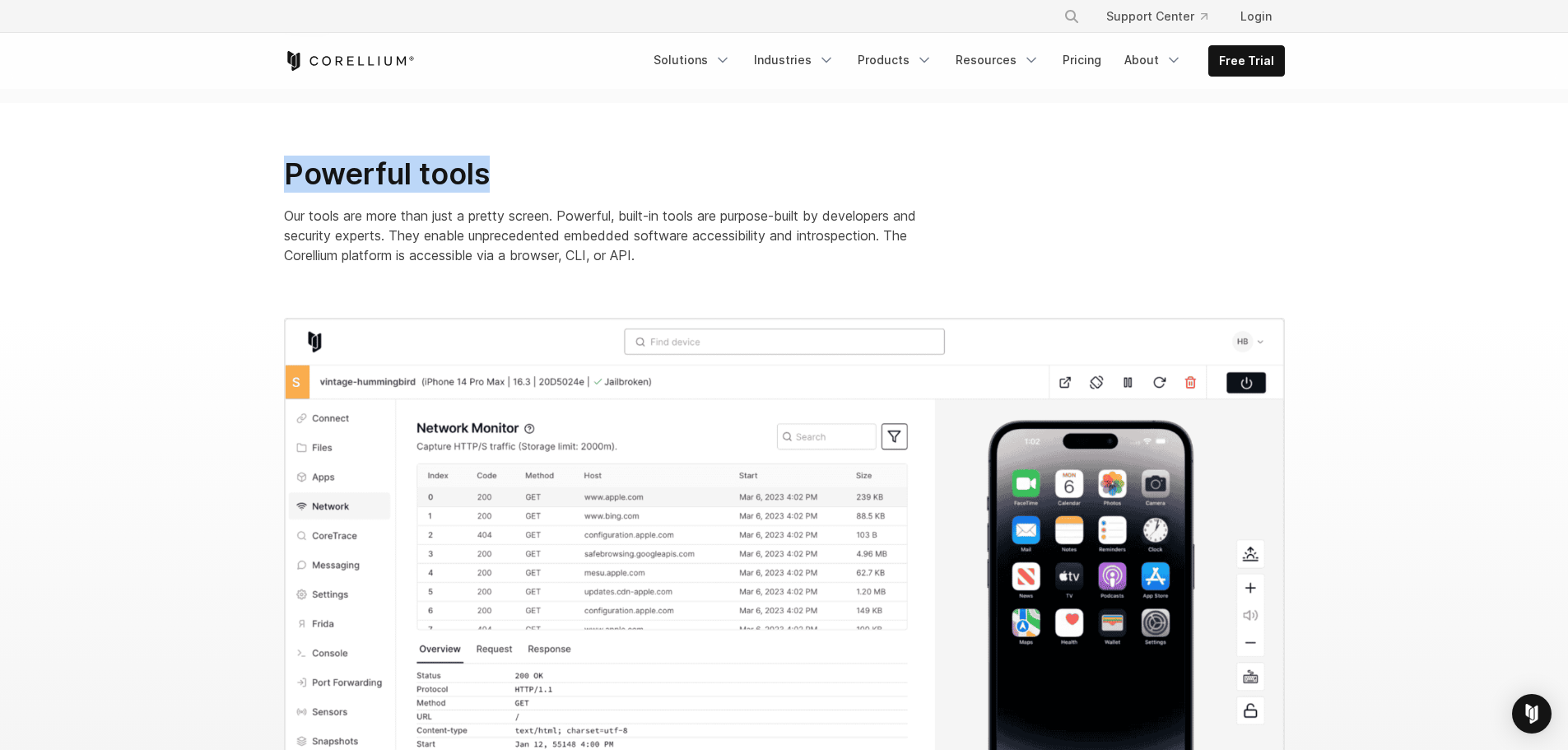
drag, startPoint x: 285, startPoint y: 151, endPoint x: 539, endPoint y: 155, distance: 254.0
click at [539, 156] on h2 "Powerful tools" at bounding box center [612, 175] width 658 height 37
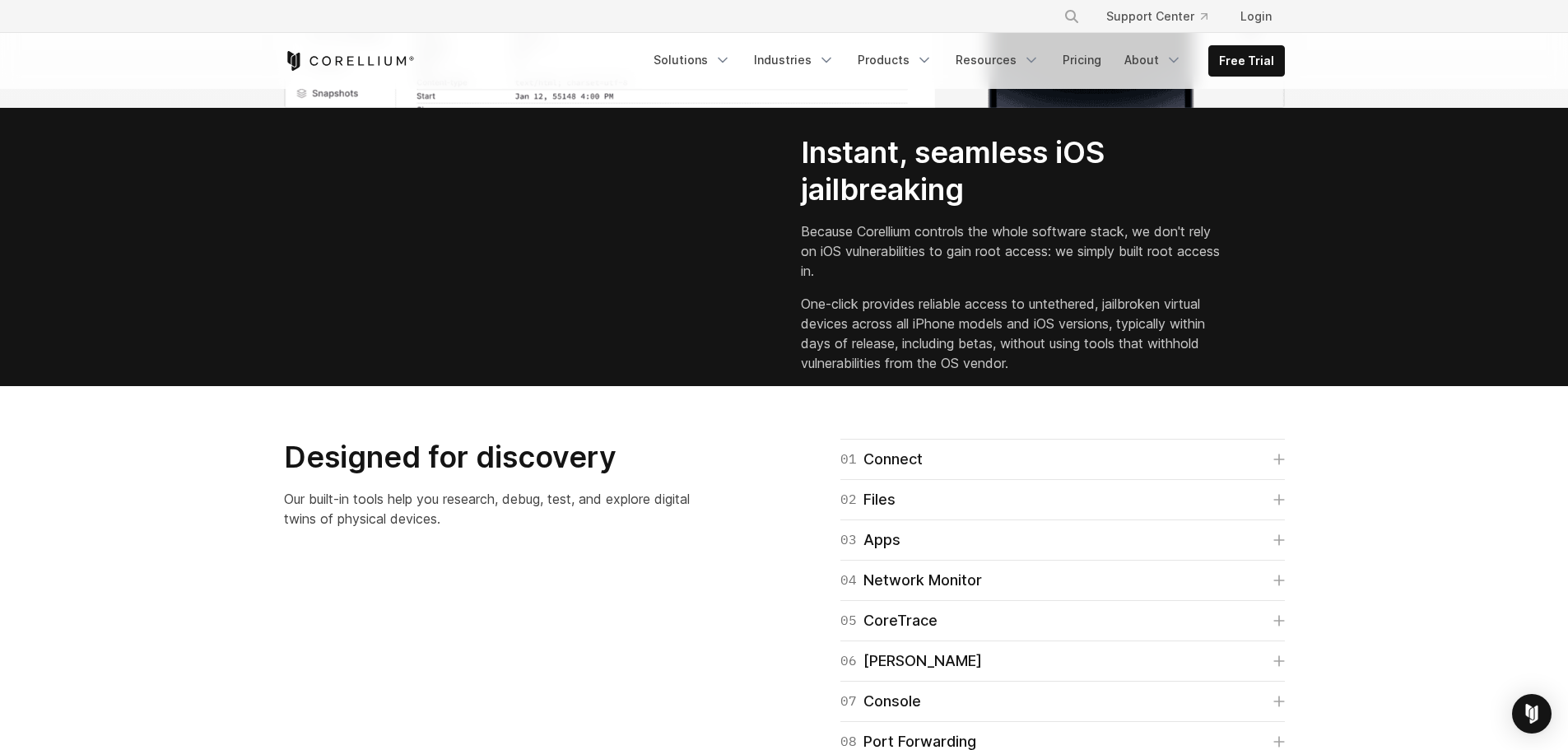
scroll to position [2224, 0]
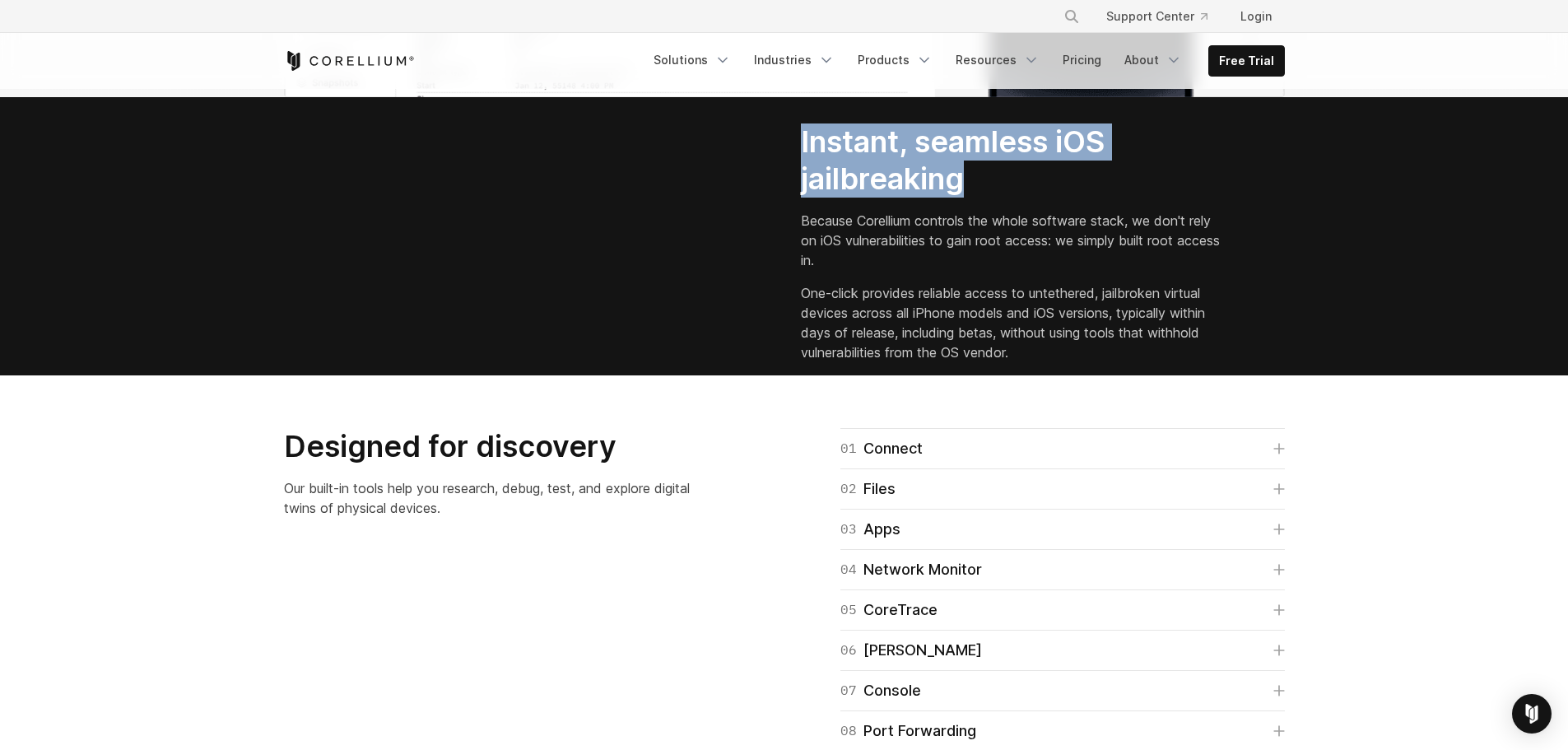
drag, startPoint x: 803, startPoint y: 315, endPoint x: 965, endPoint y: 353, distance: 166.4
click at [965, 197] on h2 "Instant, seamless iOS jailbreaking" at bounding box center [1011, 160] width 421 height 74
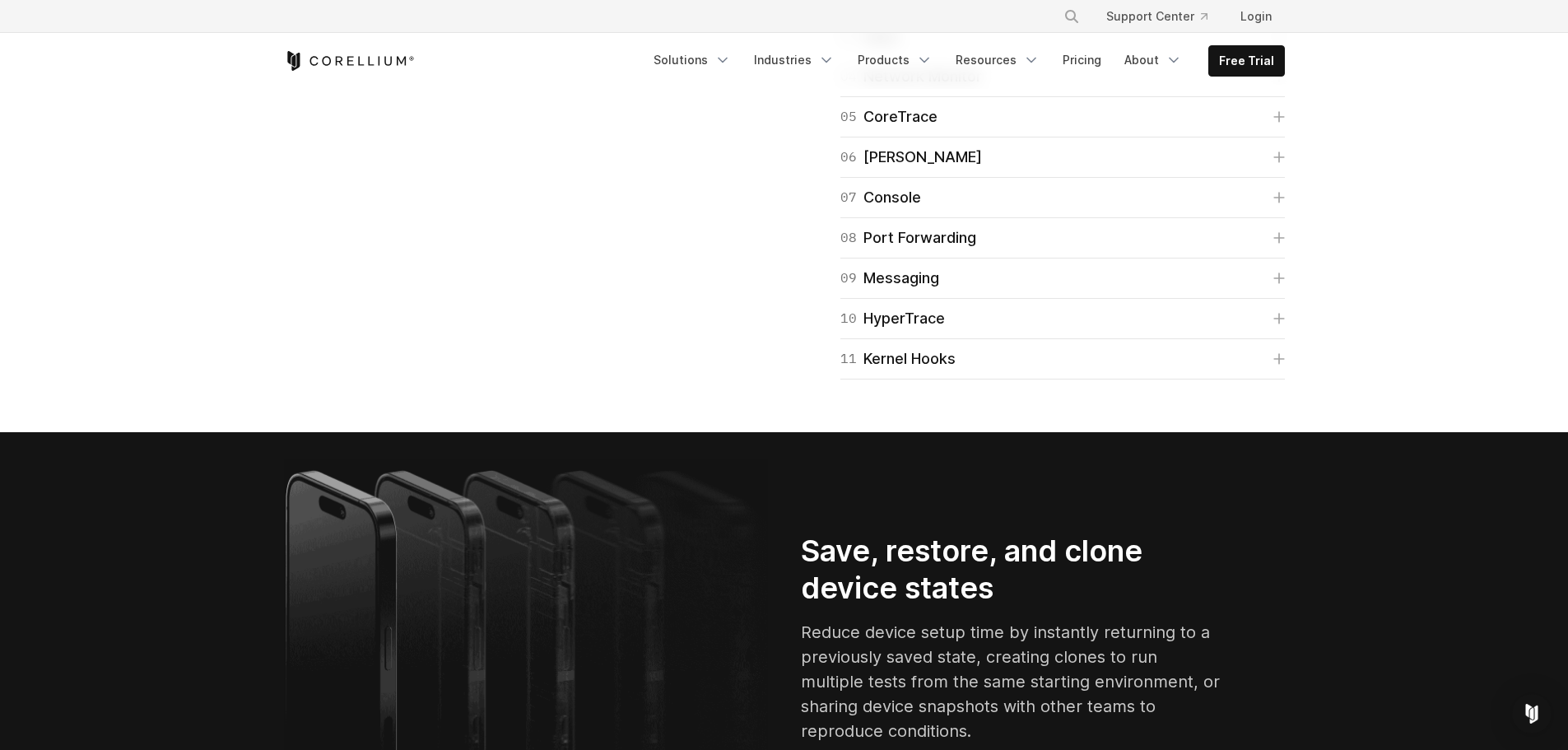
scroll to position [2800, 0]
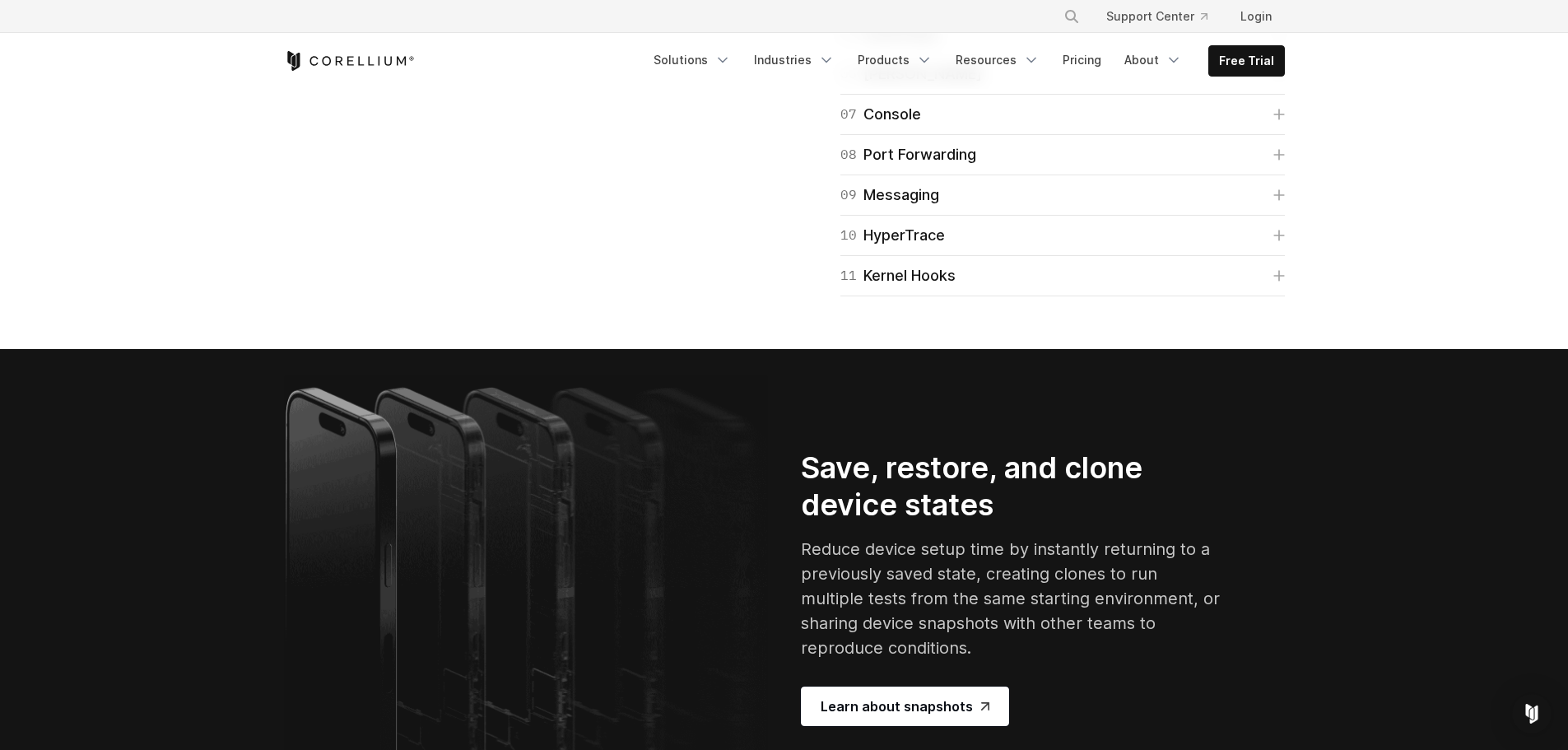
drag, startPoint x: 283, startPoint y: 238, endPoint x: 483, endPoint y: 298, distance: 208.8
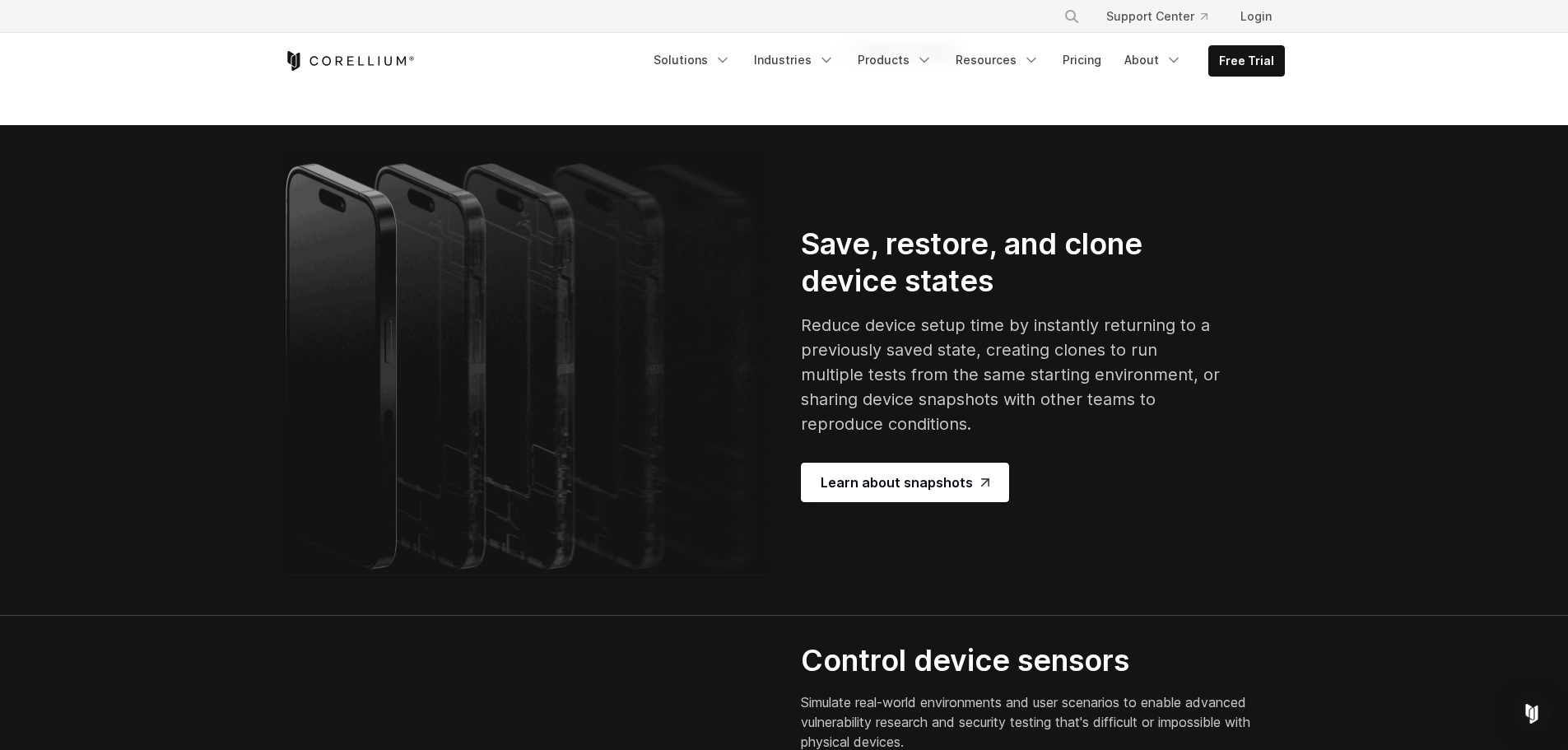
scroll to position [3129, 0]
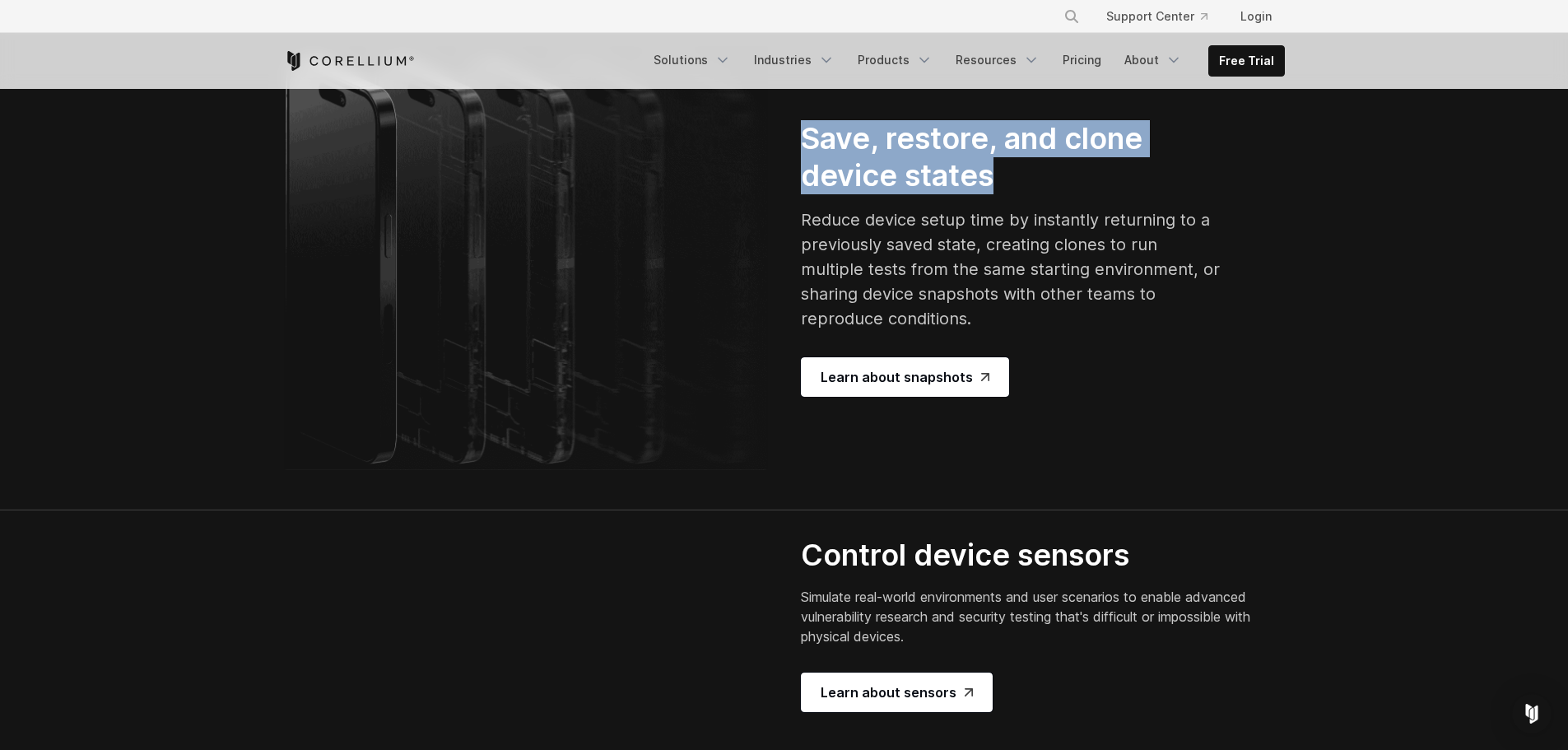
drag, startPoint x: 802, startPoint y: 506, endPoint x: 1069, endPoint y: 553, distance: 271.1
click at [1069, 194] on h2 "Save, restore, and clone device states" at bounding box center [1011, 157] width 421 height 74
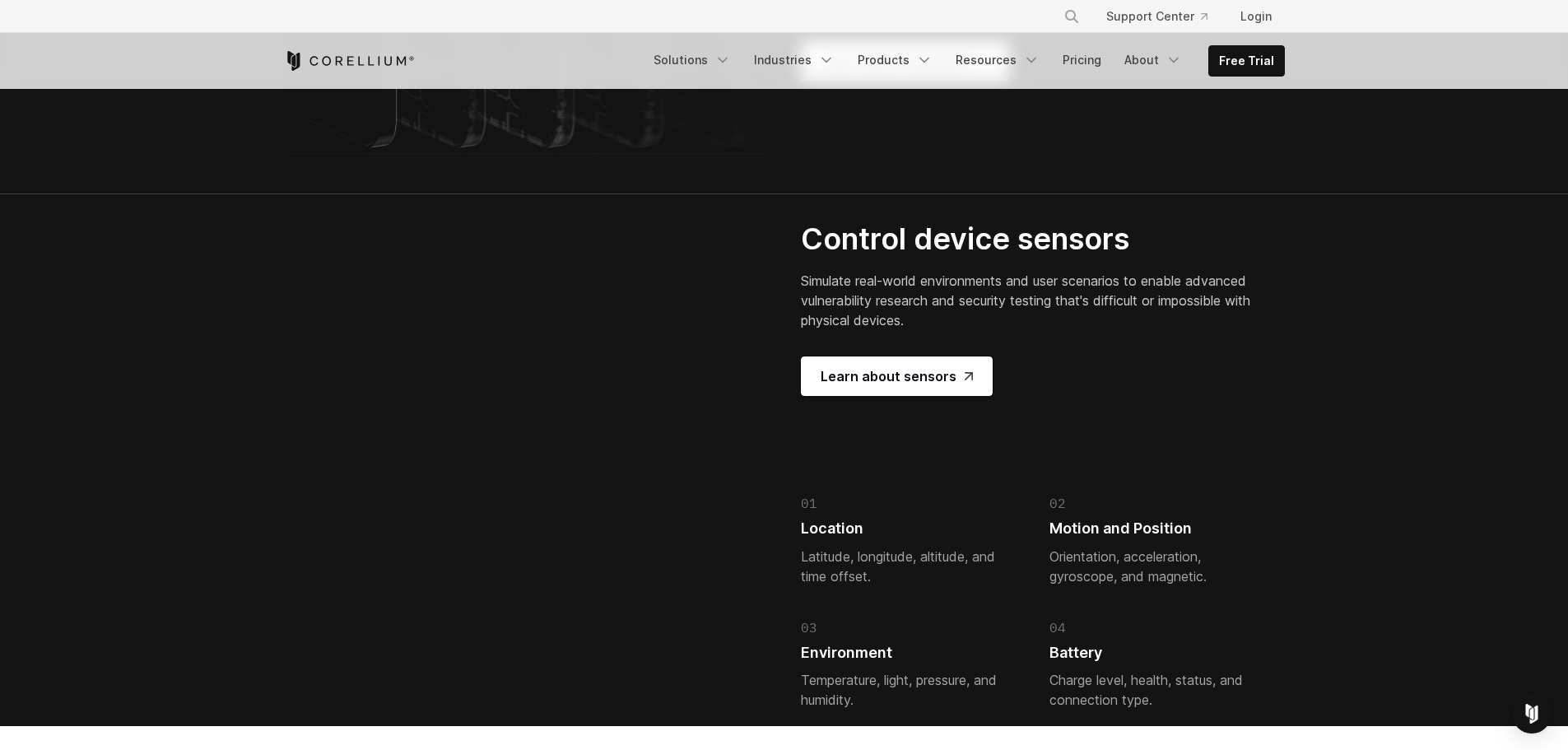
scroll to position [3458, 0]
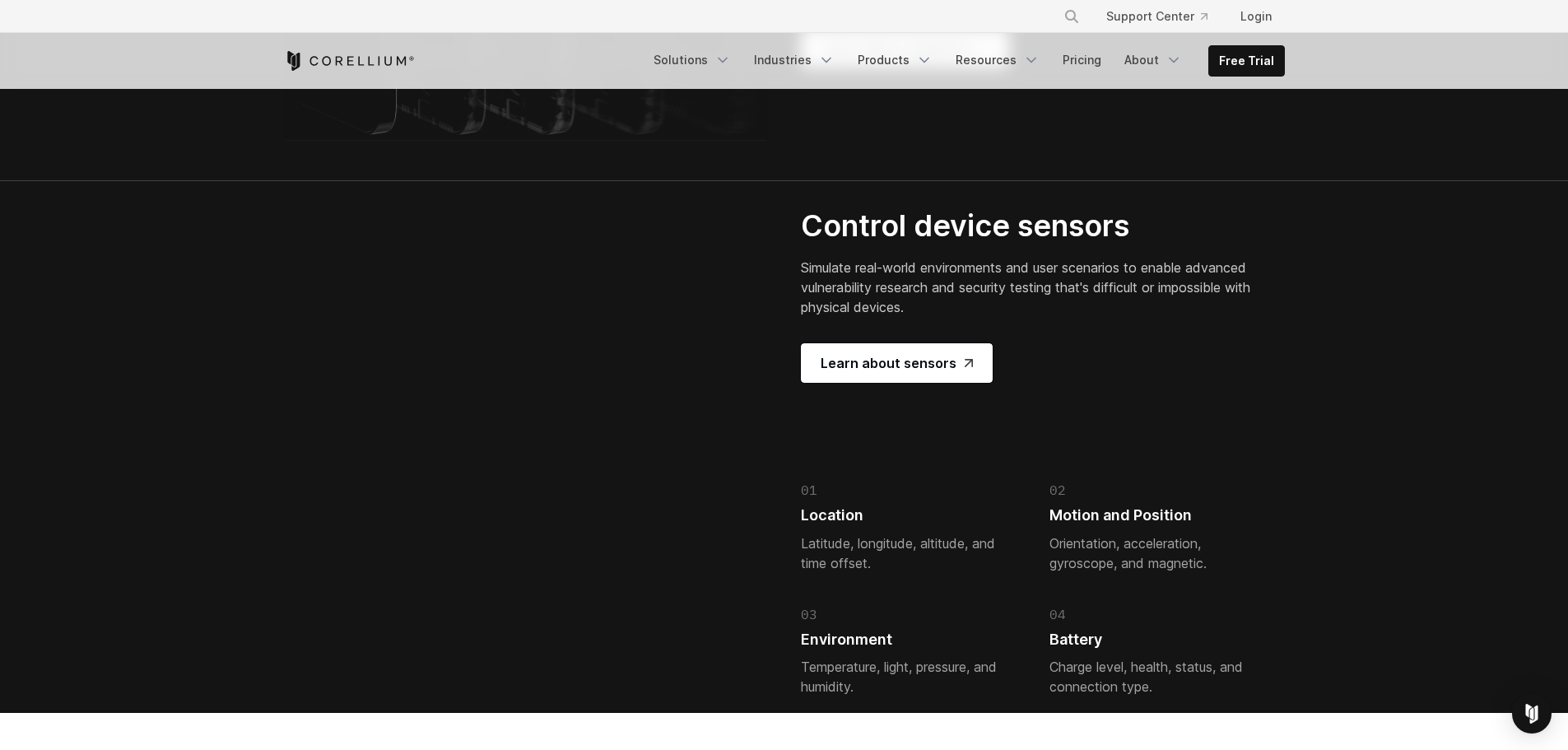
drag, startPoint x: 804, startPoint y: 267, endPoint x: 920, endPoint y: 366, distance: 152.5
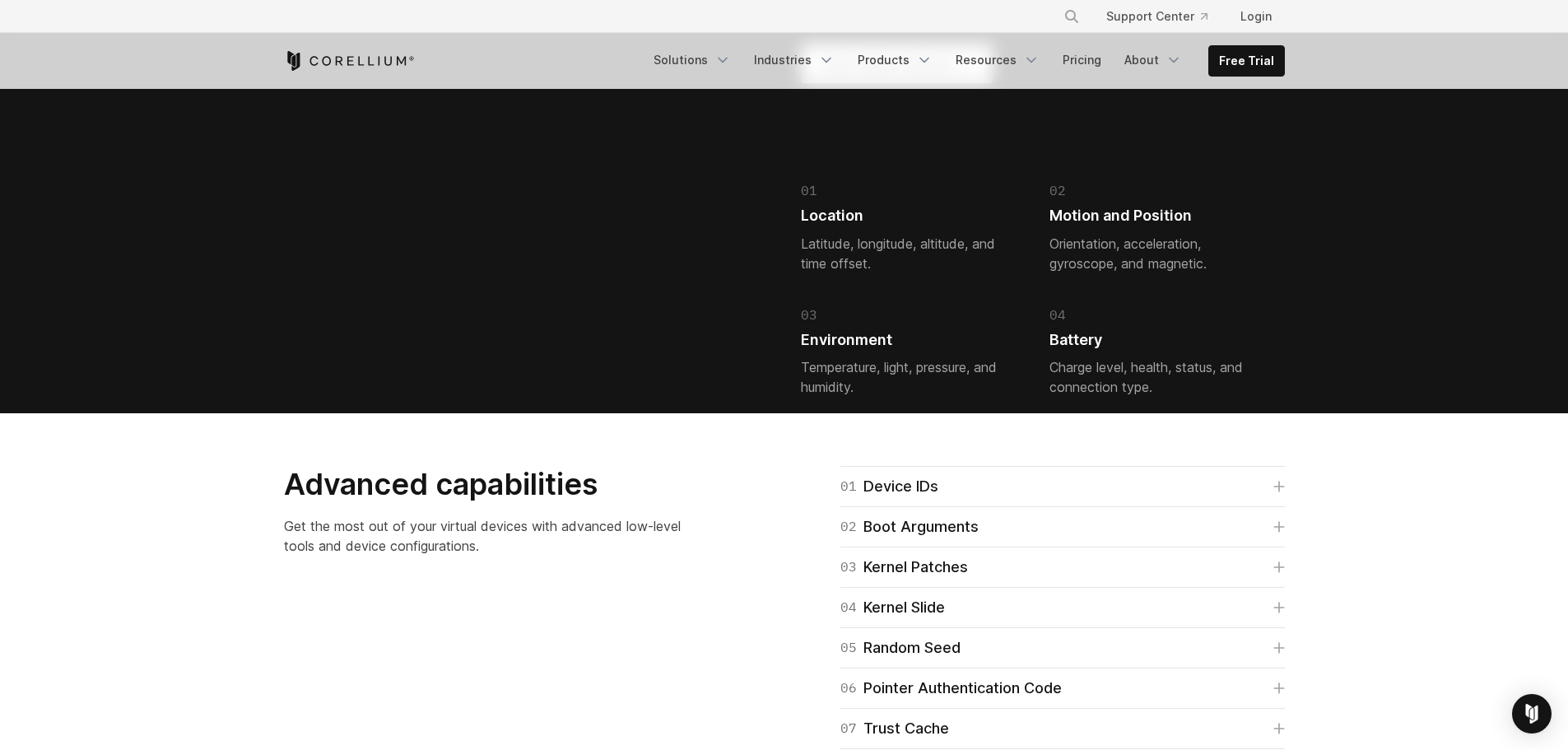
scroll to position [3788, 0]
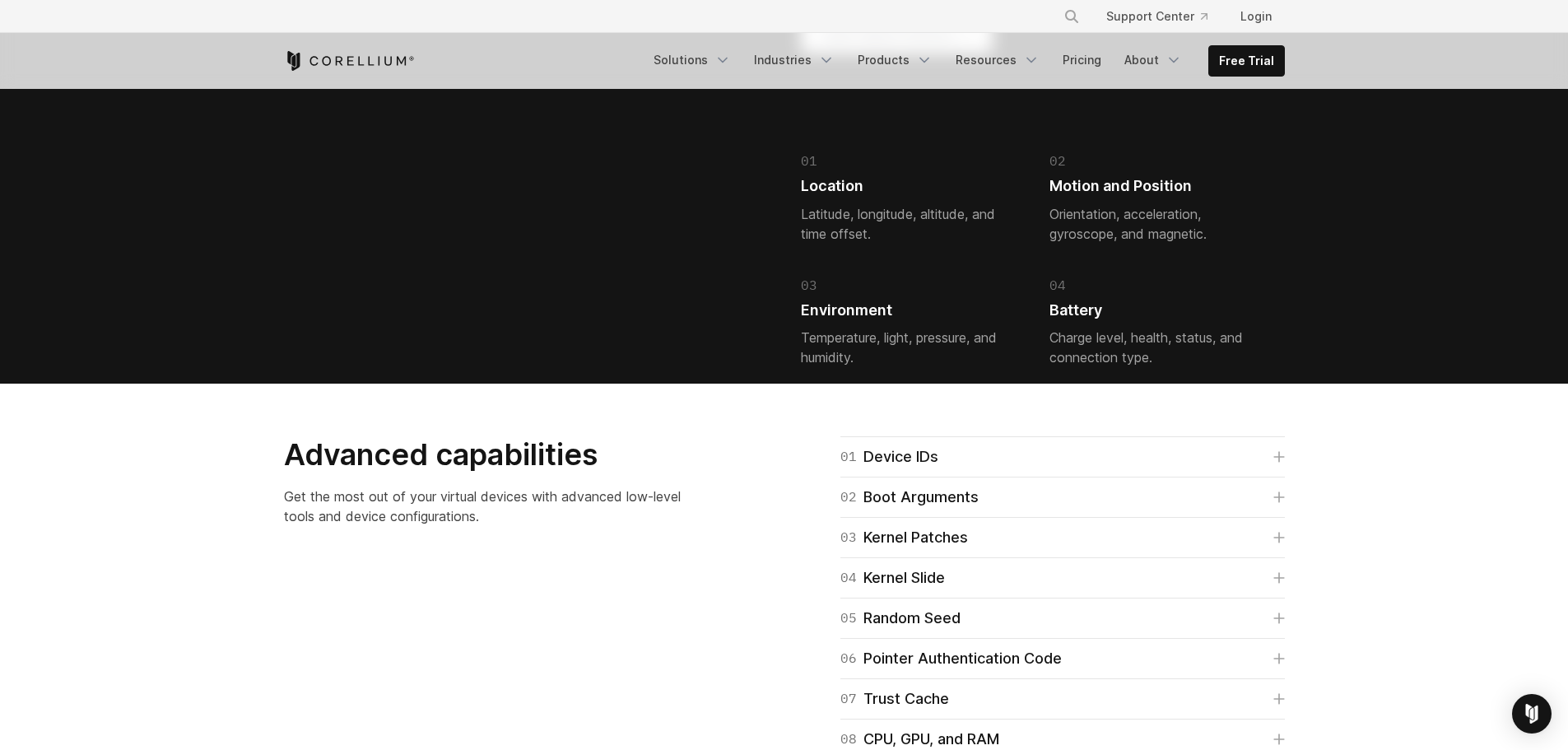
drag, startPoint x: 811, startPoint y: 338, endPoint x: 950, endPoint y: 413, distance: 157.9
click at [950, 383] on div "Control device sensors Simulate real-world environments and user scenarios to e…" at bounding box center [1031, 131] width 461 height 506
drag, startPoint x: 804, startPoint y: 338, endPoint x: 974, endPoint y: 416, distance: 187.0
click at [974, 383] on div "Control device sensors Simulate real-world environments and user scenarios to e…" at bounding box center [1031, 131] width 461 height 506
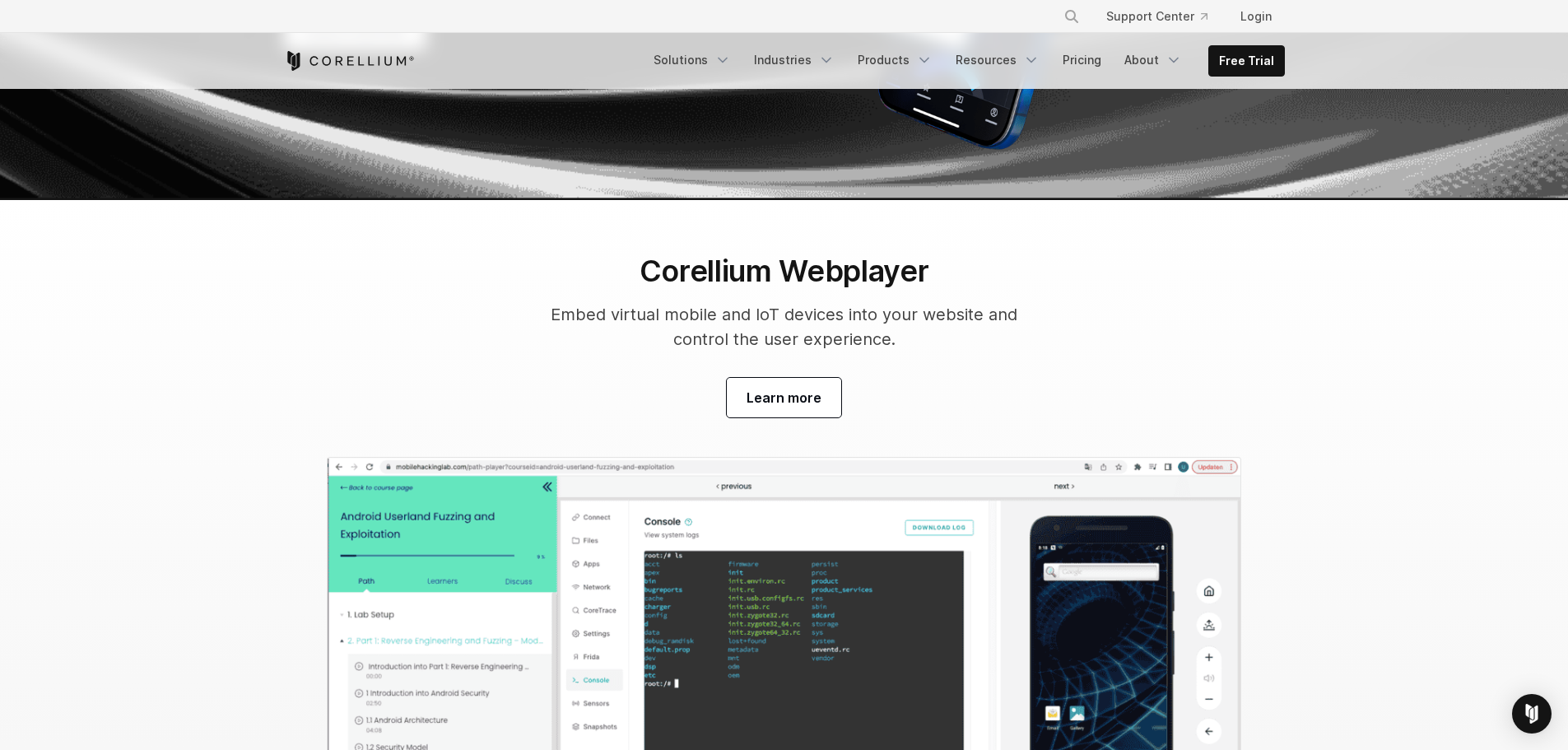
scroll to position [5023, 0]
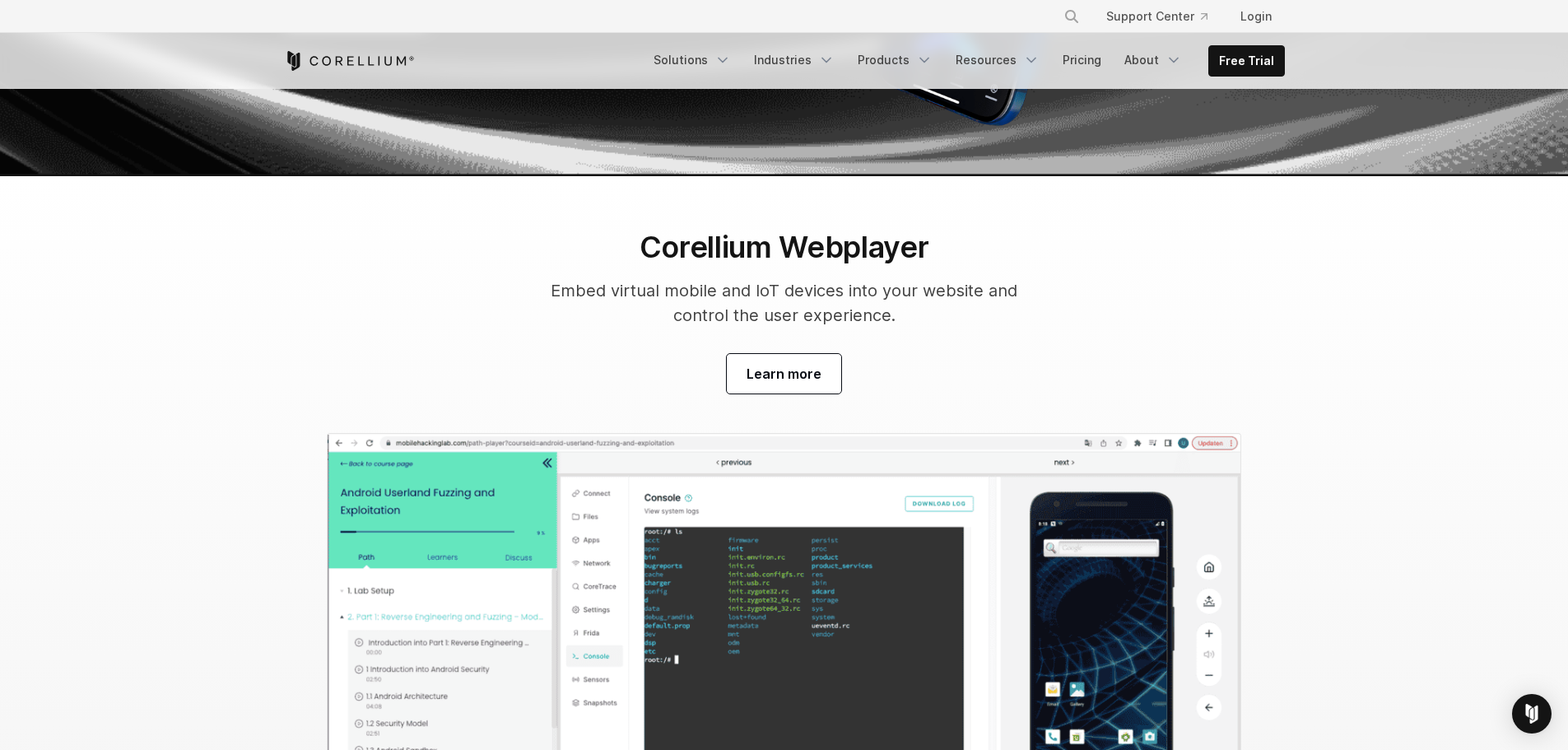
drag, startPoint x: 294, startPoint y: 367, endPoint x: 498, endPoint y: 472, distance: 229.4
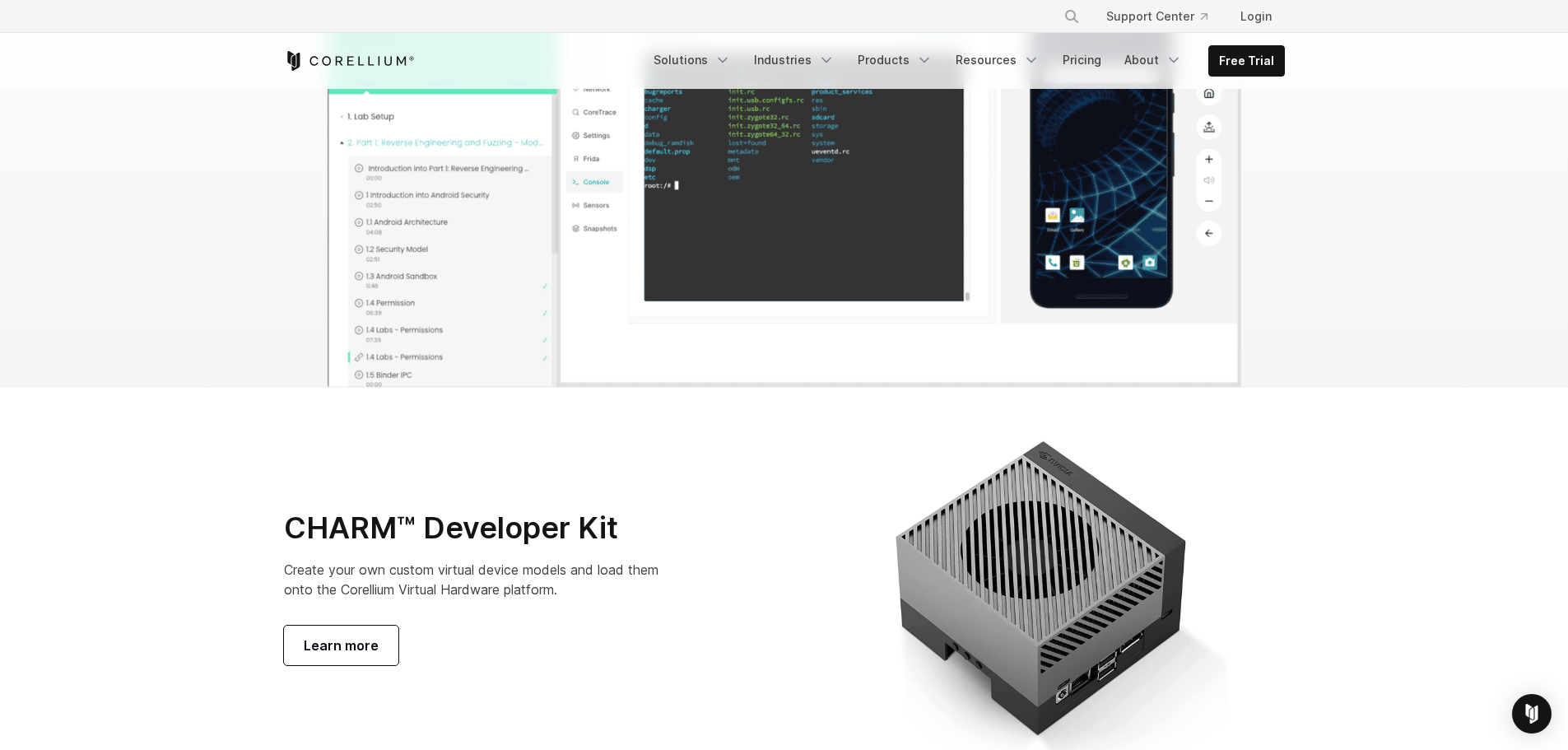
scroll to position [5517, 0]
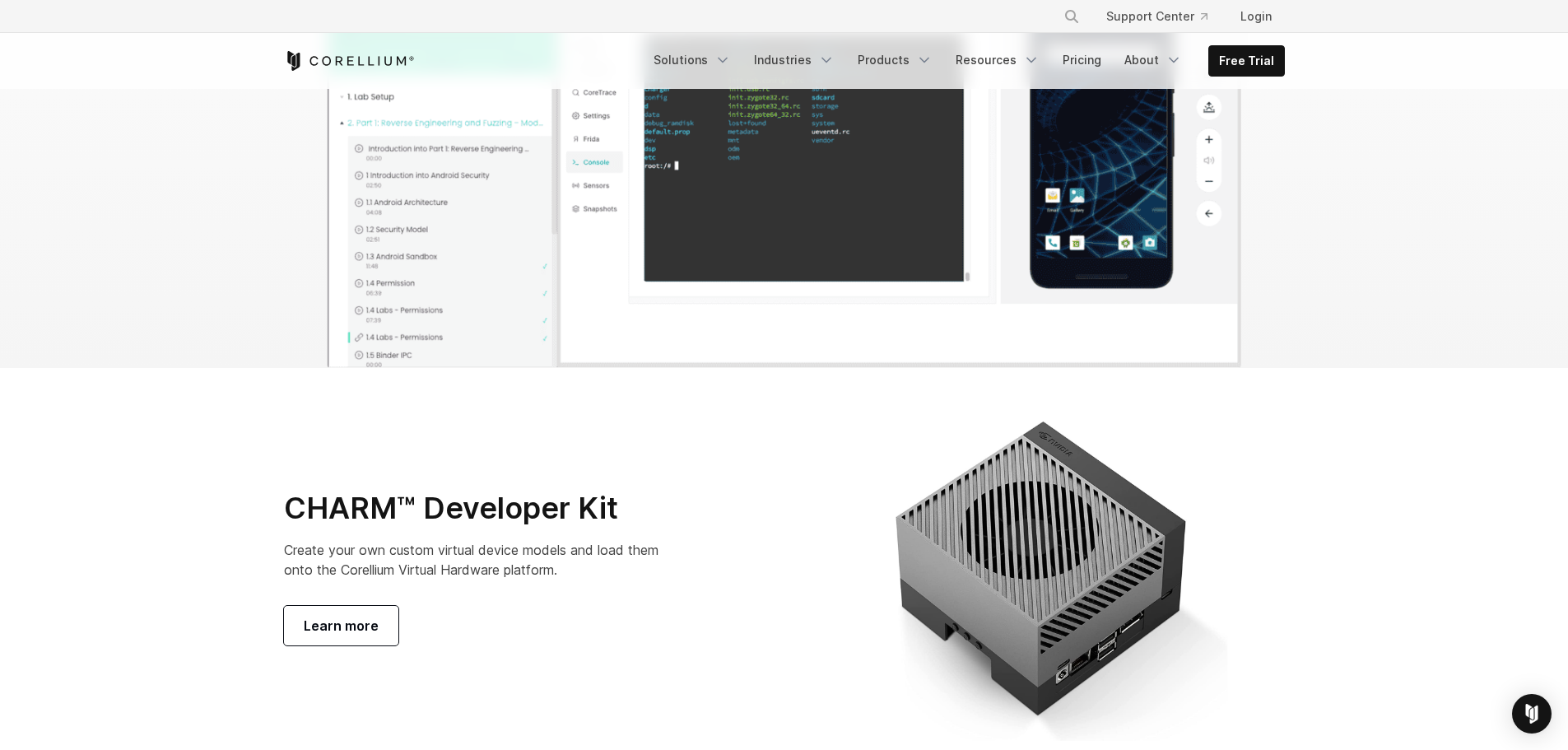
drag, startPoint x: 657, startPoint y: 280, endPoint x: 936, endPoint y: 345, distance: 286.5
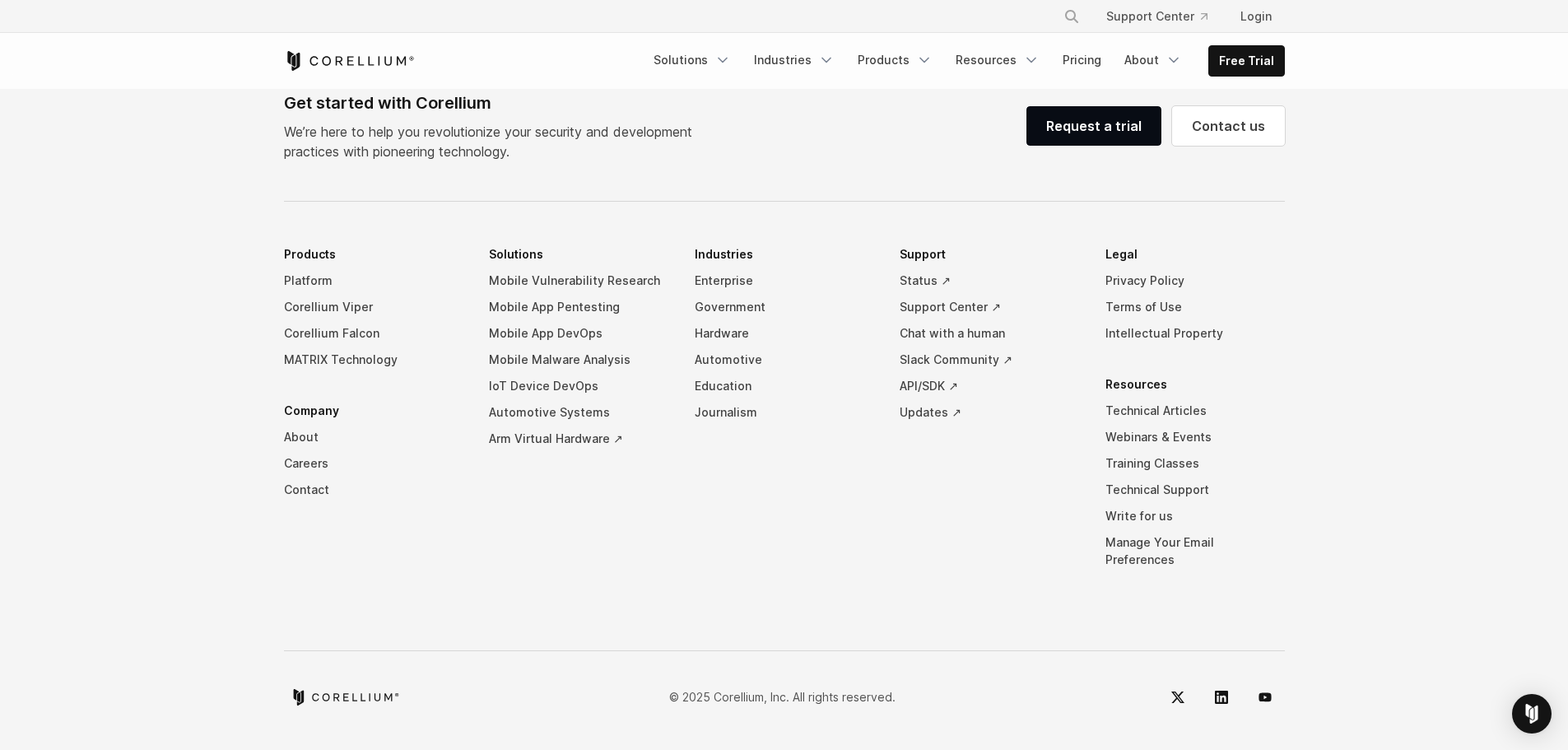
scroll to position [7493, 0]
click at [1106, 145] on link "Request a trial" at bounding box center [1093, 126] width 135 height 40
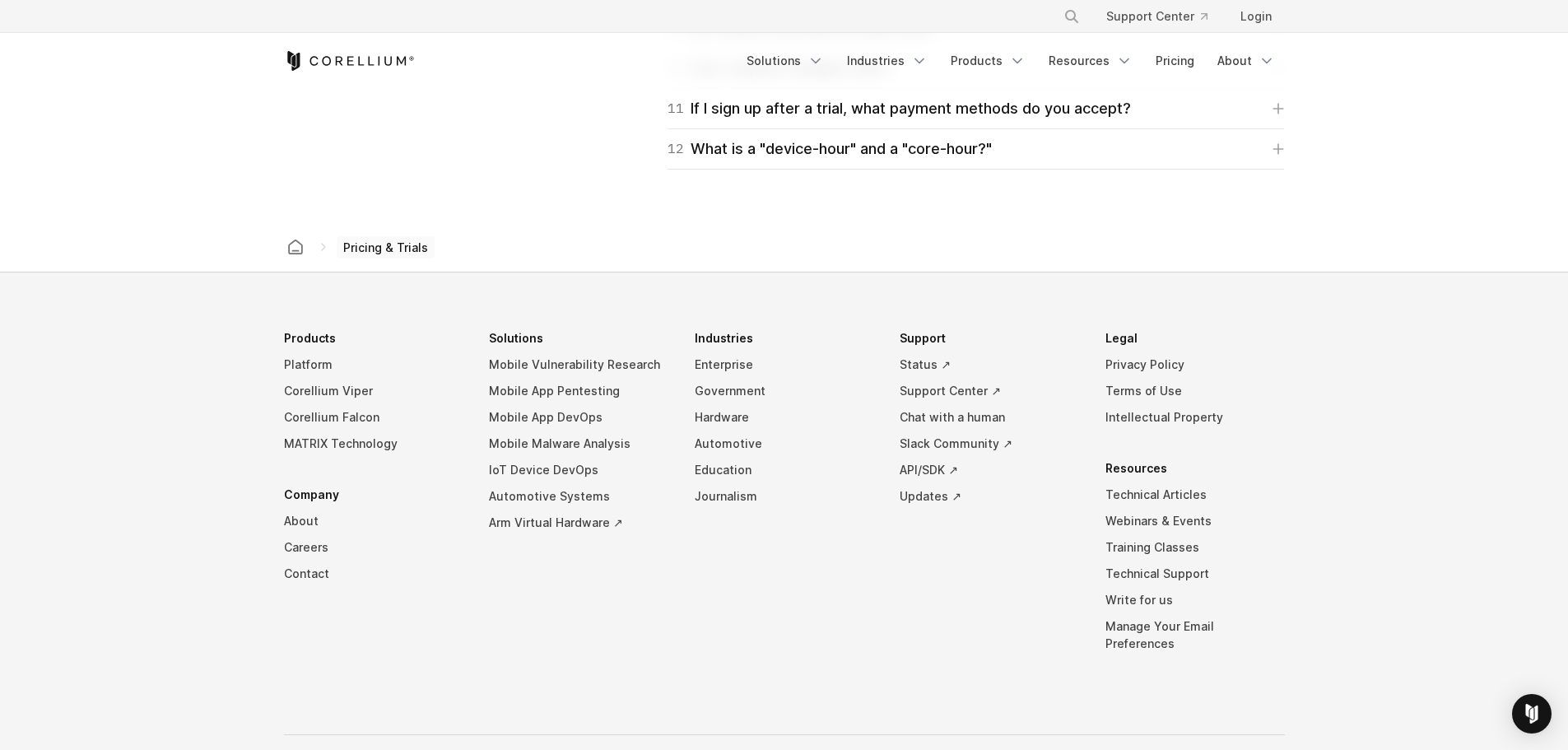
scroll to position [2800, 0]
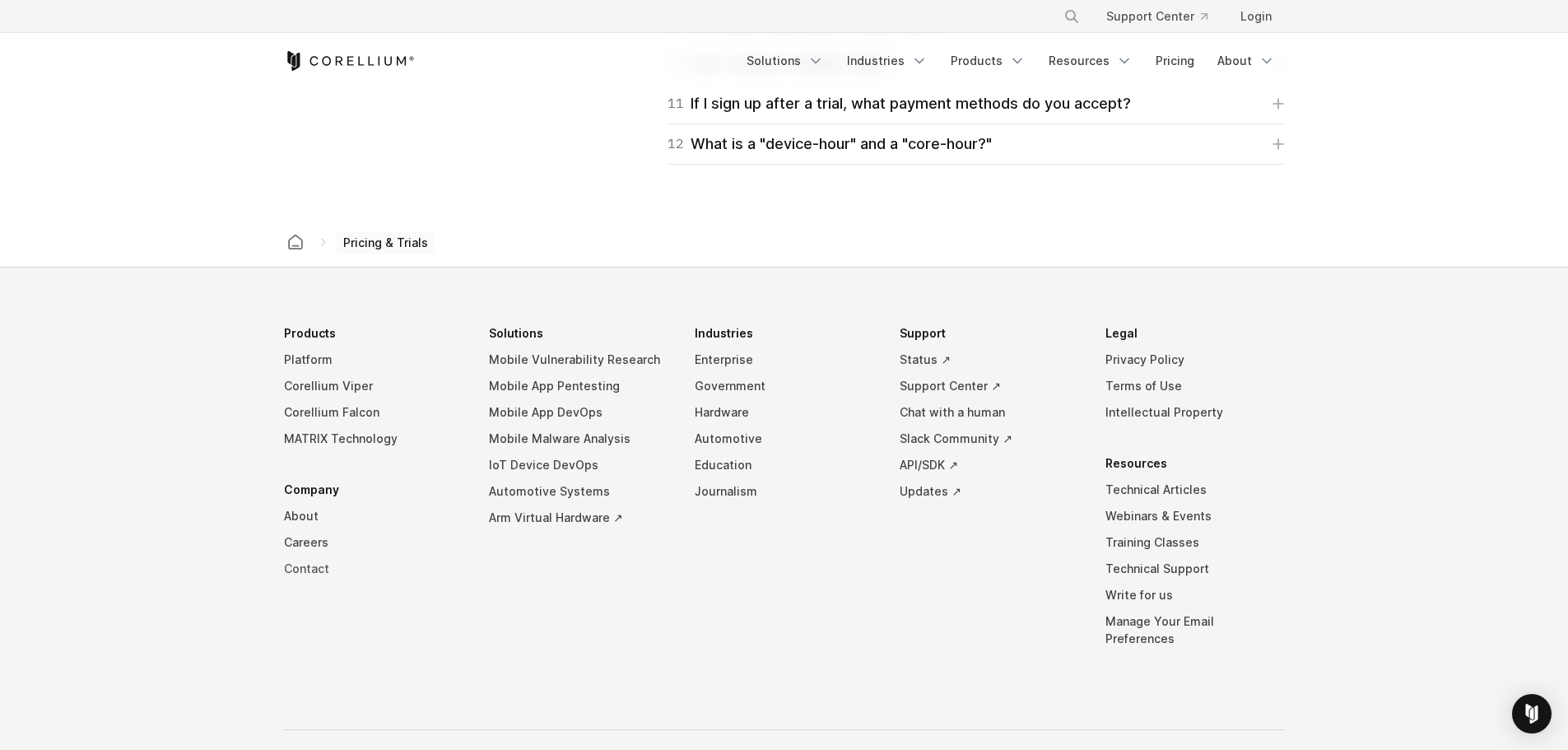
click at [301, 570] on link "Contact" at bounding box center [374, 569] width 180 height 26
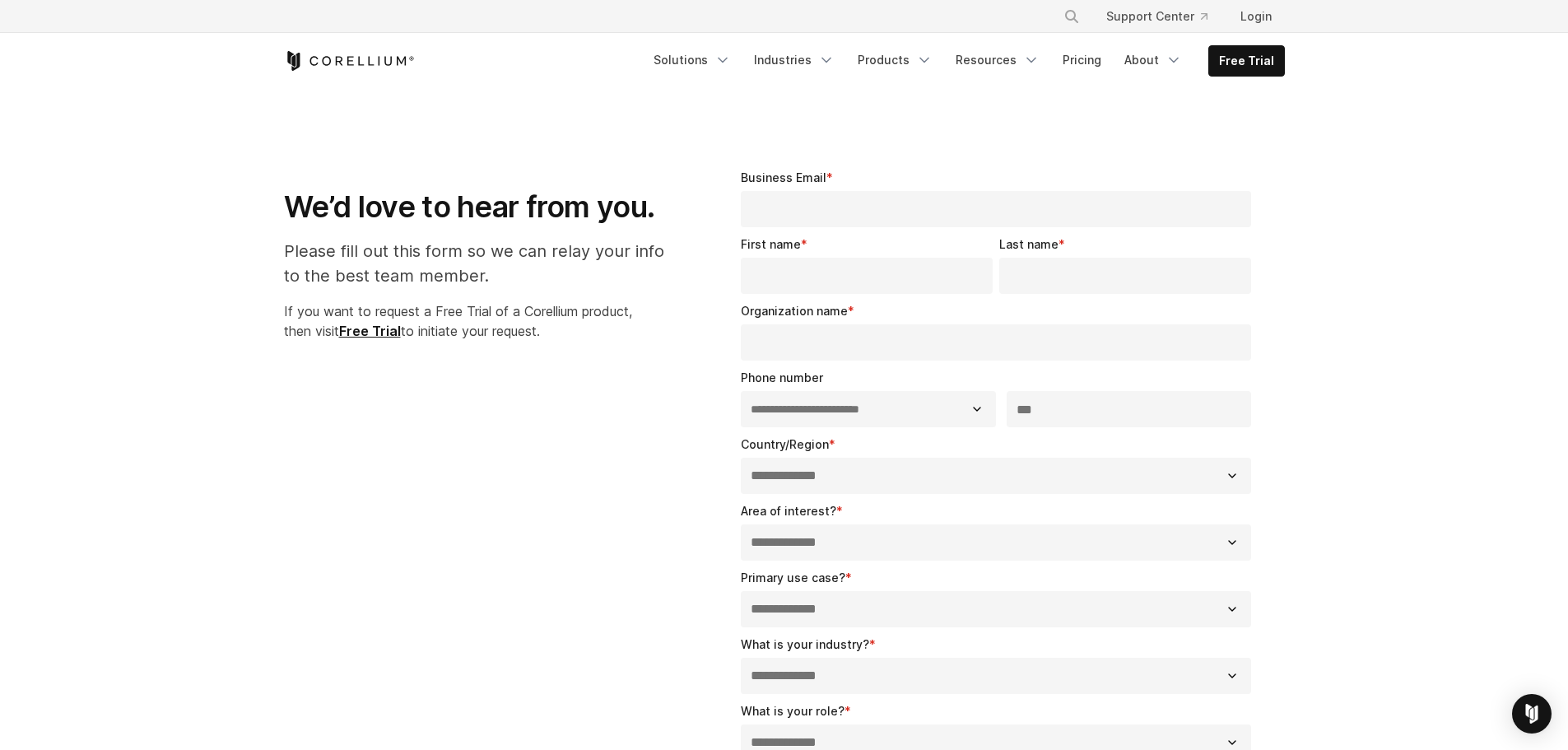
select select "**"
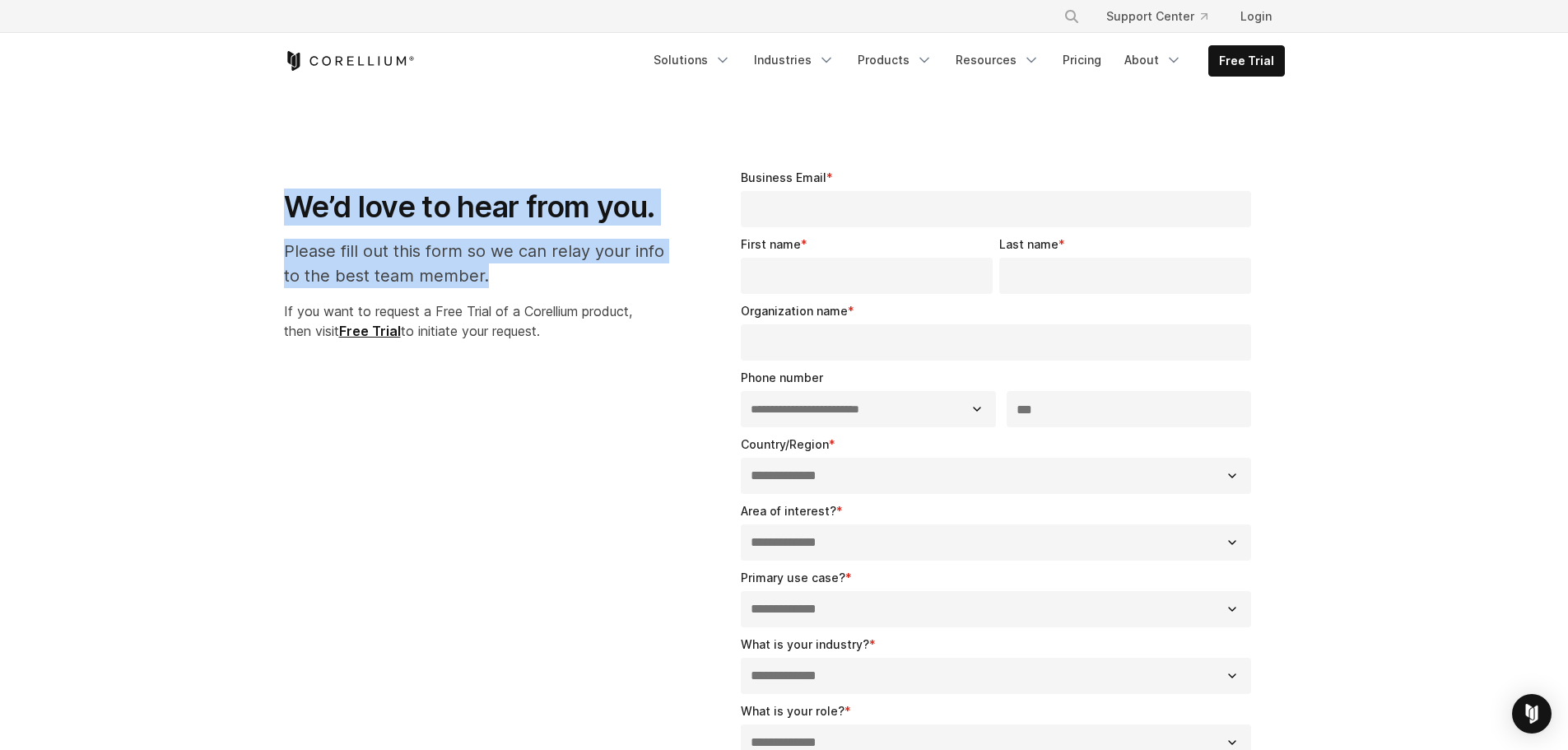
drag, startPoint x: 288, startPoint y: 207, endPoint x: 485, endPoint y: 274, distance: 208.1
click at [485, 274] on div "We’d love to hear from you. Please fill out this form so we can relay your info…" at bounding box center [482, 249] width 397 height 185
drag, startPoint x: 285, startPoint y: 307, endPoint x: 570, endPoint y: 330, distance: 285.9
click at [570, 330] on p "If you want to request a Free Trial of a Corellium product, then visit Free Tri…" at bounding box center [482, 321] width 397 height 40
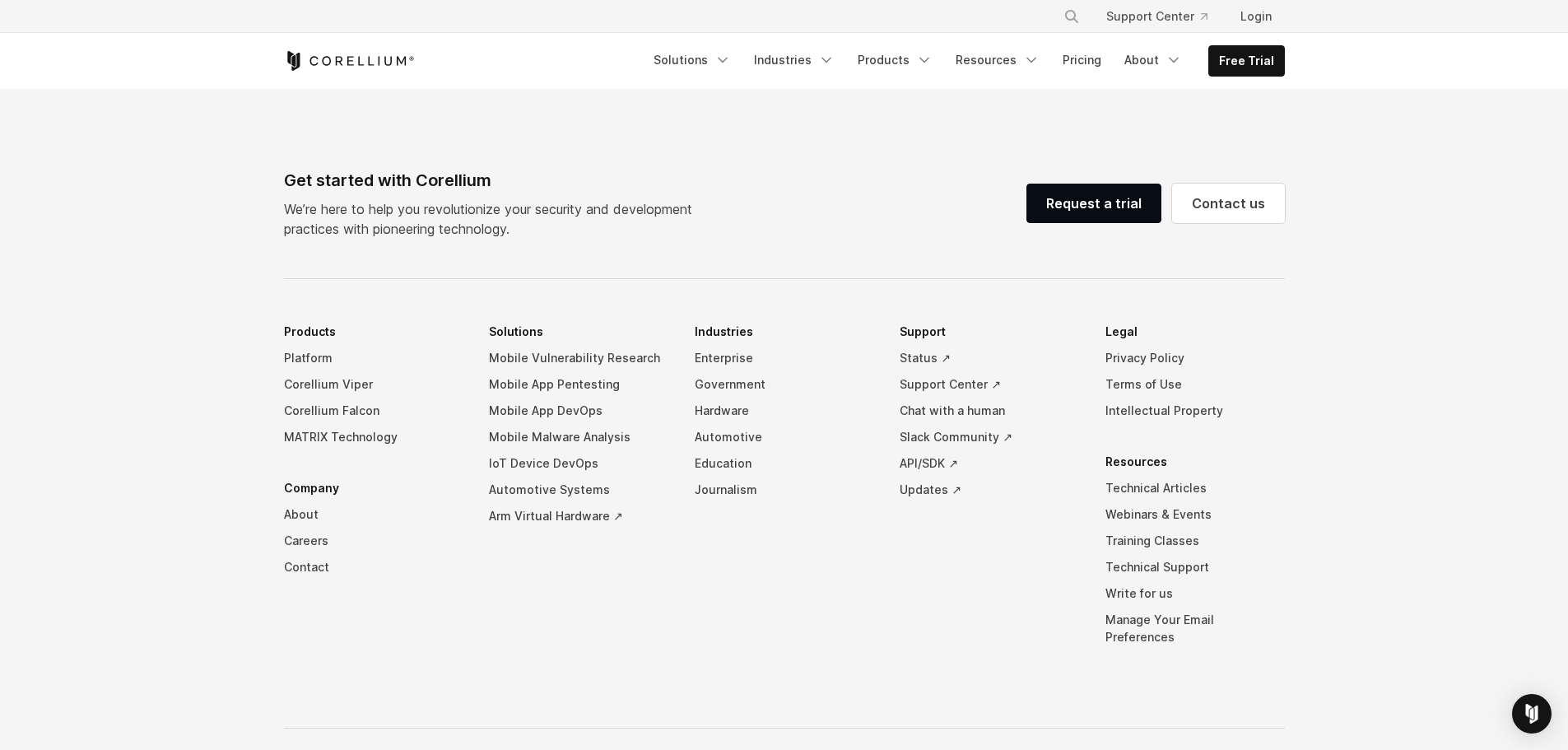
scroll to position [1164, 0]
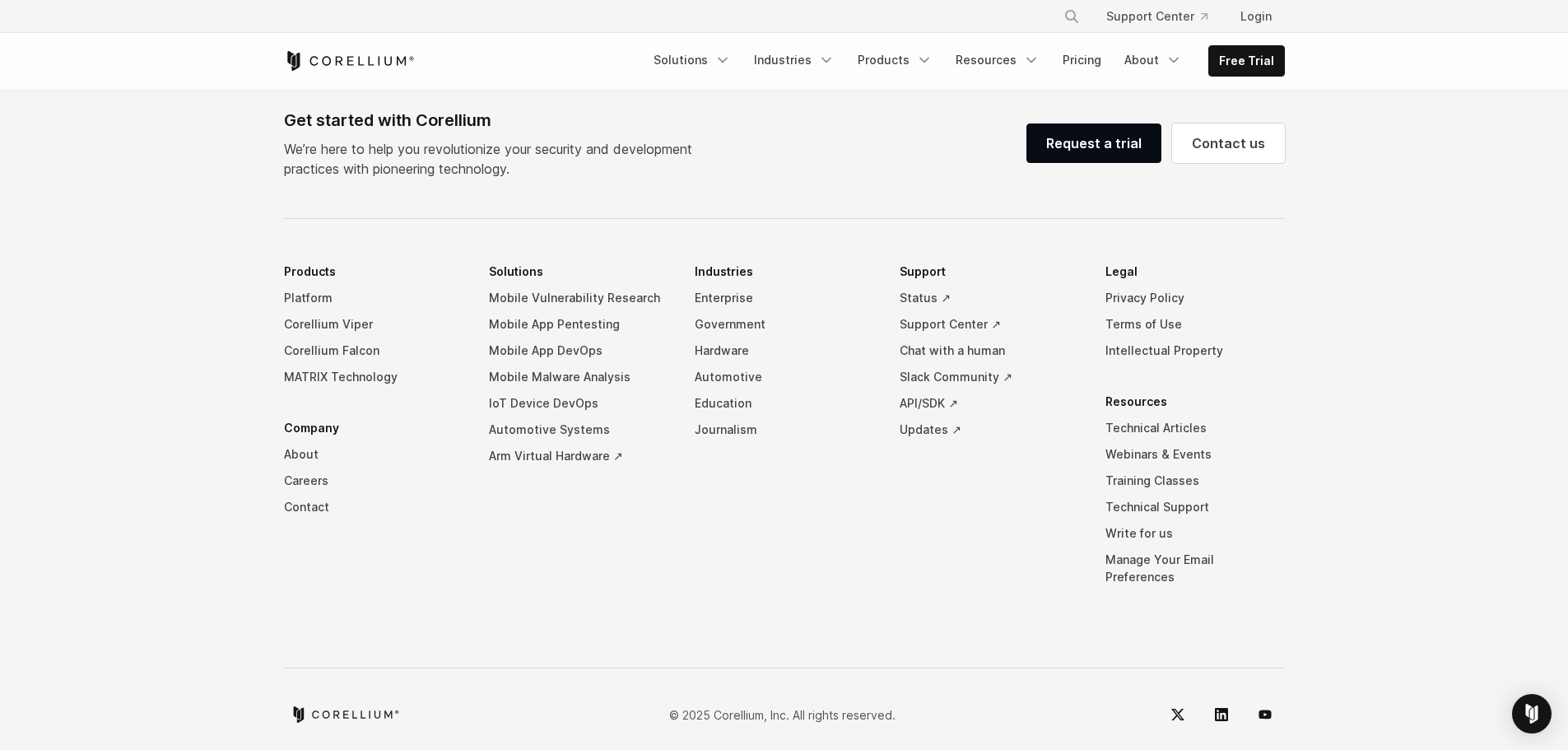
drag, startPoint x: 1106, startPoint y: 401, endPoint x: 1178, endPoint y: 405, distance: 72.1
click at [1178, 405] on li "Resources Technical Articles Webinars & Events Training Classes Technical Suppo…" at bounding box center [1195, 489] width 180 height 202
drag, startPoint x: 1107, startPoint y: 273, endPoint x: 1146, endPoint y: 271, distance: 39.1
click at [1146, 271] on li "Legal Privacy Policy Terms of Use Intellectual Property" at bounding box center [1195, 311] width 180 height 106
drag, startPoint x: 903, startPoint y: 272, endPoint x: 950, endPoint y: 263, distance: 47.9
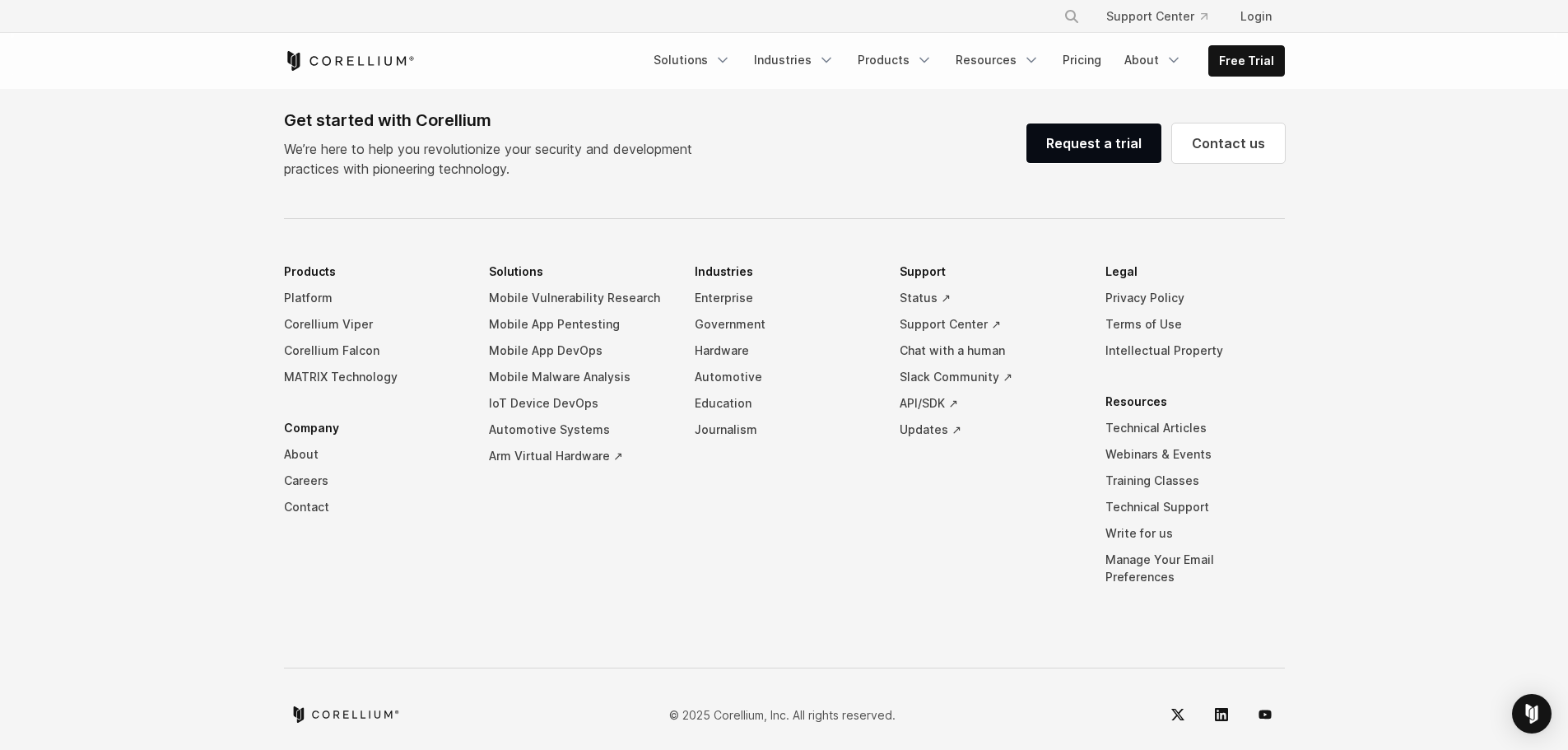
click at [950, 263] on li "Support Status ↗ Support Center ↗ Chat with a human Slack Community ↗ API/SDK ↗…" at bounding box center [989, 350] width 180 height 184
drag, startPoint x: 740, startPoint y: 267, endPoint x: 754, endPoint y: 267, distance: 14.0
click at [750, 264] on li "Industries Enterprise Government Hardware Automotive Education Journalism" at bounding box center [785, 350] width 180 height 184
drag, startPoint x: 499, startPoint y: 276, endPoint x: 558, endPoint y: 282, distance: 59.3
click at [558, 279] on li "Solutions Mobile Vulnerability Research Mobile App Pentesting Mobile App DevOps…" at bounding box center [579, 363] width 180 height 211
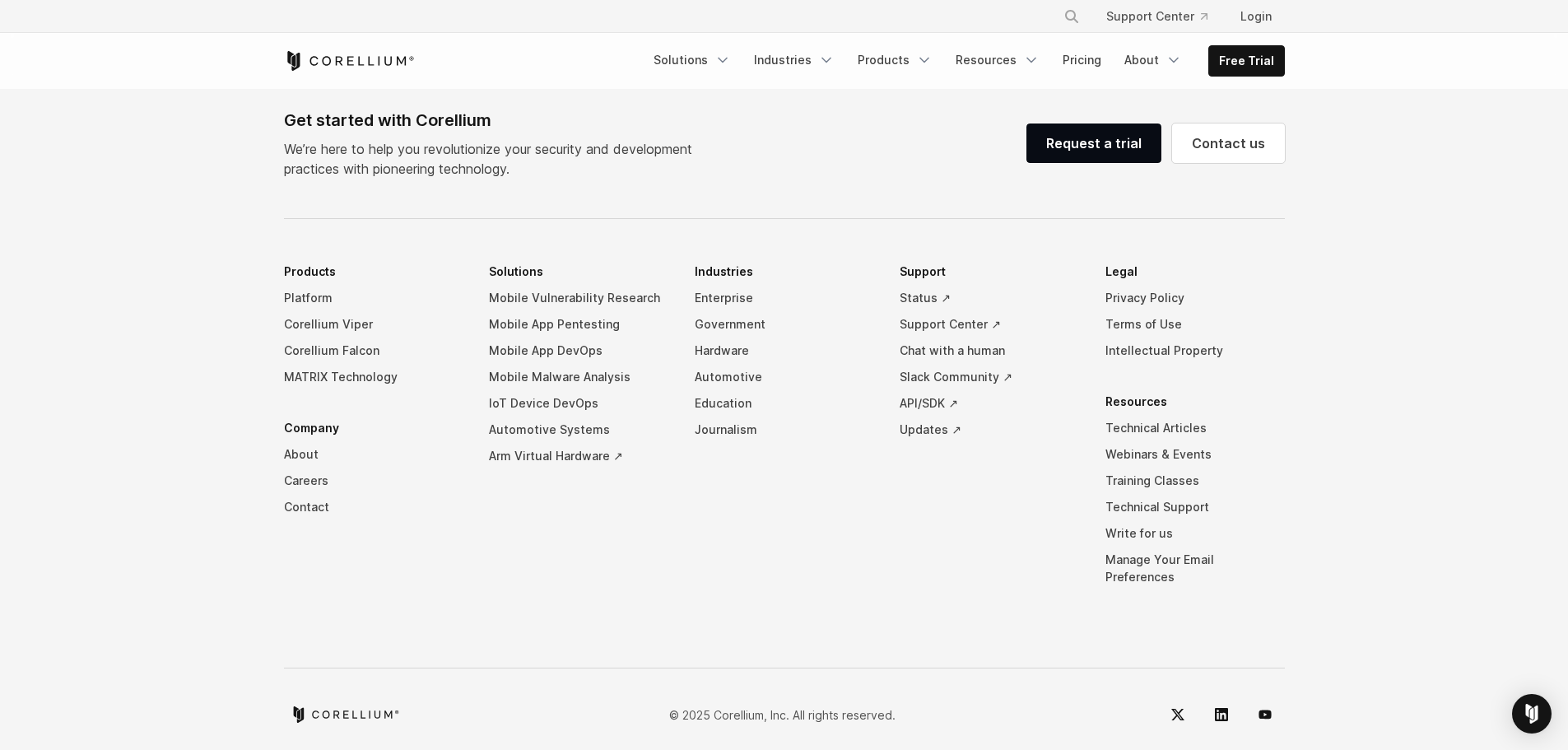
drag, startPoint x: 1108, startPoint y: 272, endPoint x: 1135, endPoint y: 290, distance: 32.4
click at [1140, 273] on li "Legal Privacy Policy Terms of Use Intellectual Property" at bounding box center [1195, 311] width 180 height 106
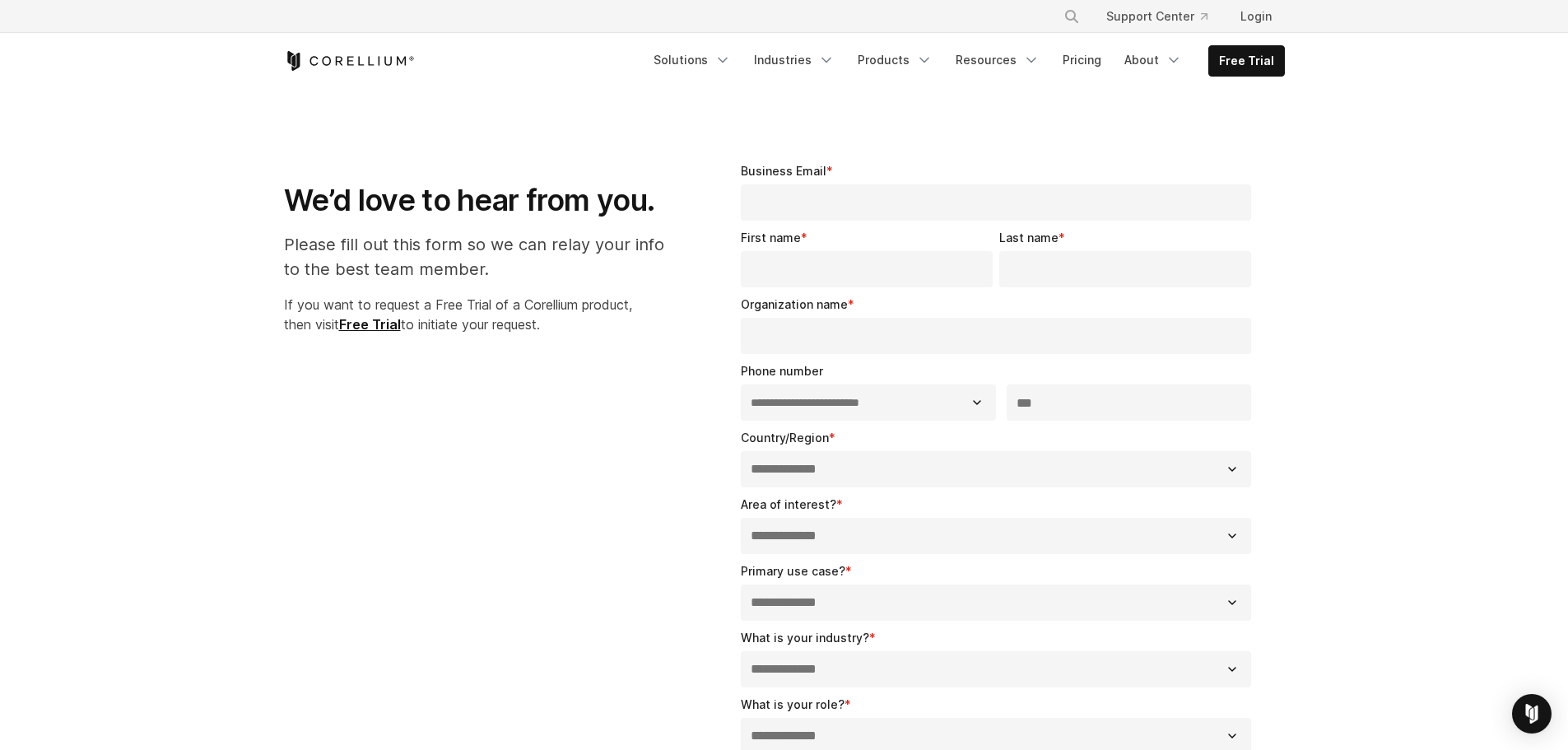
scroll to position [0, 0]
